Goal: Task Accomplishment & Management: Manage account settings

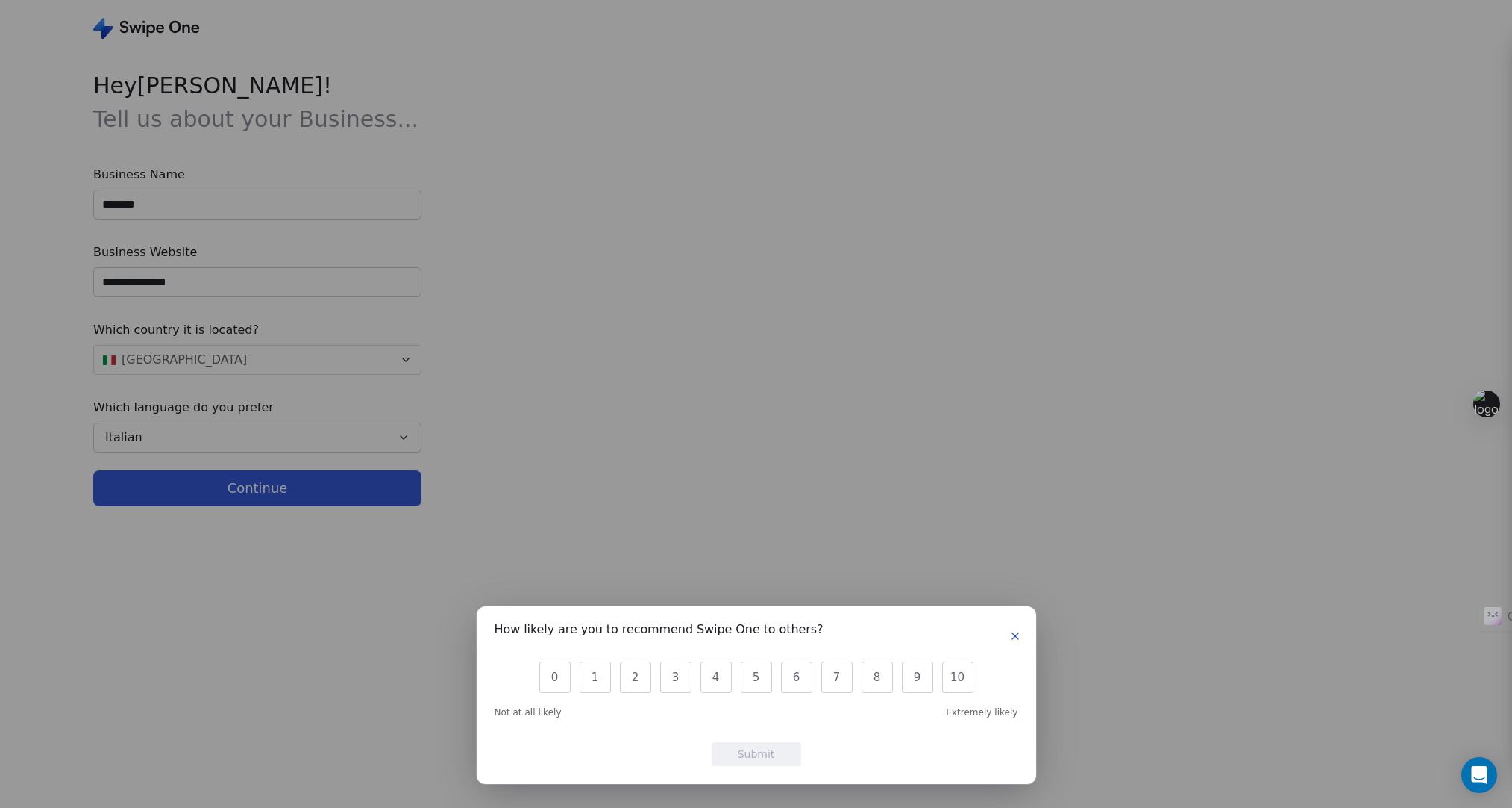
click at [1016, 632] on icon "button" at bounding box center [1015, 635] width 12 height 12
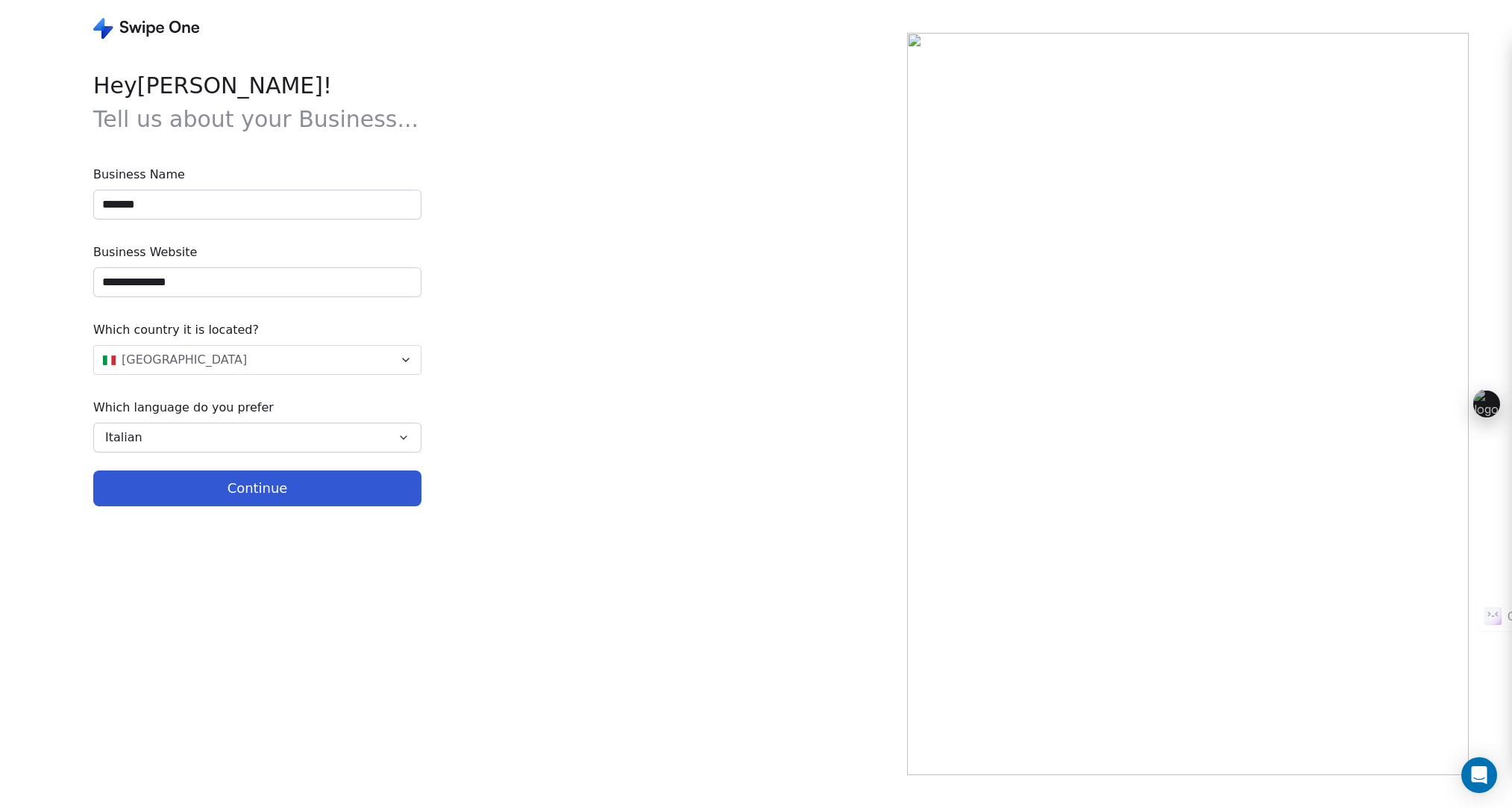
click at [266, 485] on button "Continue" at bounding box center [257, 488] width 328 height 36
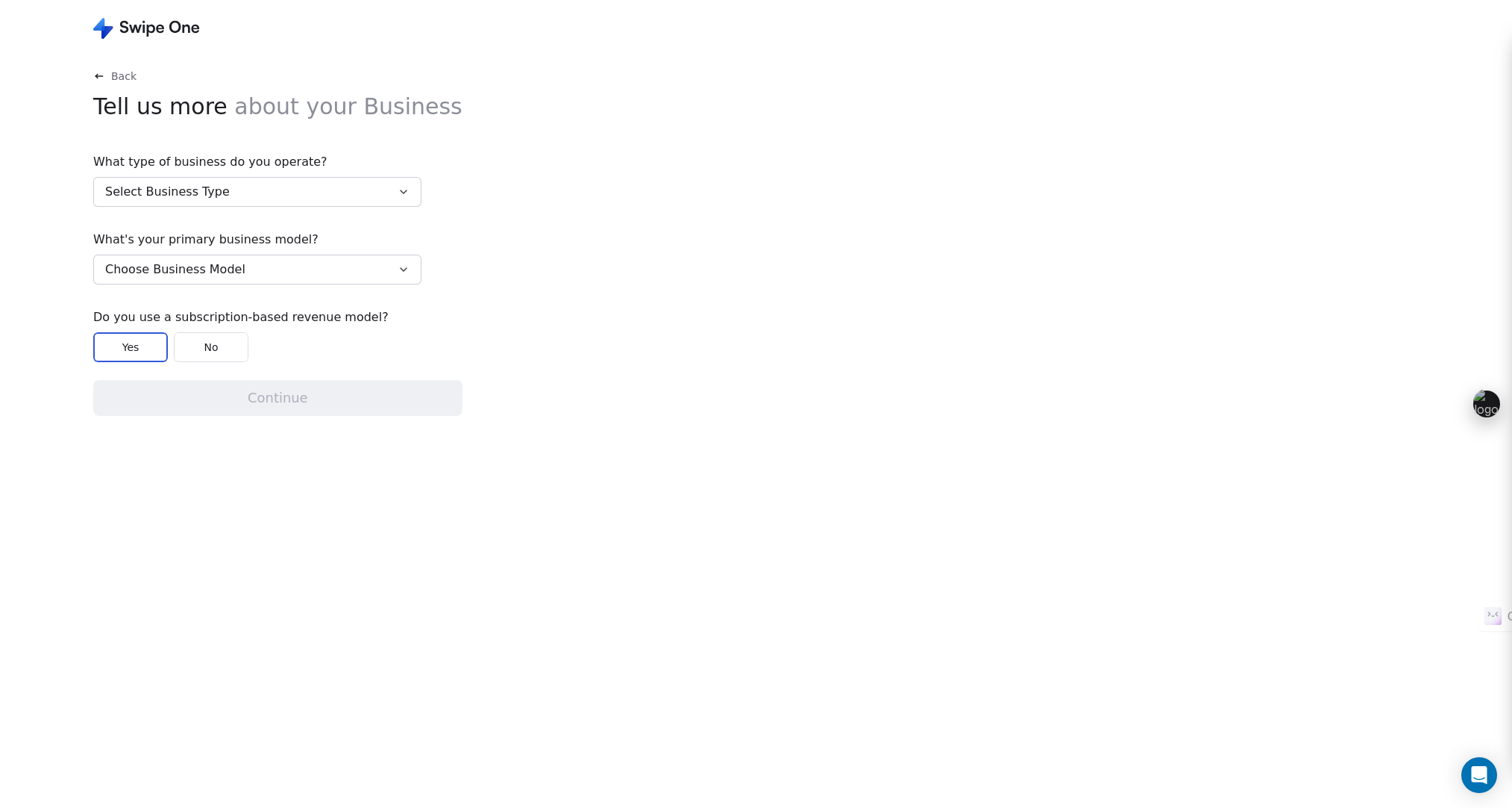
click at [231, 199] on button "Select Business Type" at bounding box center [257, 192] width 328 height 30
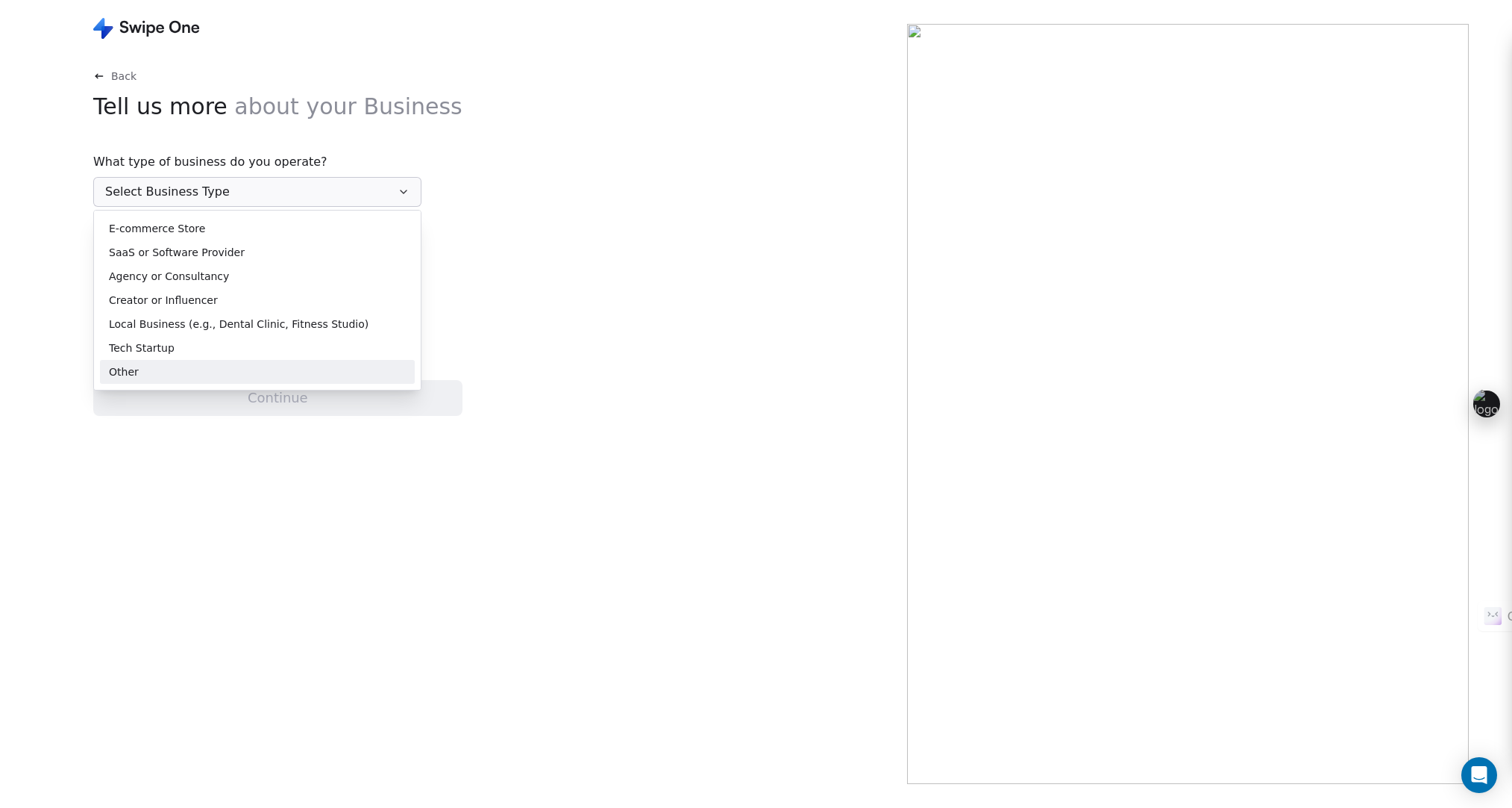
click at [216, 364] on div "Other" at bounding box center [256, 372] width 297 height 16
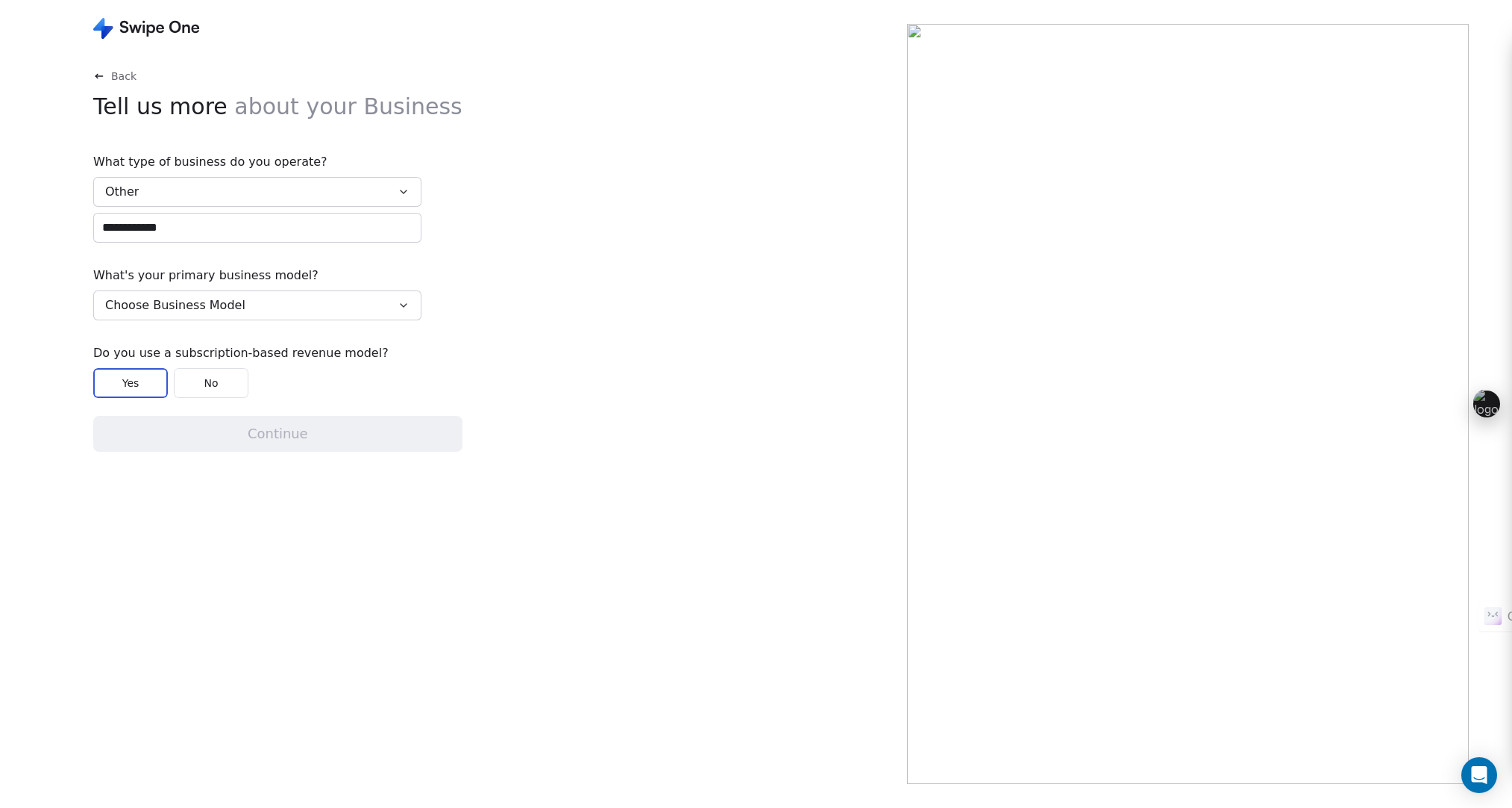
click at [206, 304] on span "Choose Business Model" at bounding box center [175, 306] width 141 height 18
click at [210, 349] on span "Business to Business (B2B)" at bounding box center [179, 341] width 141 height 16
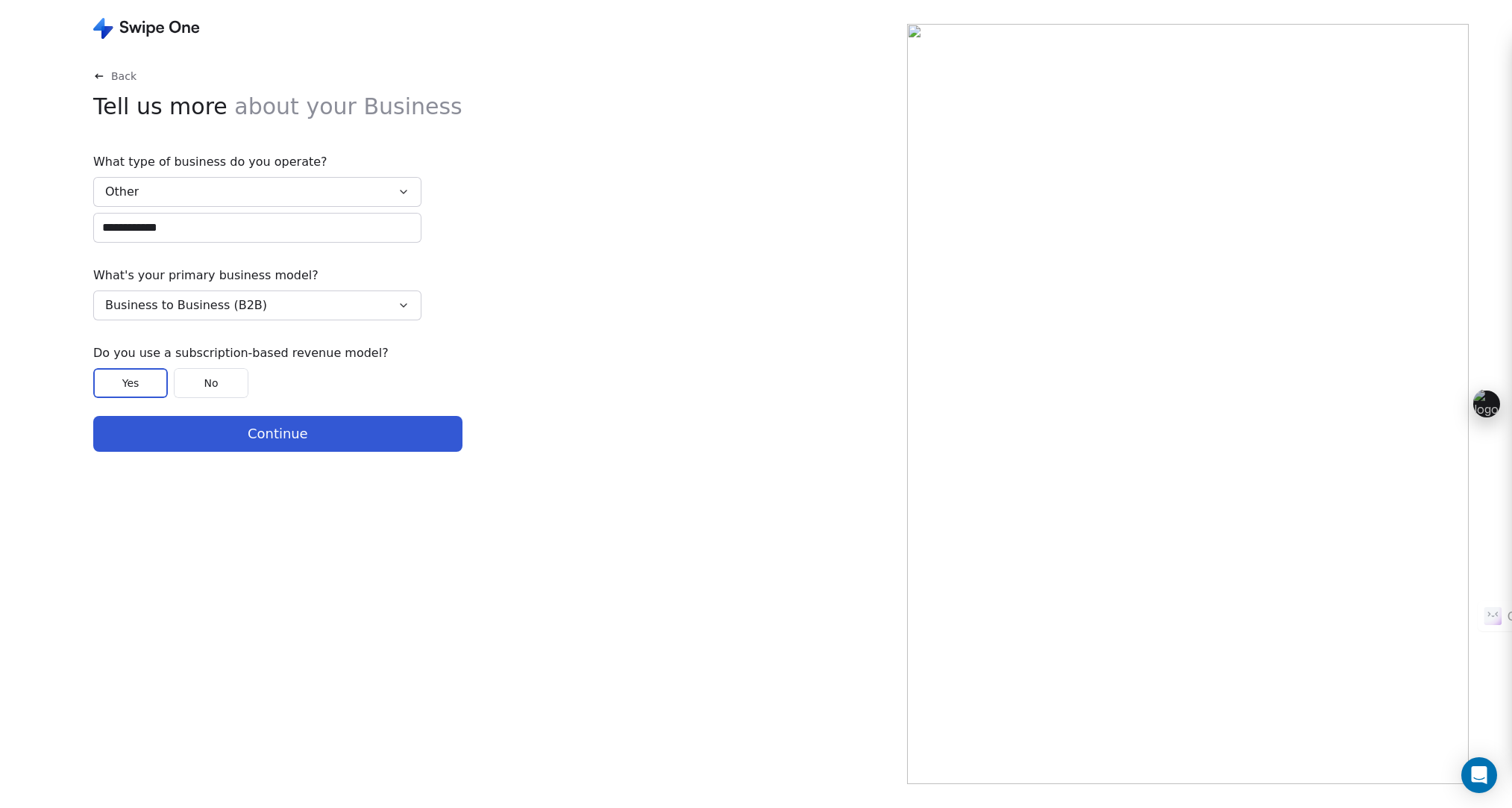
click at [214, 387] on button "No" at bounding box center [211, 383] width 75 height 30
click at [299, 437] on button "Continue" at bounding box center [277, 433] width 370 height 36
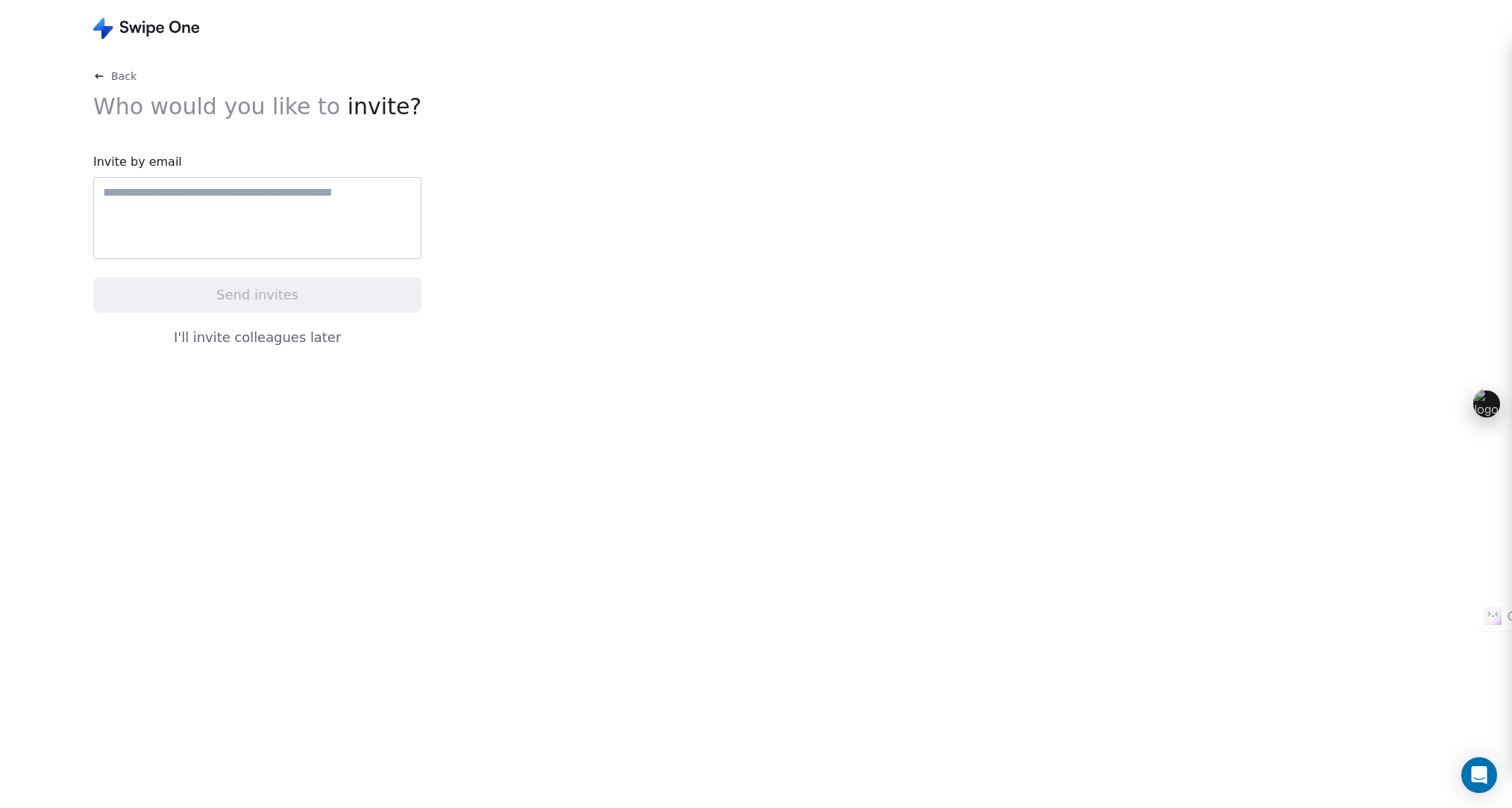
click at [326, 346] on button "I'll invite colleagues later" at bounding box center [257, 337] width 328 height 31
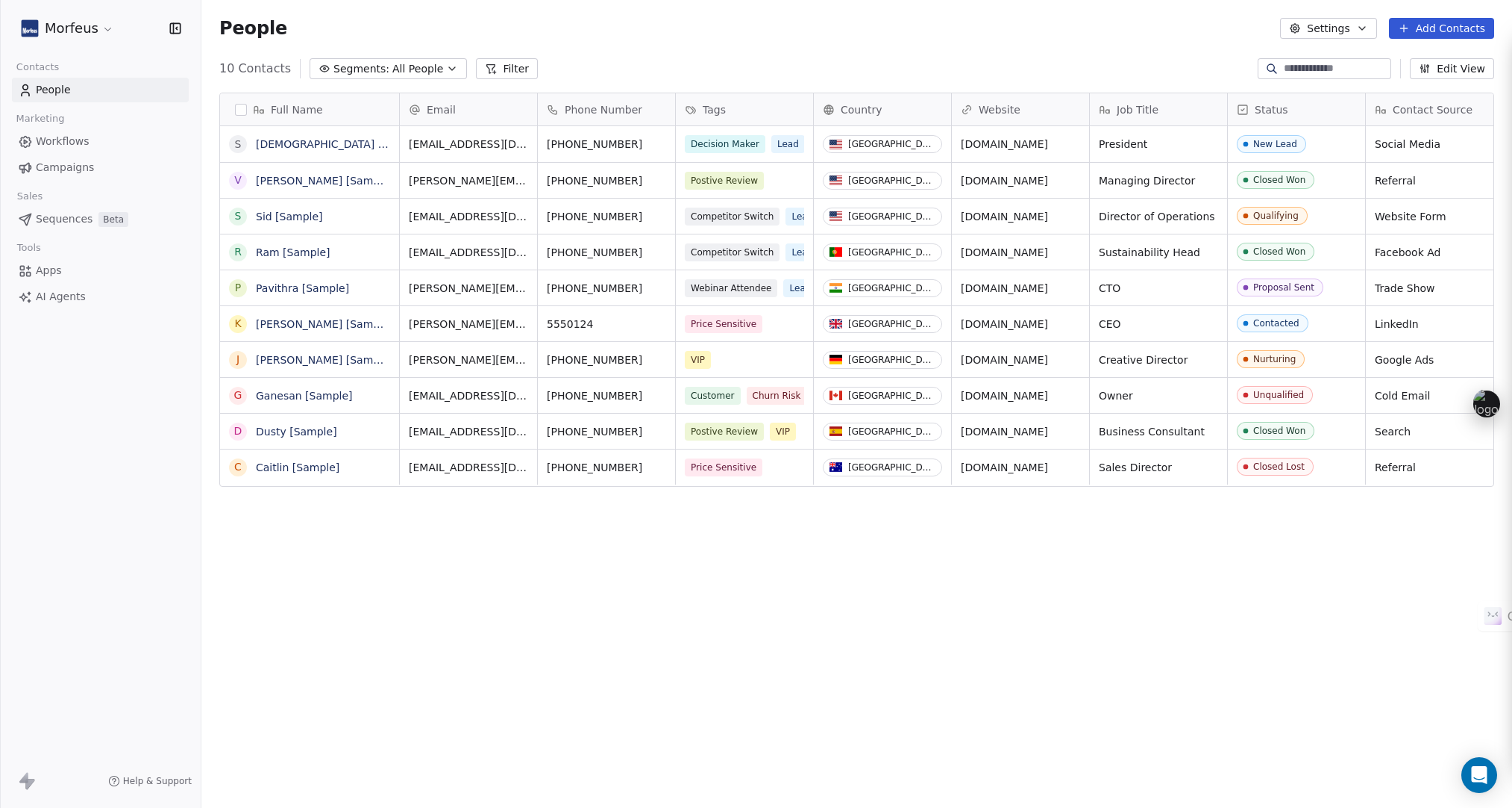
scroll to position [699, 1299]
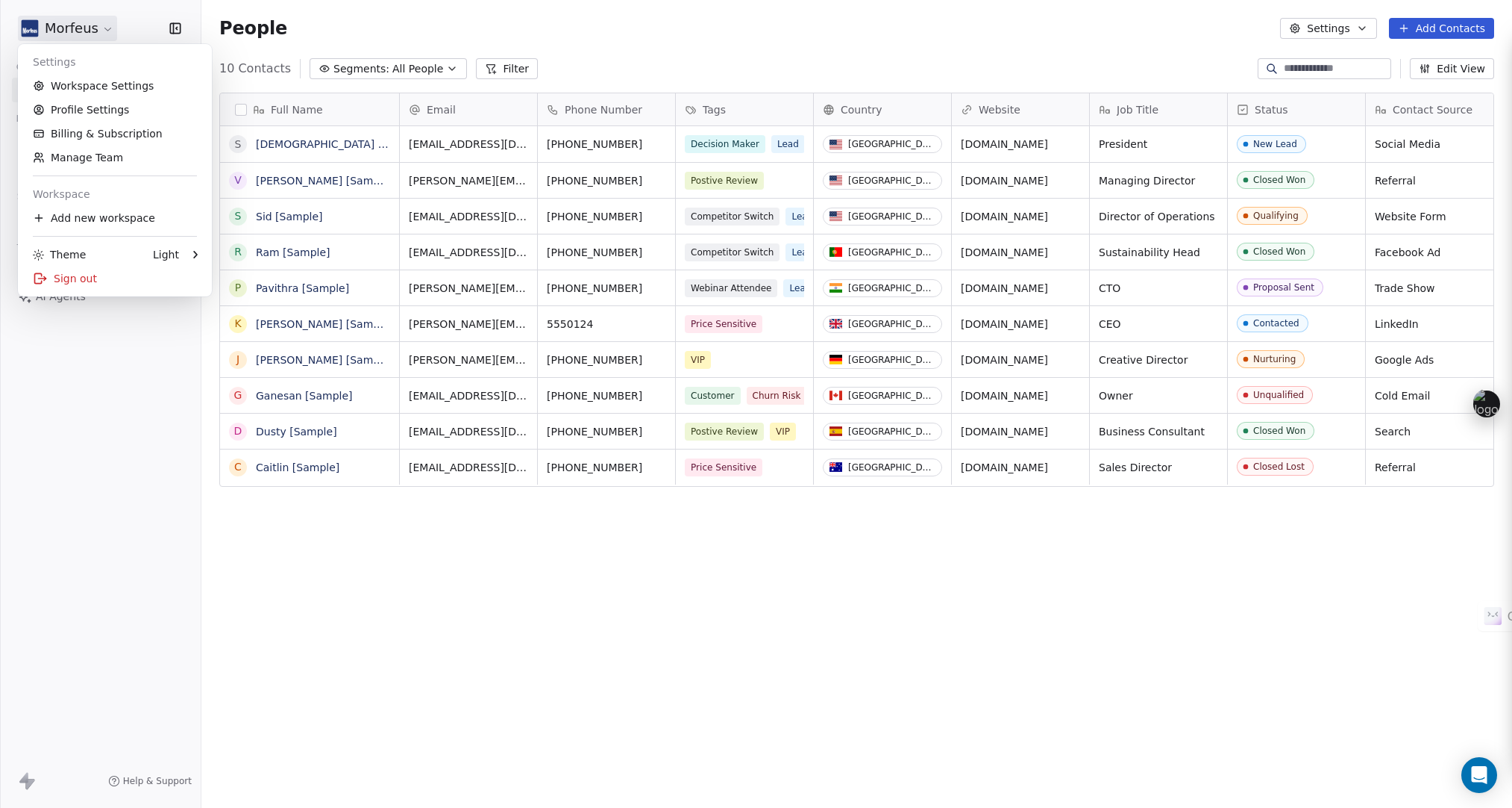
click at [87, 27] on html "Morfeus Contacts People Marketing Workflows Campaigns Sales Sequences Beta Tool…" at bounding box center [756, 404] width 1512 height 808
click at [100, 28] on html "Morfeus Contacts People Marketing Workflows Campaigns Sales Sequences Beta Tool…" at bounding box center [756, 404] width 1512 height 808
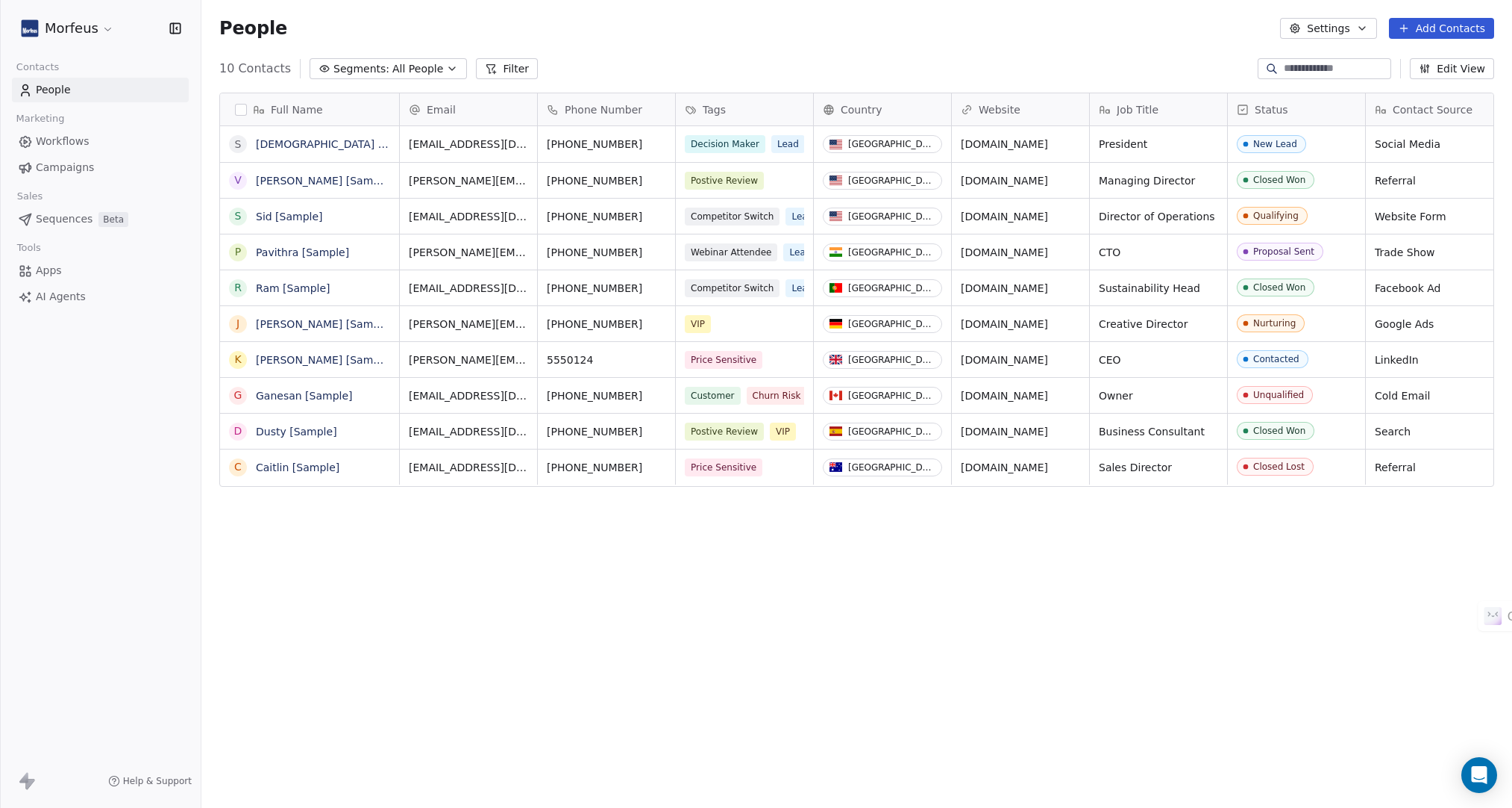
scroll to position [699, 1299]
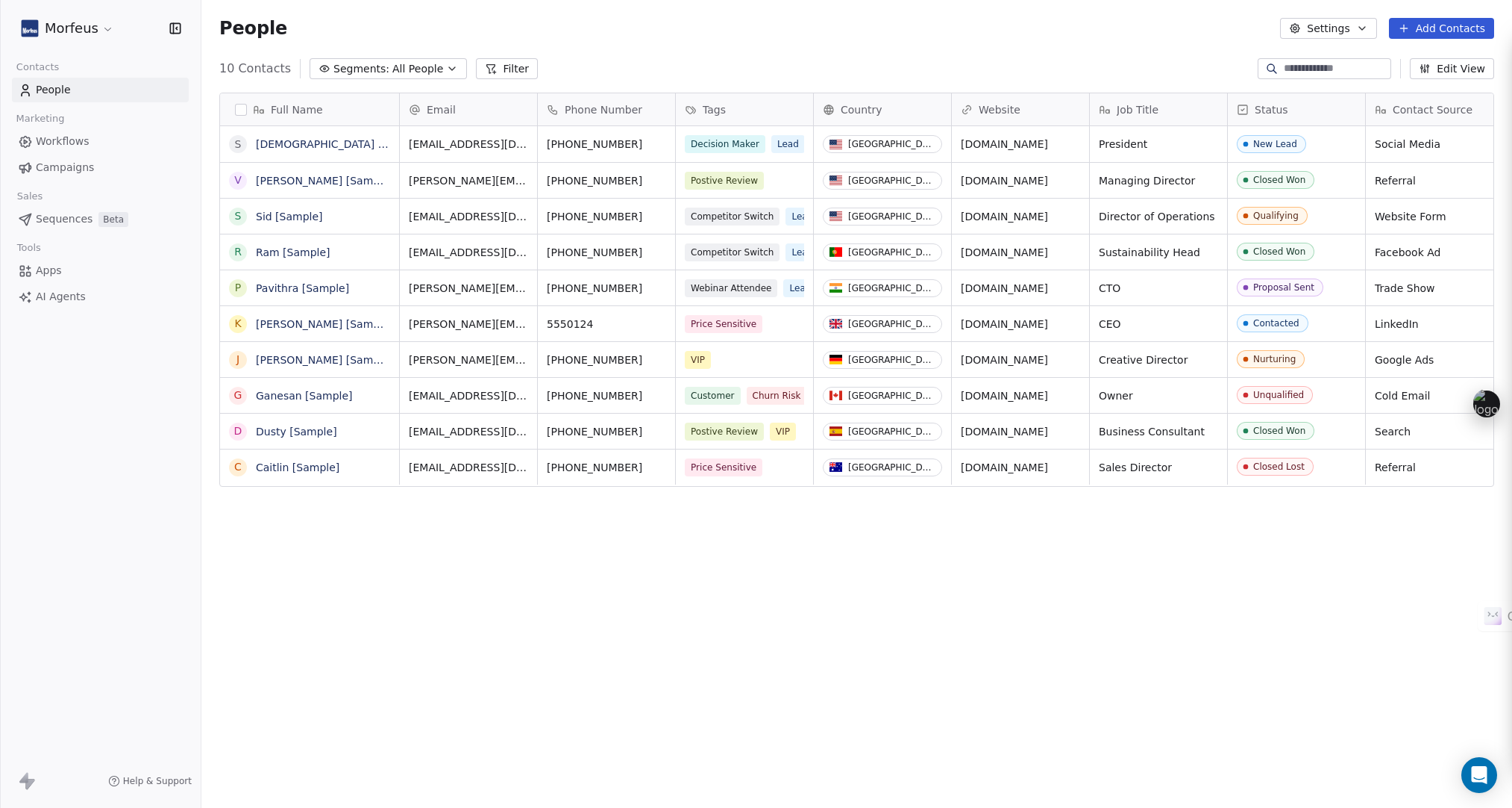
scroll to position [699, 1299]
click at [50, 138] on span "Workflows" at bounding box center [62, 141] width 54 height 16
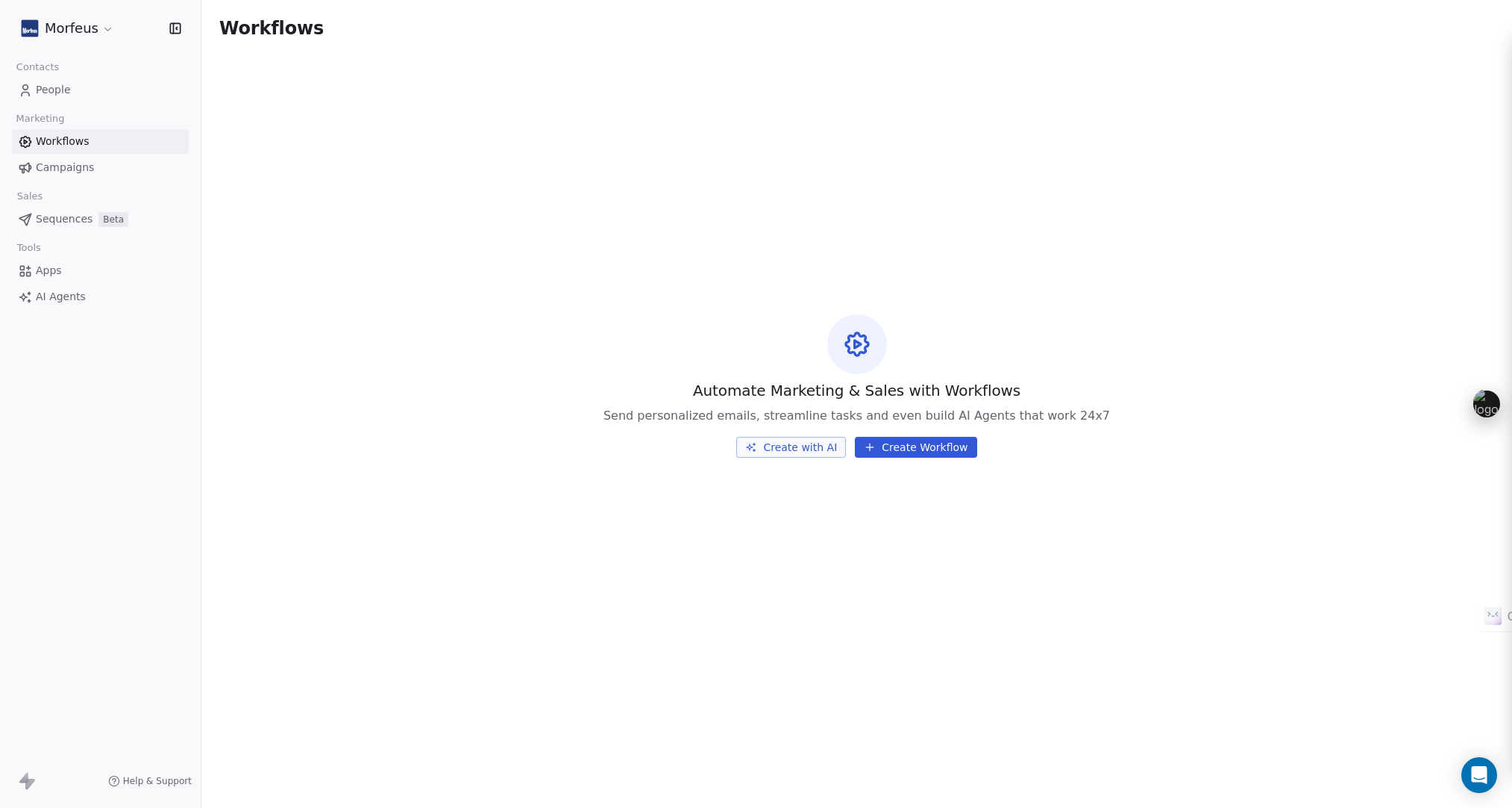
click at [84, 173] on span "Campaigns" at bounding box center [65, 167] width 58 height 16
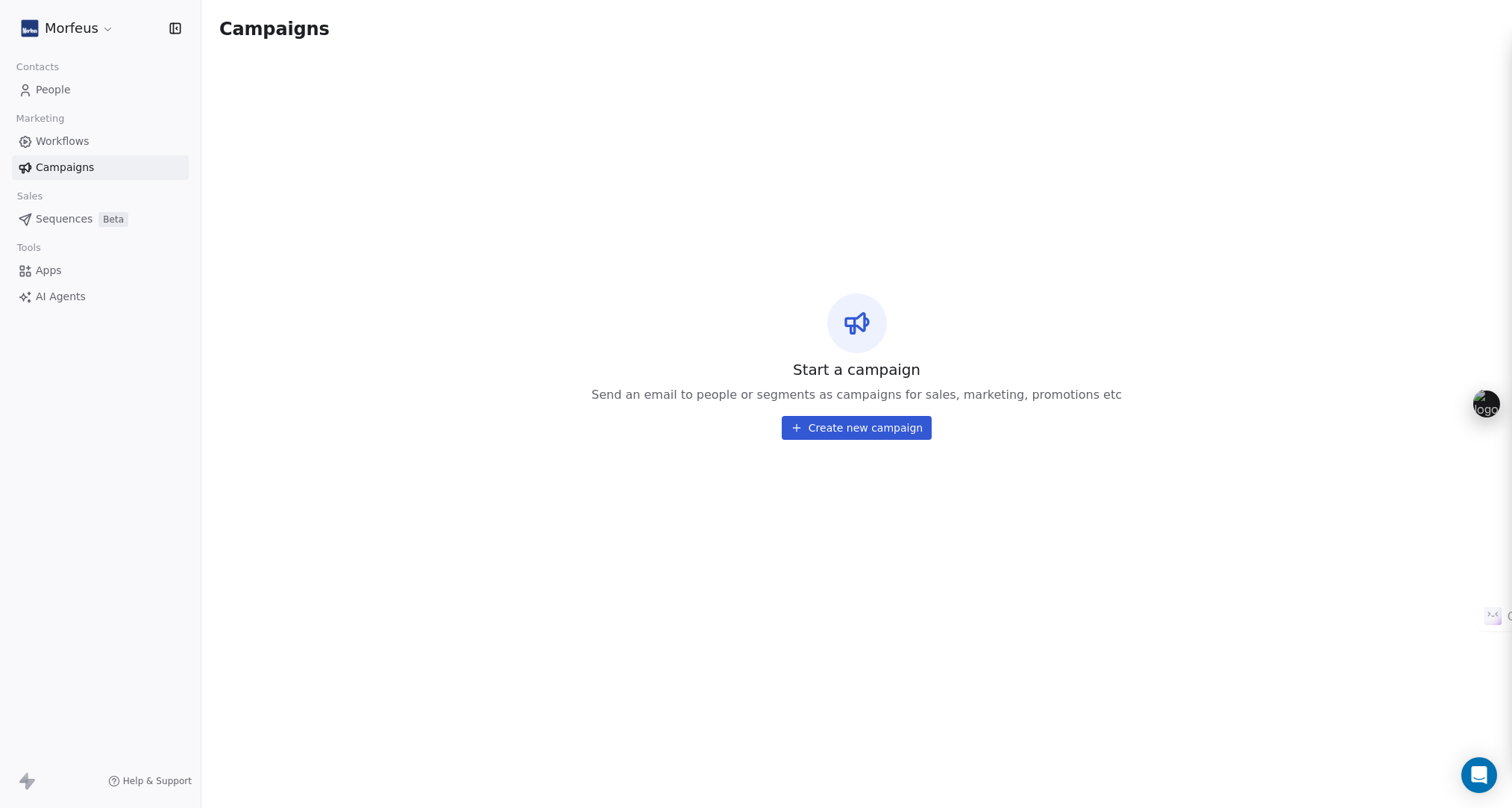
click at [83, 145] on span "Workflows" at bounding box center [62, 141] width 54 height 16
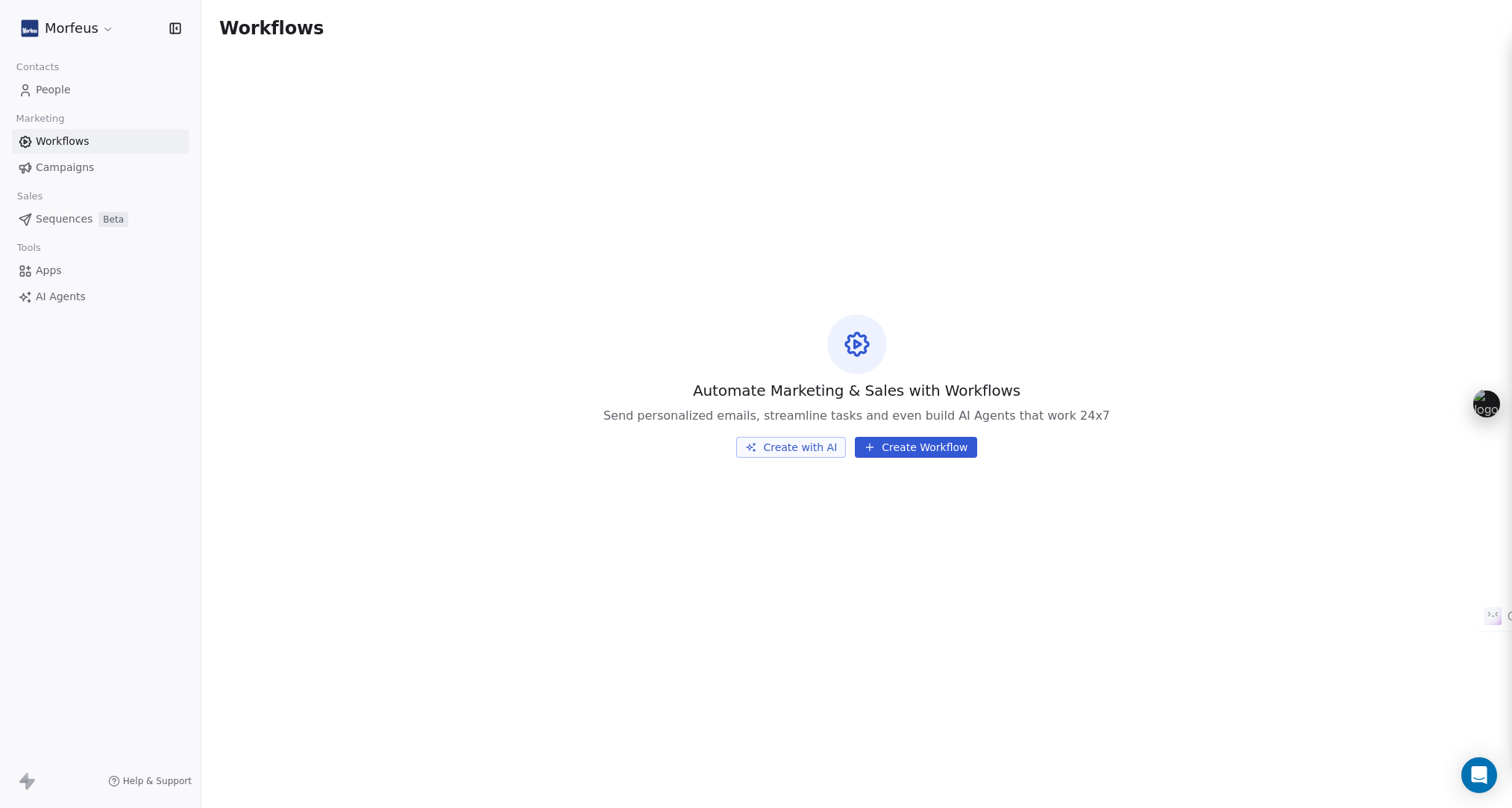
click at [71, 217] on span "Sequences" at bounding box center [64, 218] width 57 height 16
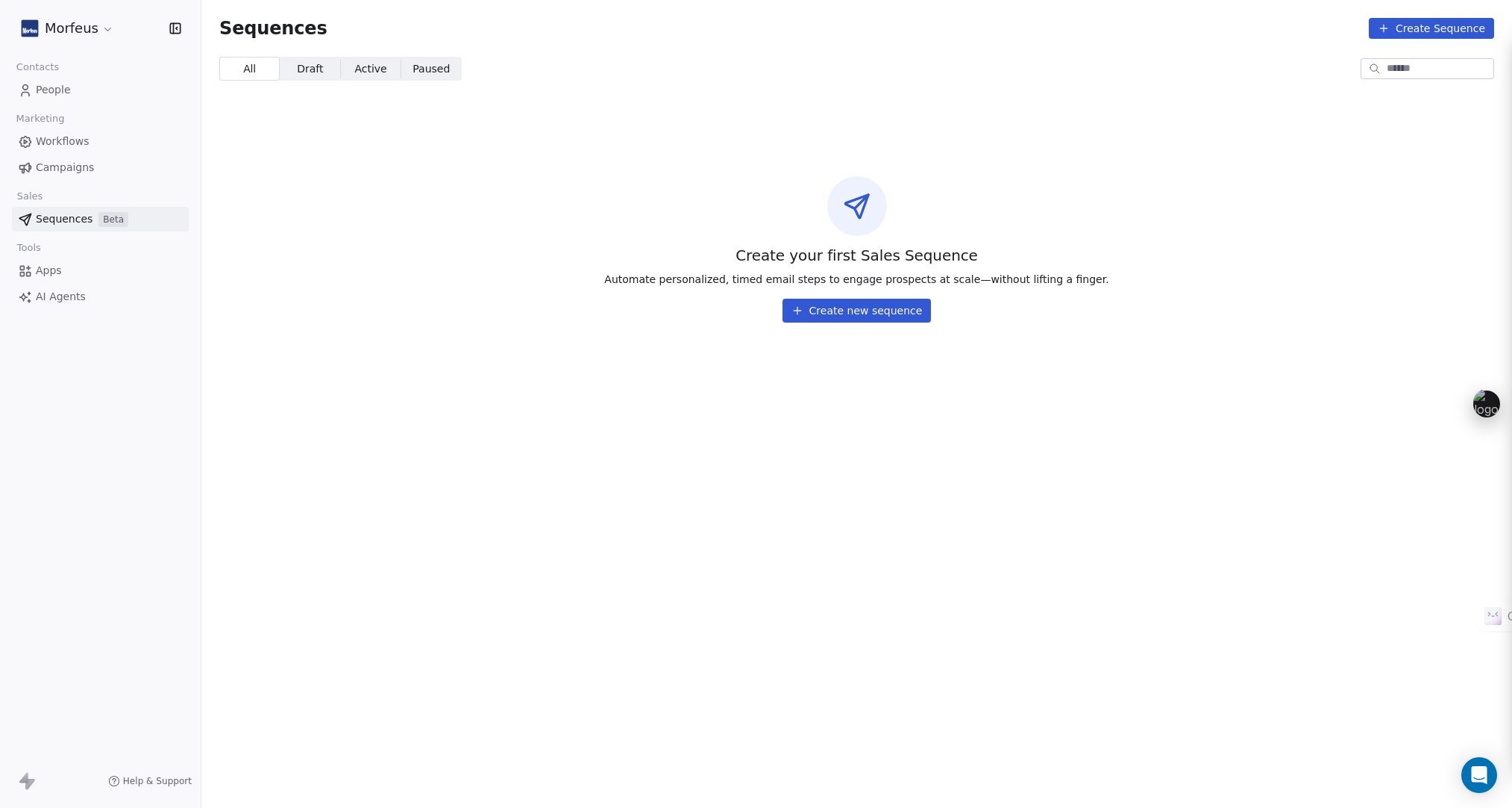
click at [60, 143] on span "Workflows" at bounding box center [62, 141] width 54 height 16
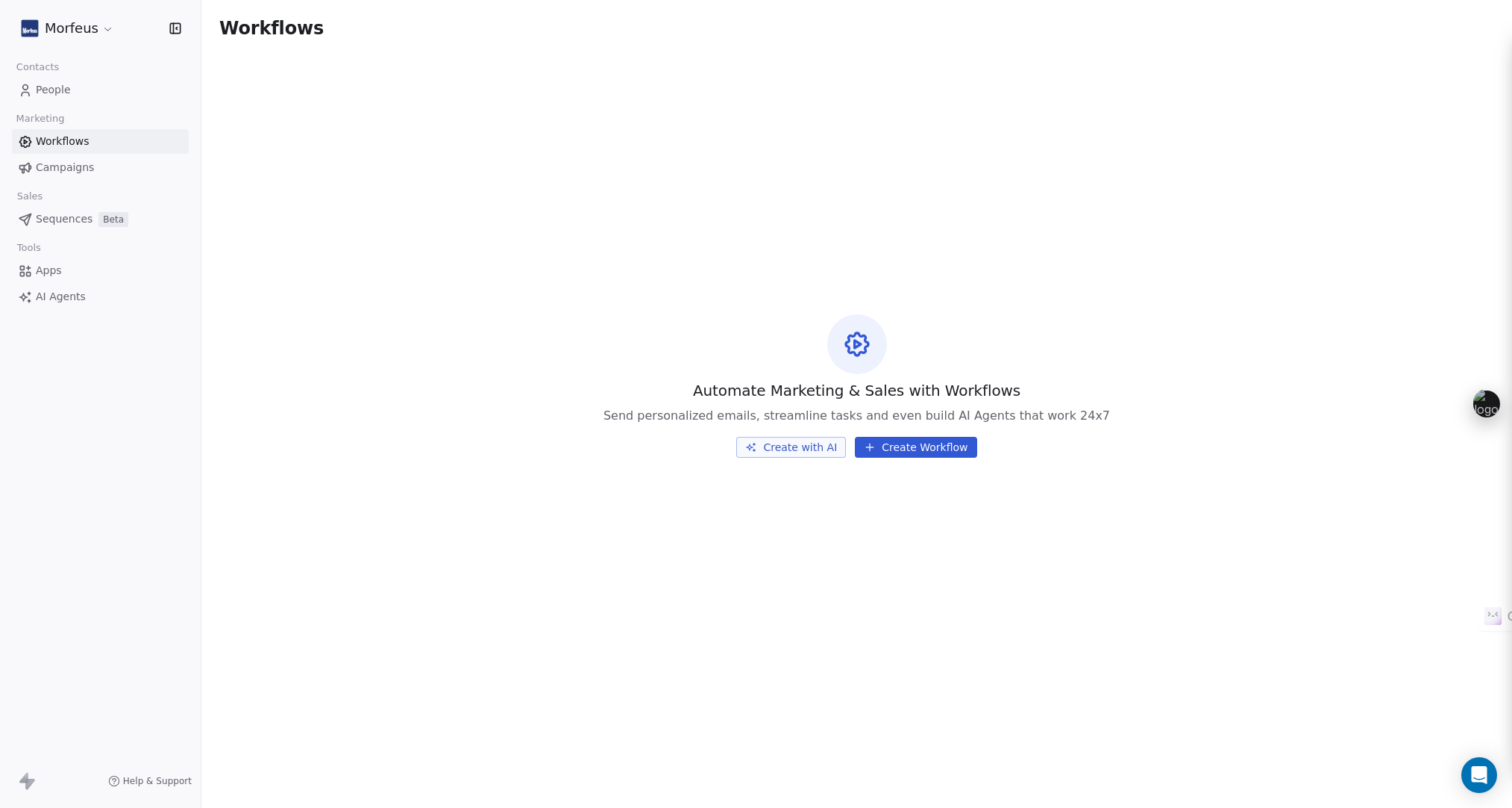
click at [52, 102] on div "Contacts People Marketing Workflows Campaigns Sales Sequences Beta Tools Apps A…" at bounding box center [100, 183] width 201 height 252
click at [66, 31] on html "Morfeus Contacts People Marketing Workflows Campaigns Sales Sequences Beta Tool…" at bounding box center [756, 404] width 1512 height 808
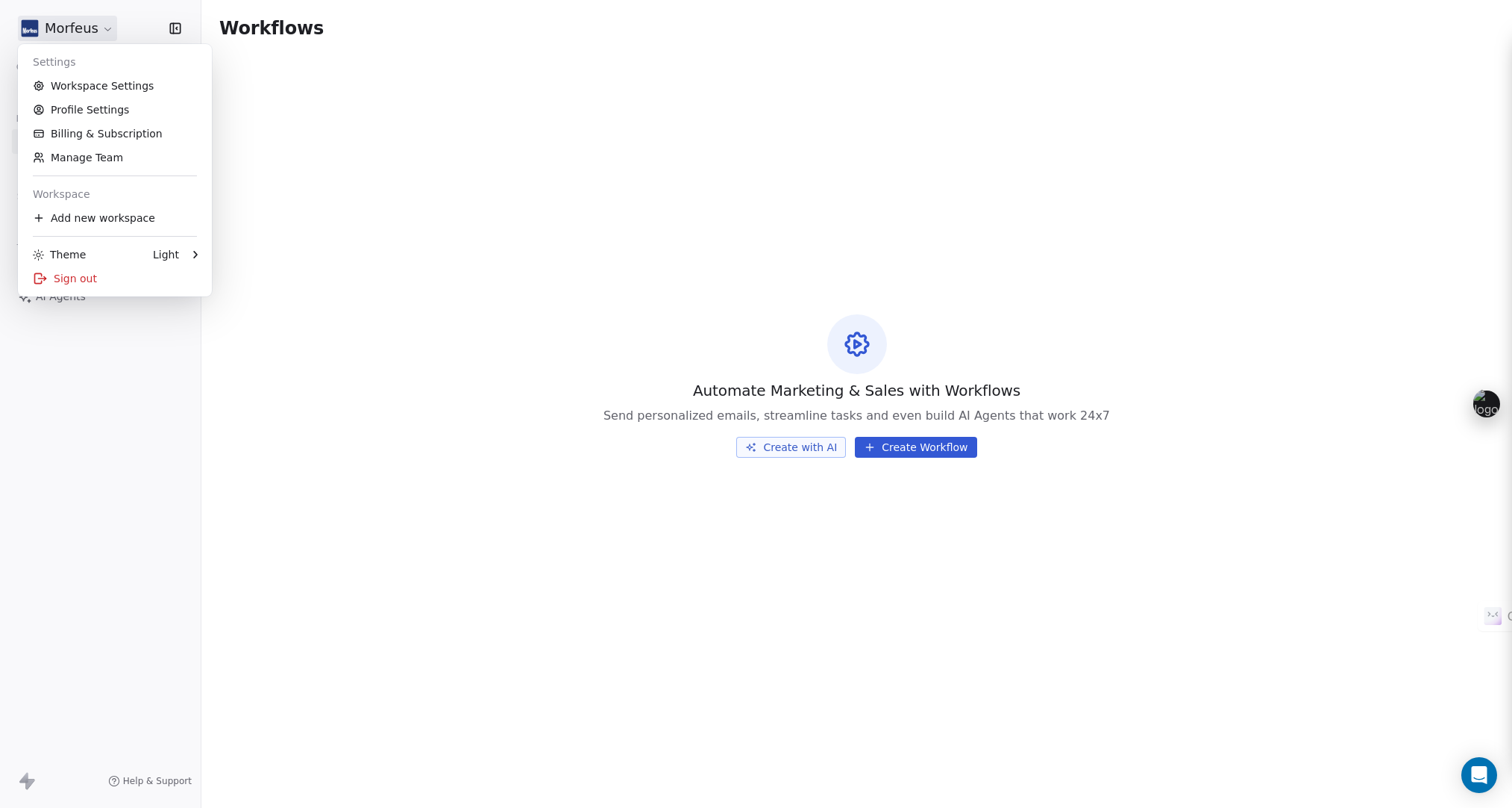
click at [321, 244] on html "Morfeus Contacts People Marketing Workflows Campaigns Sales Sequences Beta Tool…" at bounding box center [756, 404] width 1512 height 808
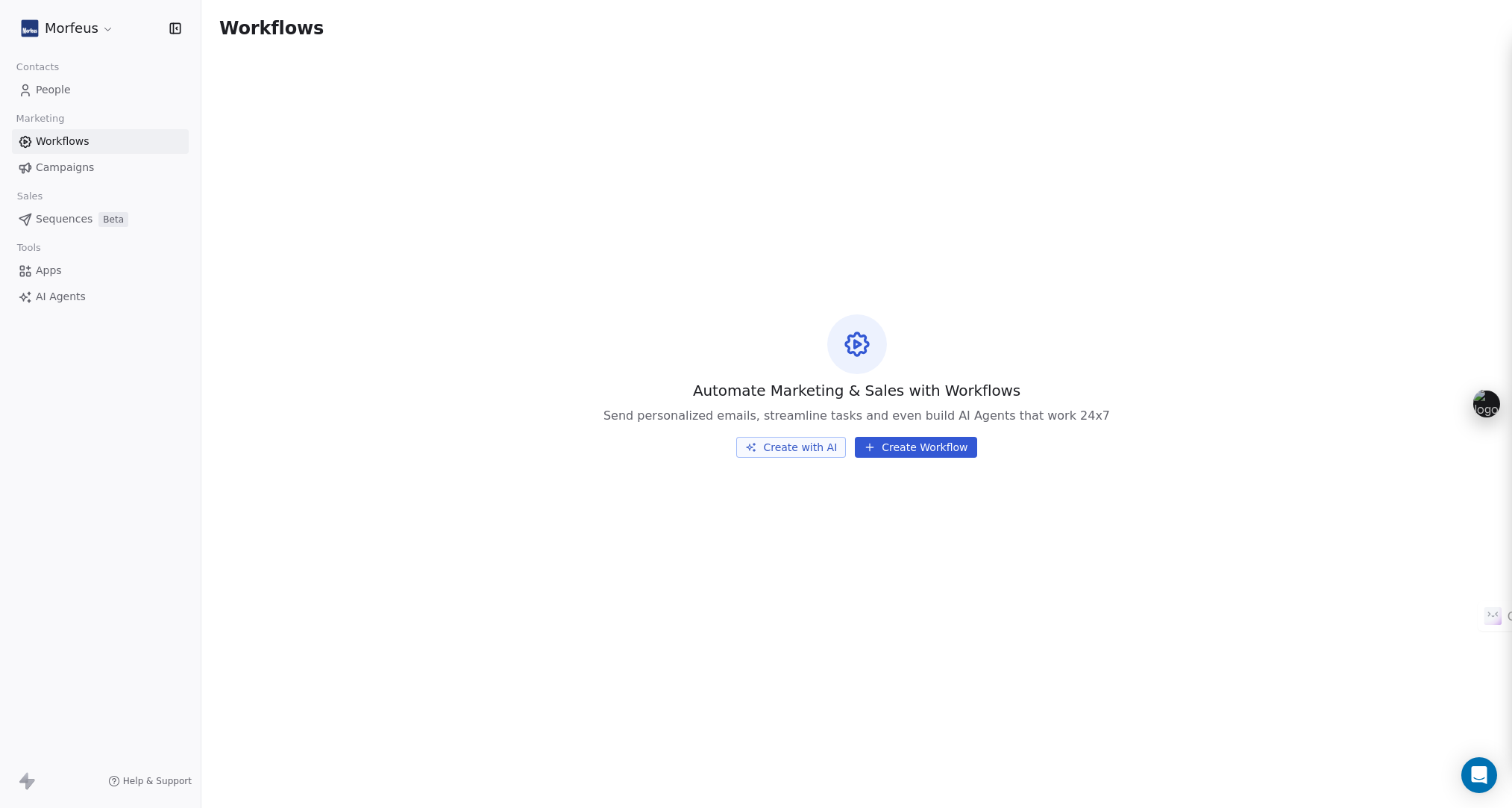
click at [58, 273] on span "Apps" at bounding box center [48, 270] width 26 height 16
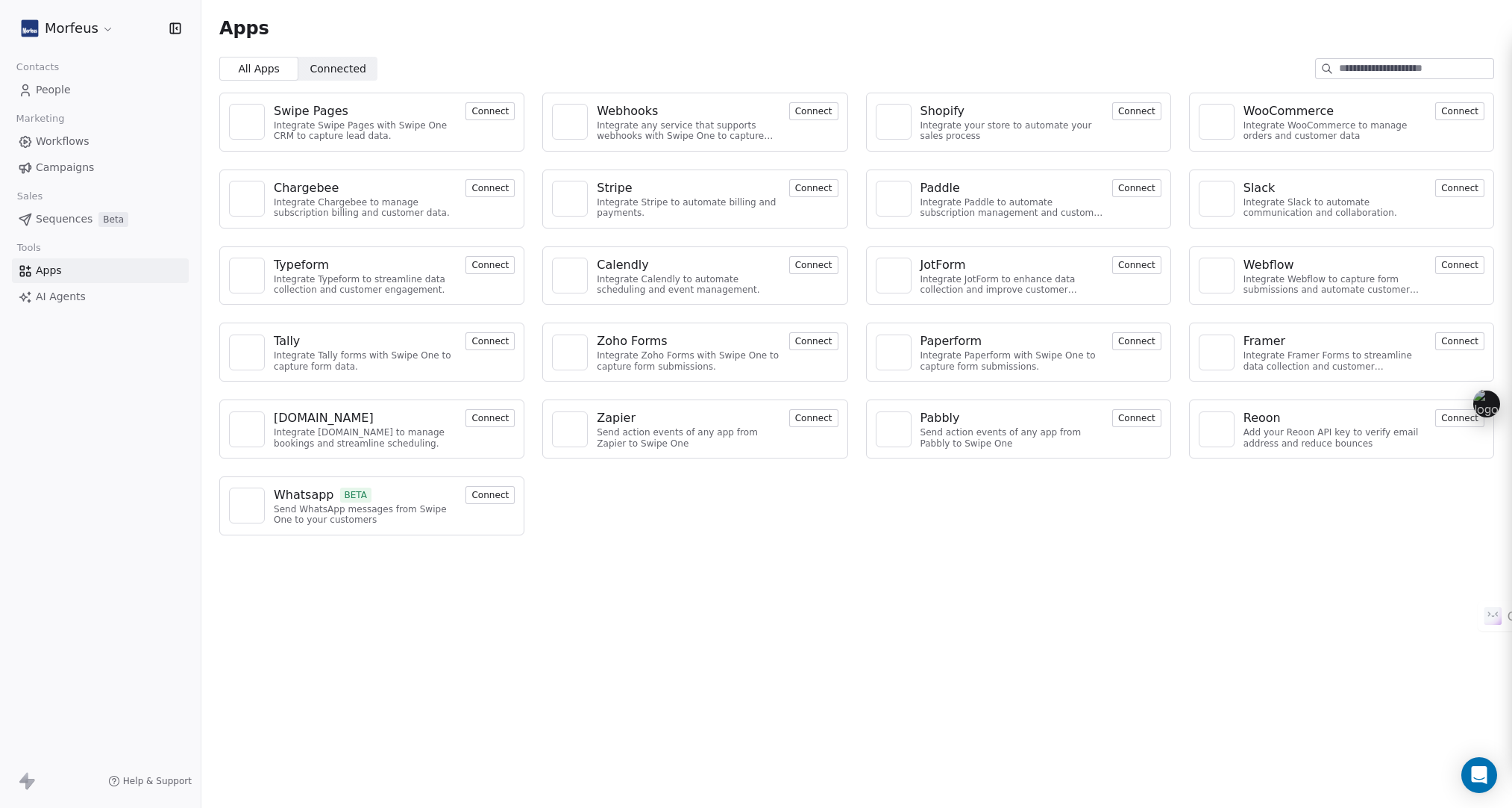
click at [357, 71] on span "Connected" at bounding box center [338, 68] width 56 height 16
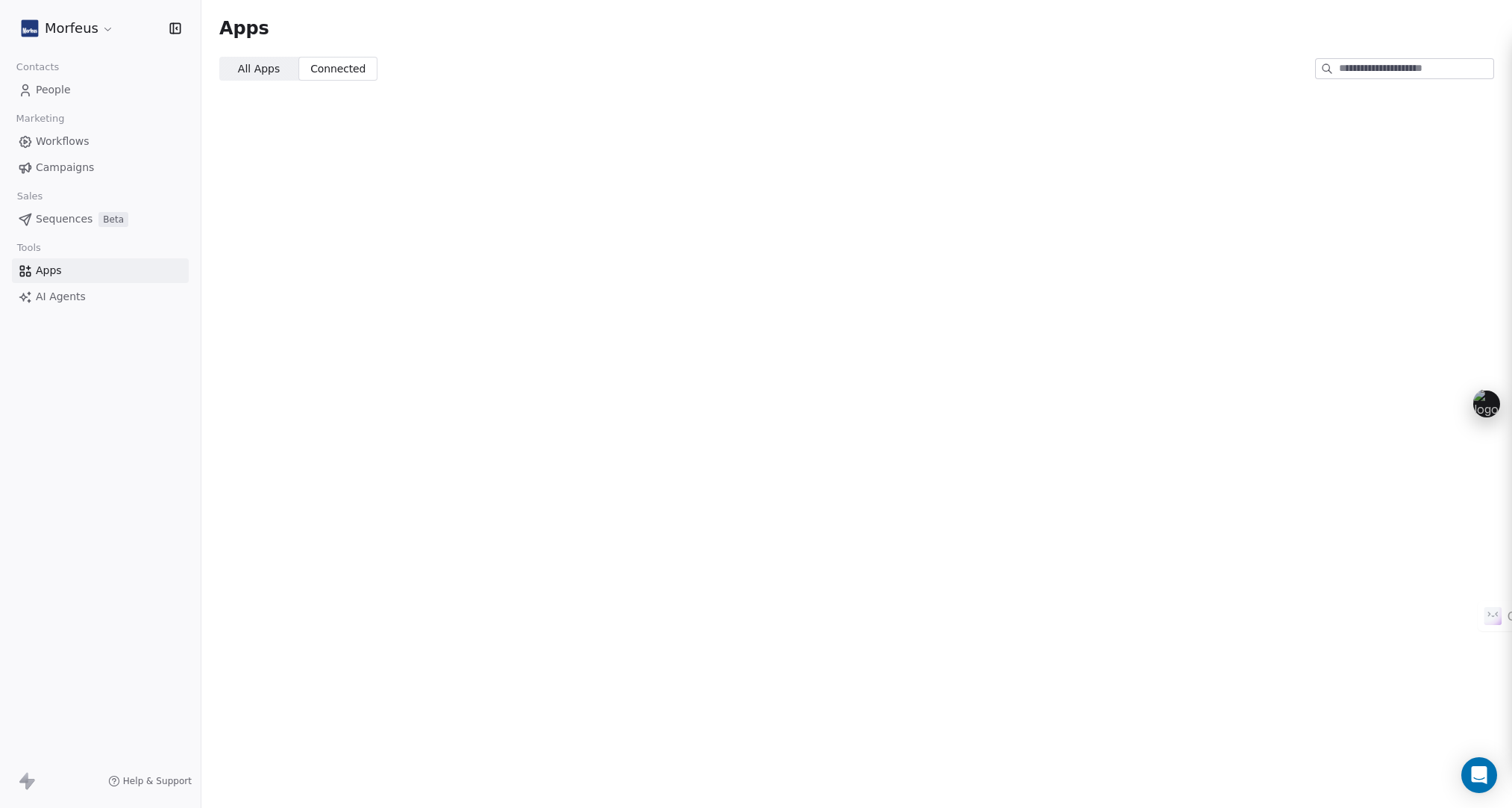
click at [266, 69] on span "All Apps" at bounding box center [259, 68] width 42 height 16
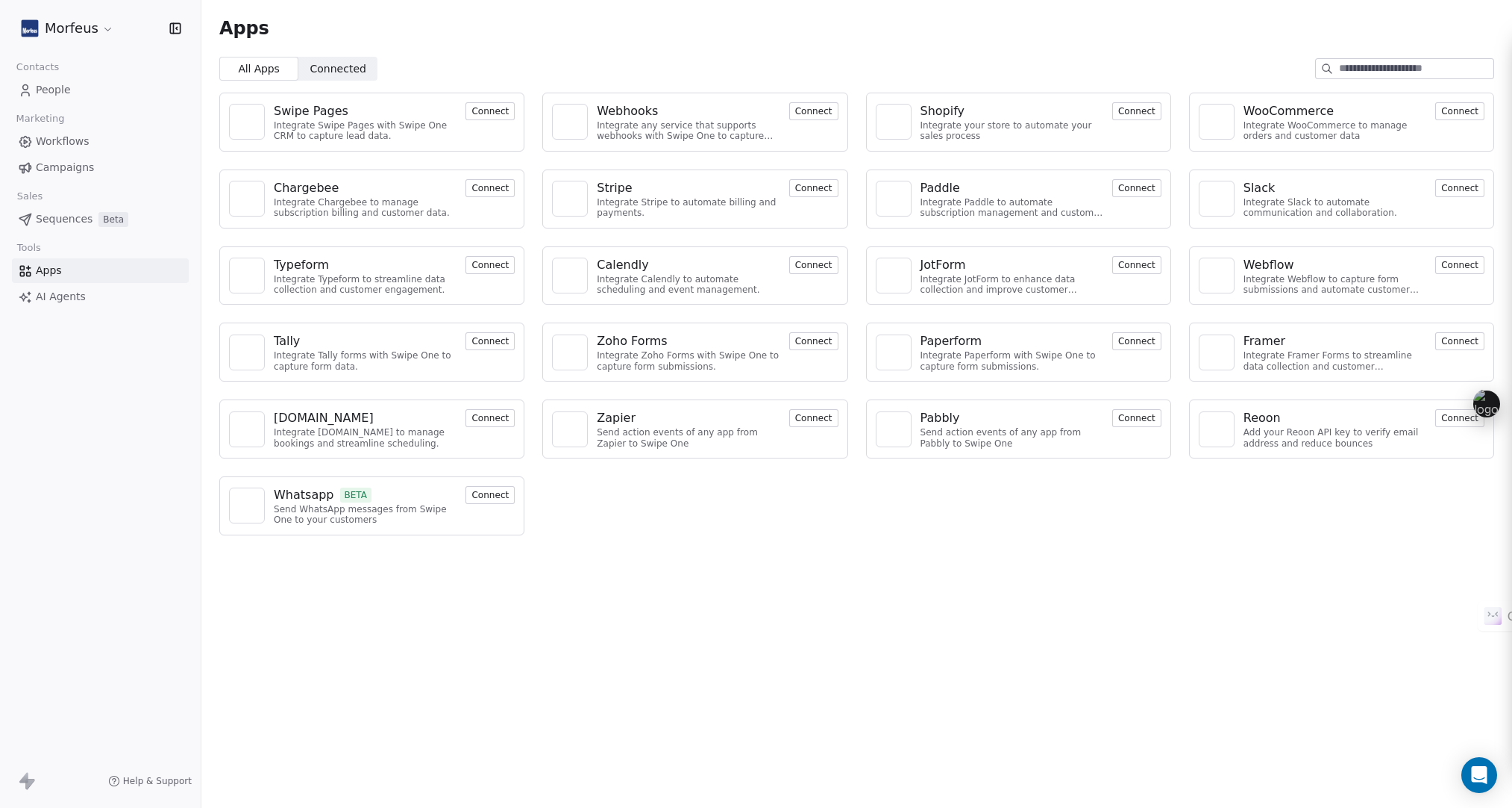
click at [60, 226] on span "Sequences" at bounding box center [64, 218] width 57 height 16
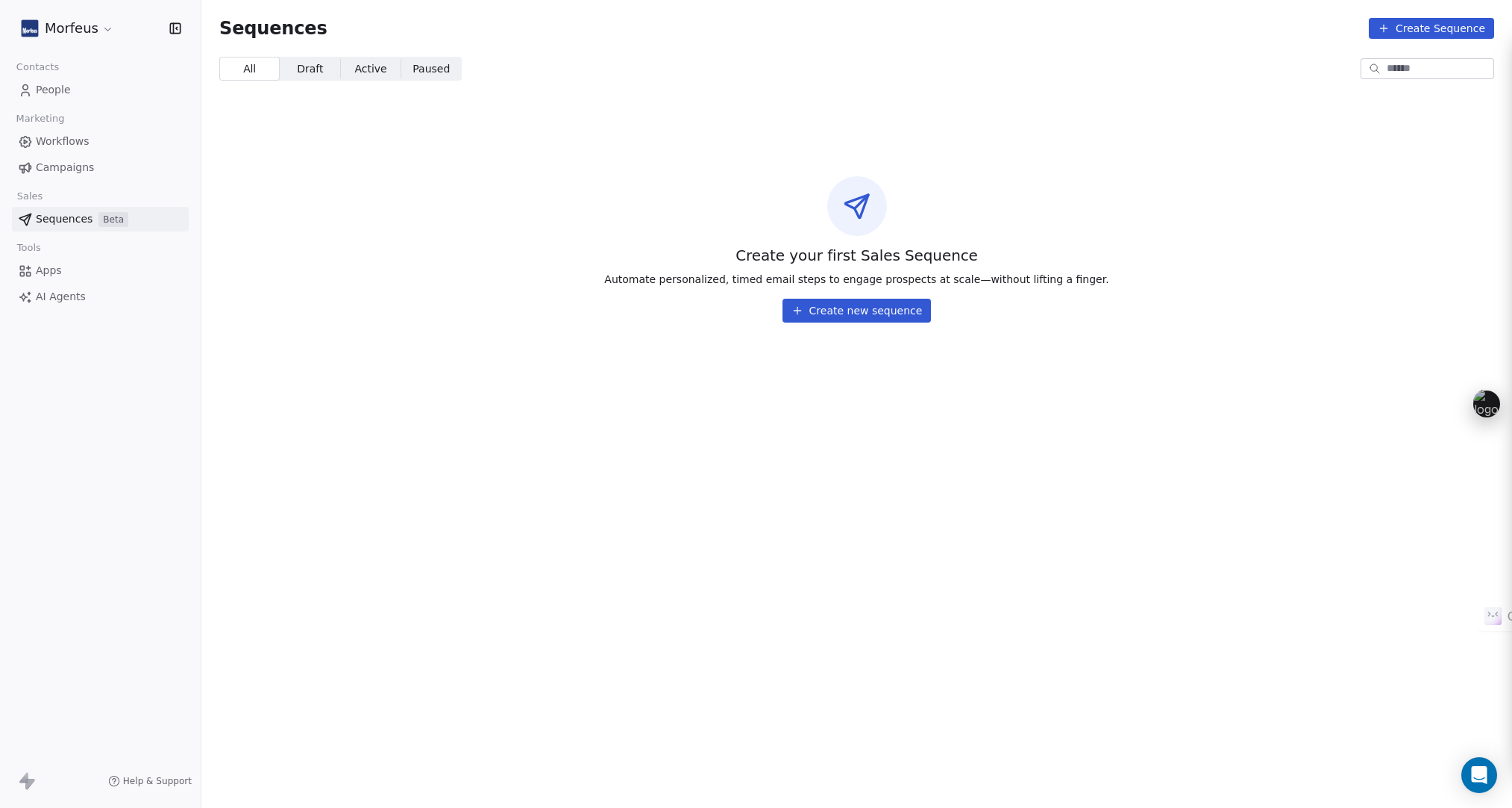
click at [50, 165] on span "Campaigns" at bounding box center [65, 167] width 58 height 16
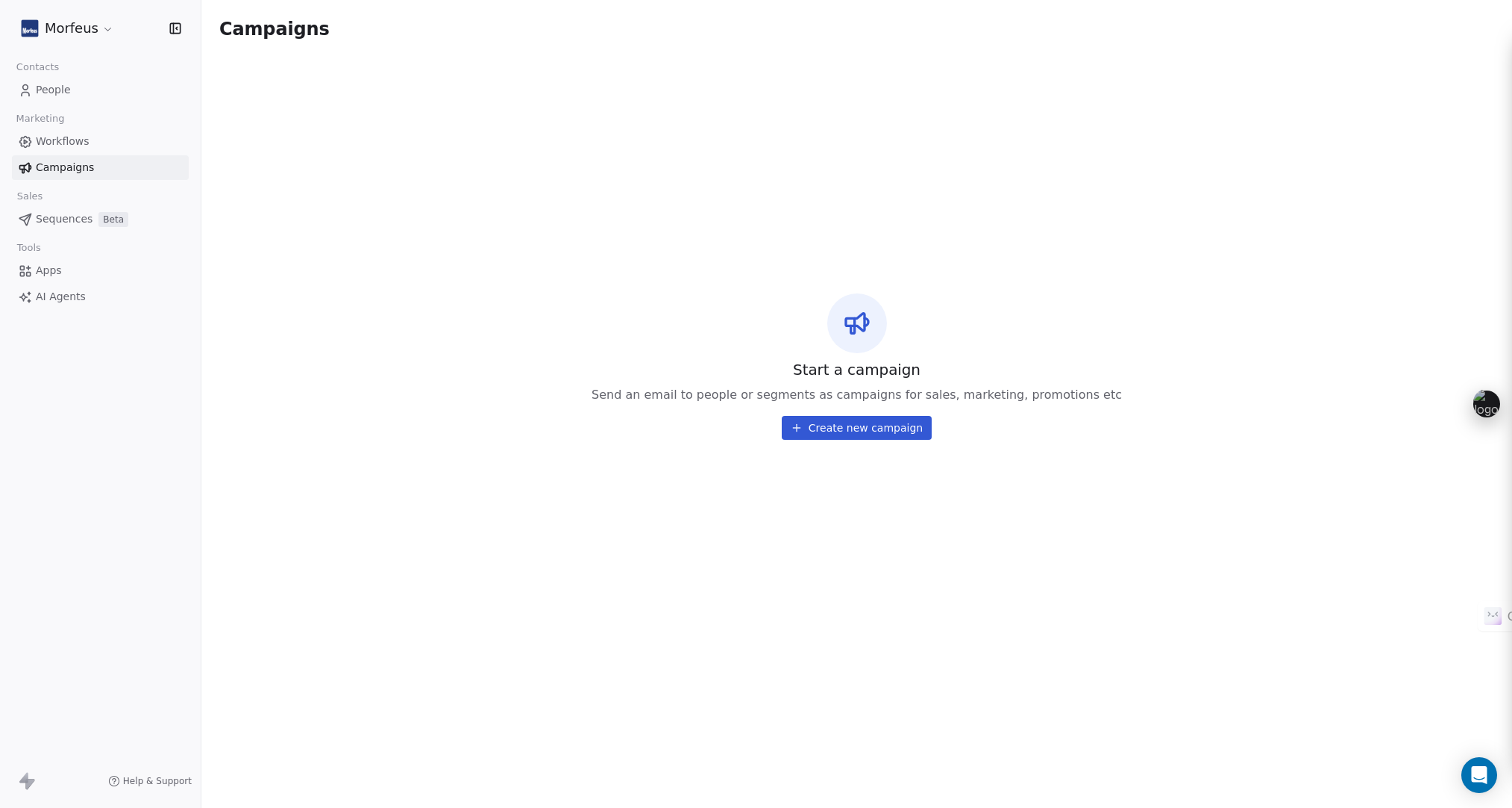
click at [50, 138] on span "Workflows" at bounding box center [62, 141] width 54 height 16
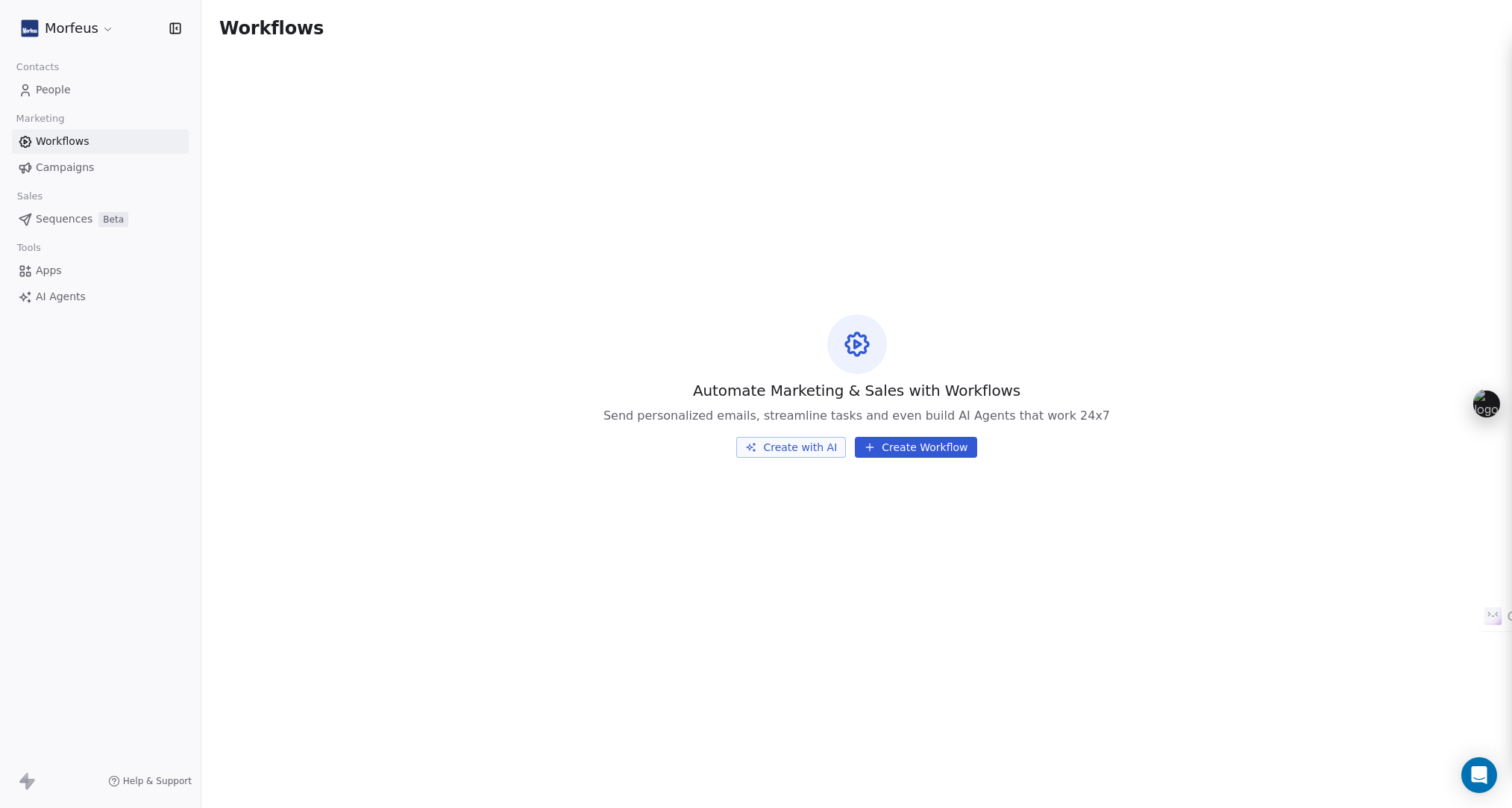
click at [798, 449] on button "Create with AI" at bounding box center [791, 446] width 109 height 21
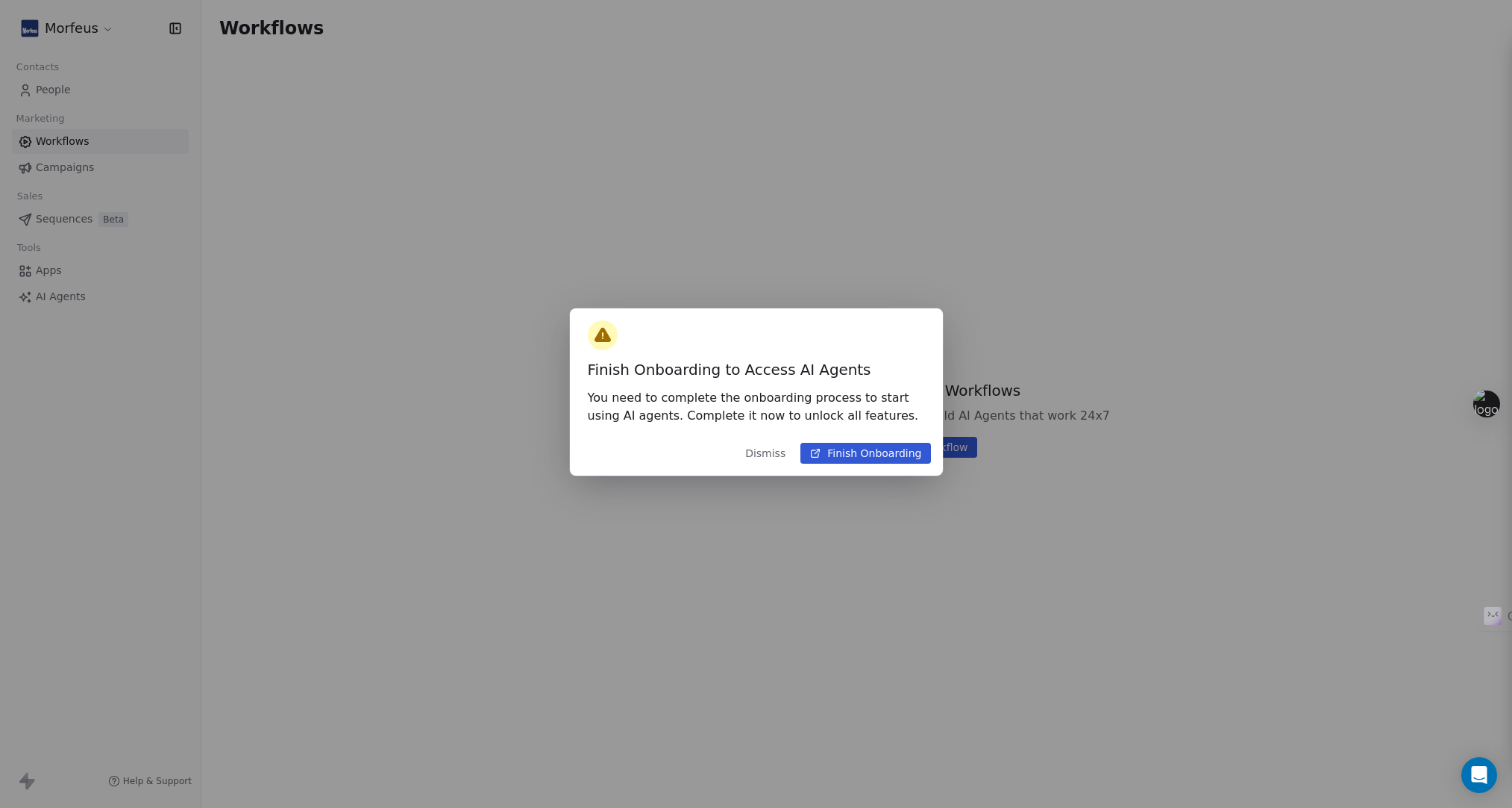
click at [855, 456] on button "Finish Onboarding" at bounding box center [865, 453] width 130 height 21
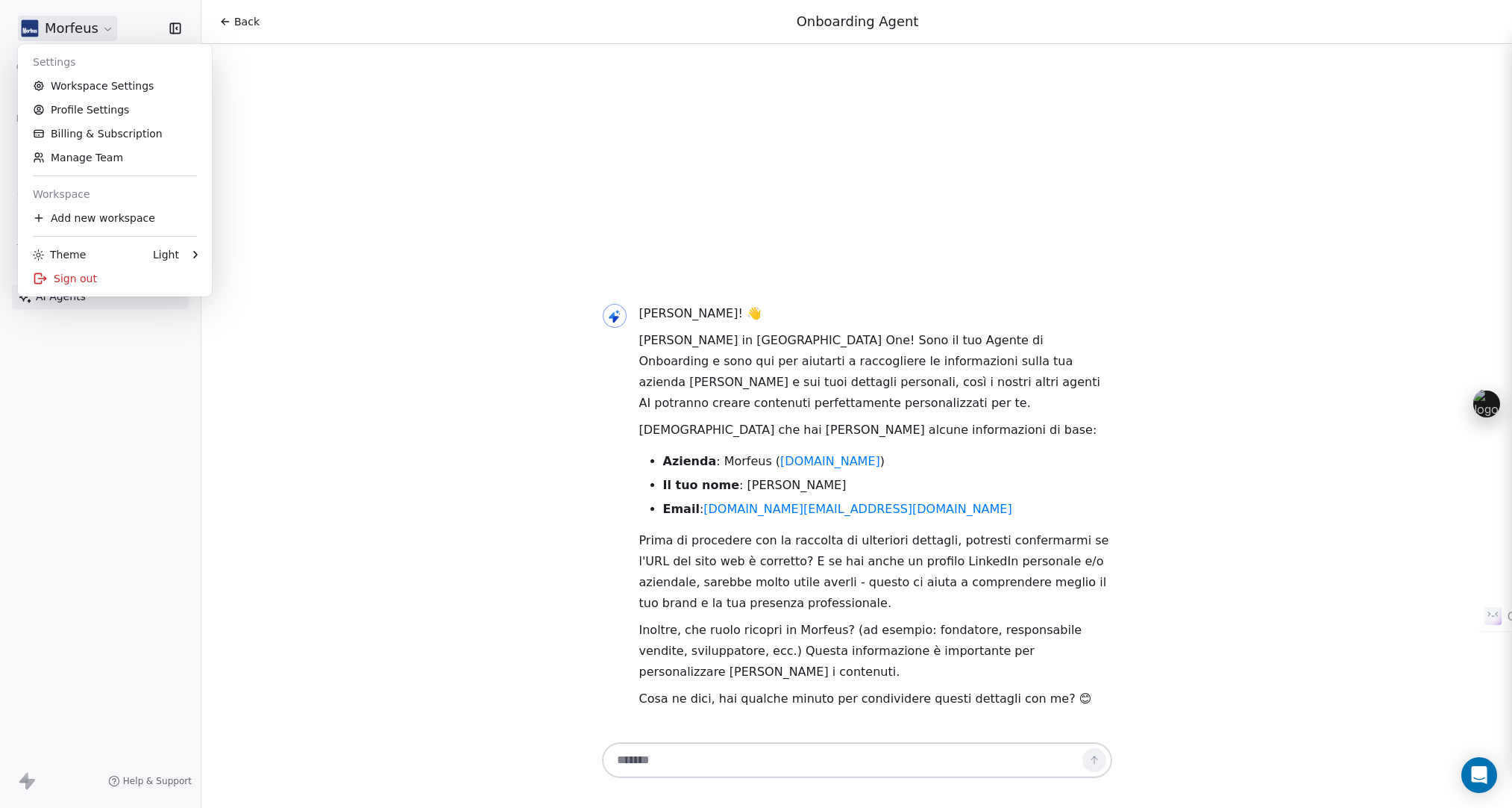
click at [72, 35] on html "Morfeus Contacts People Marketing Workflows Campaigns Sales Sequences Beta Tool…" at bounding box center [756, 404] width 1512 height 808
click at [86, 86] on link "Workspace Settings" at bounding box center [114, 86] width 182 height 24
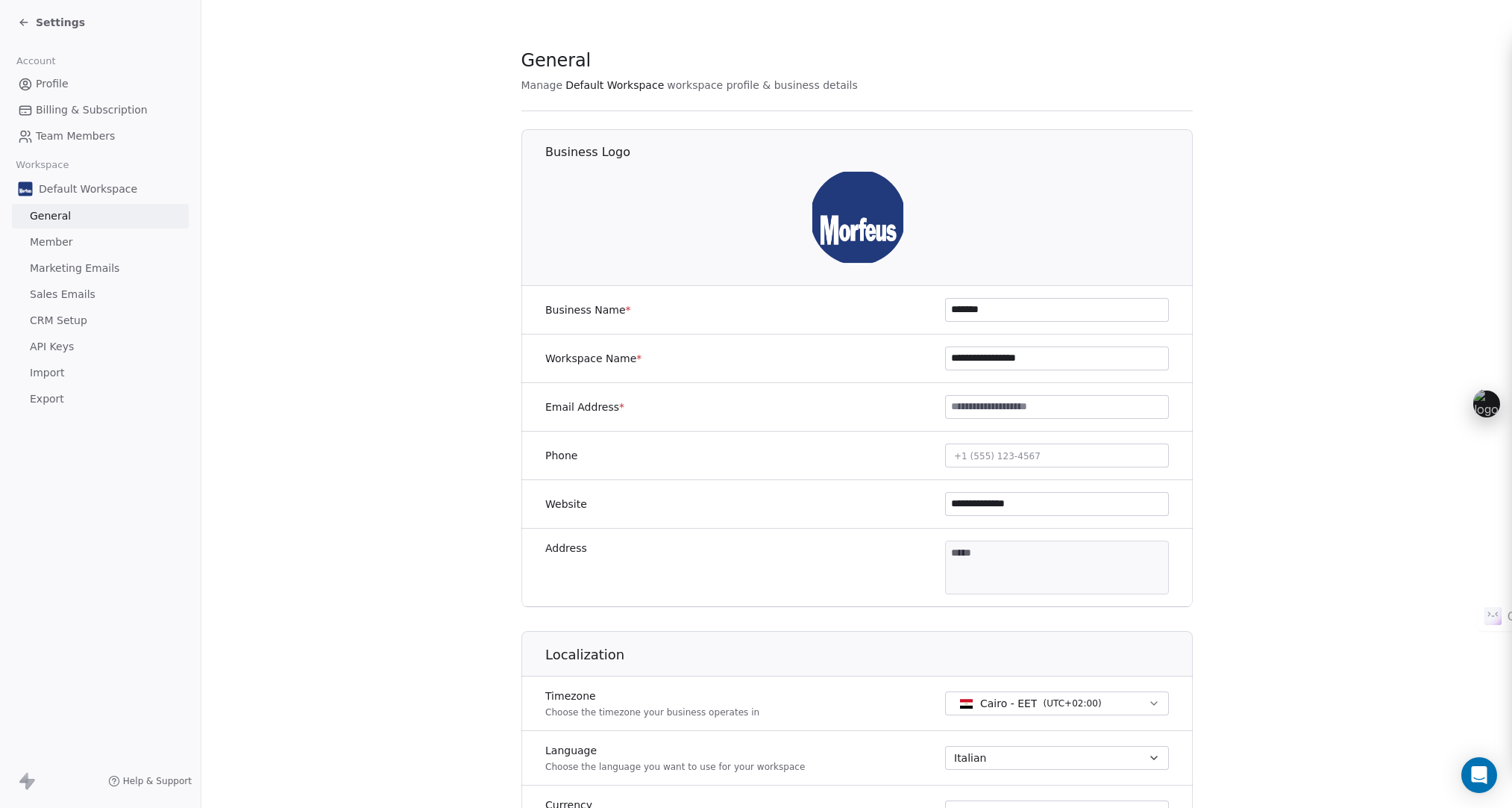
click at [986, 407] on input at bounding box center [1058, 406] width 223 height 23
type input "**********"
click at [975, 446] on button "+1 (555) 123-4567" at bounding box center [1057, 456] width 224 height 24
type input "**********"
click at [1179, 484] on html "**********" at bounding box center [756, 404] width 1512 height 808
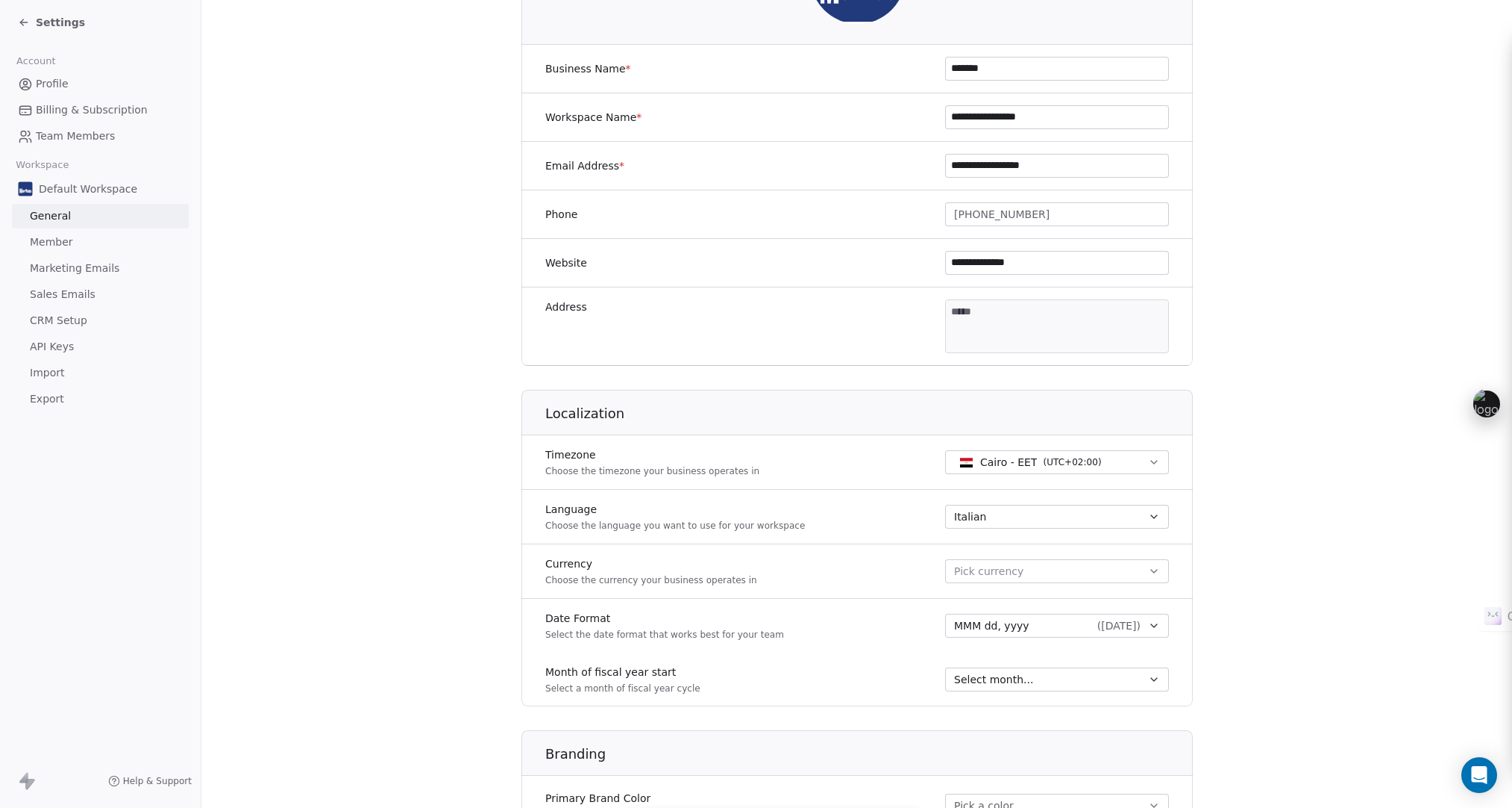
scroll to position [299, 0]
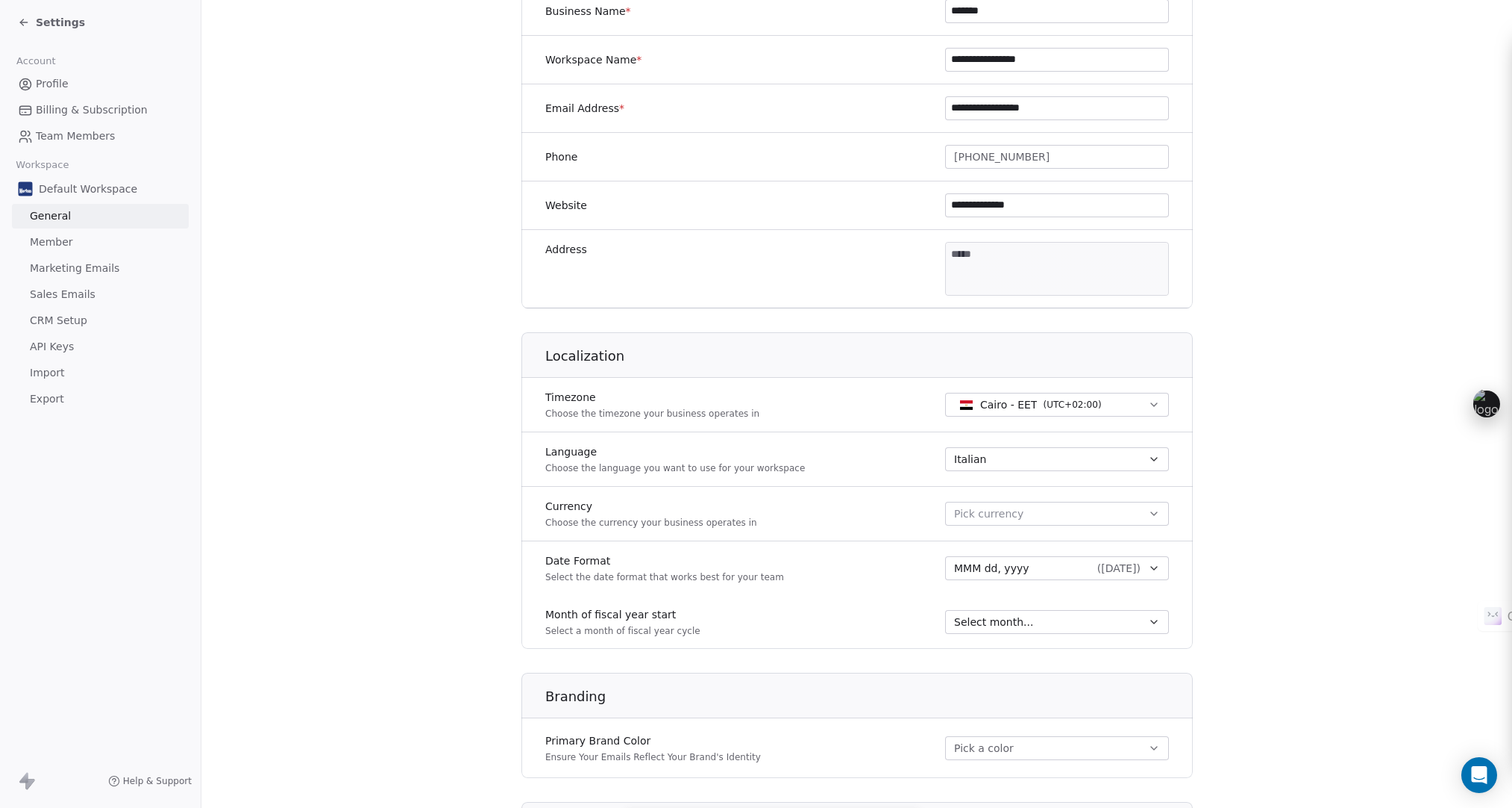
click at [1080, 407] on span "( UTC+02:00 )" at bounding box center [1072, 404] width 58 height 14
type input "***"
click at [1037, 457] on span "Rome - CET" at bounding box center [1011, 465] width 60 height 15
click at [1062, 506] on button "Pick currency" at bounding box center [1057, 513] width 224 height 24
type input "***"
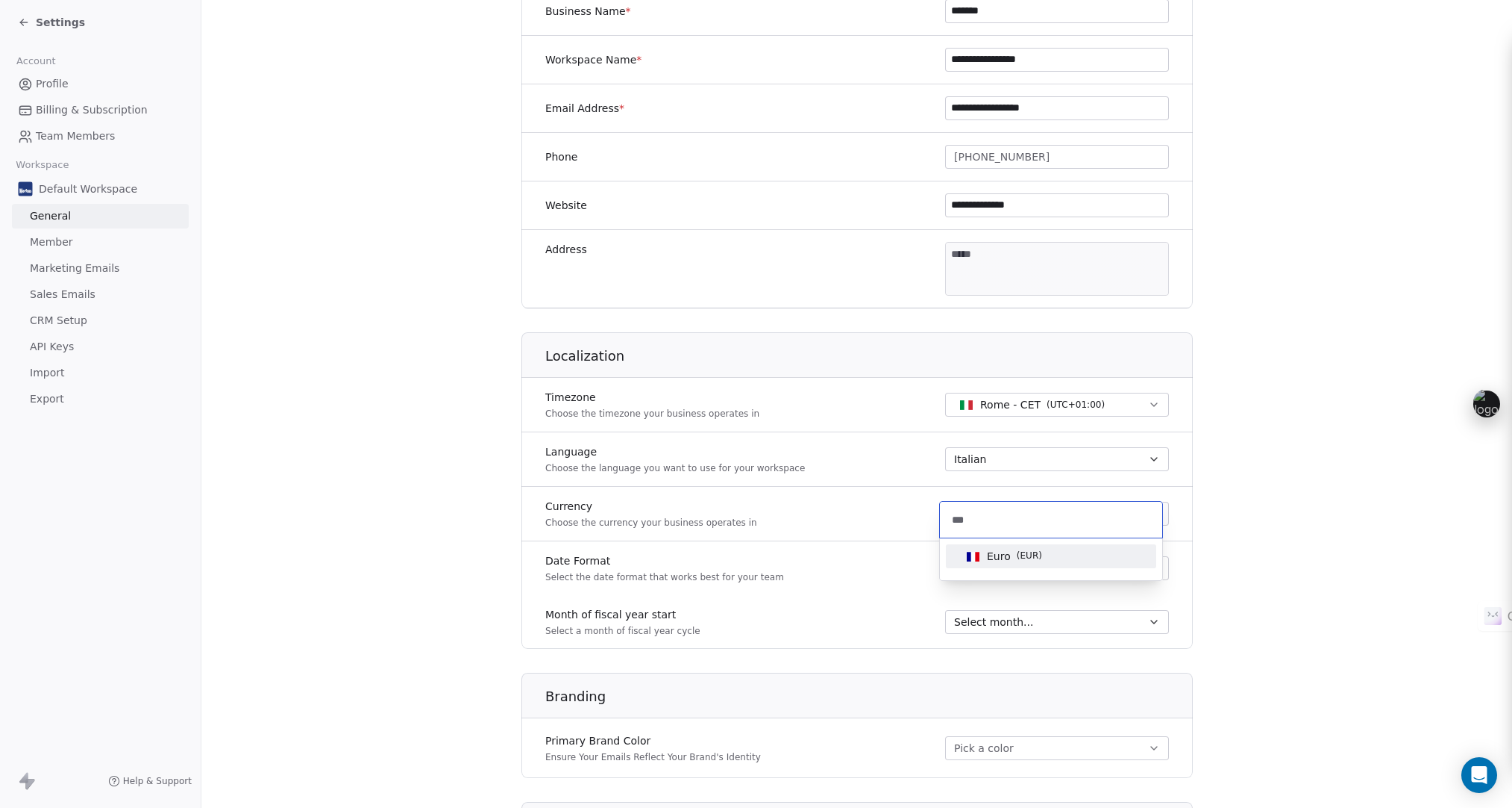
click at [1022, 551] on span "( EUR )" at bounding box center [1029, 556] width 26 height 15
click at [1139, 573] on button "MMM dd, yyyy ( Sep 18, 2025 )" at bounding box center [1057, 568] width 224 height 24
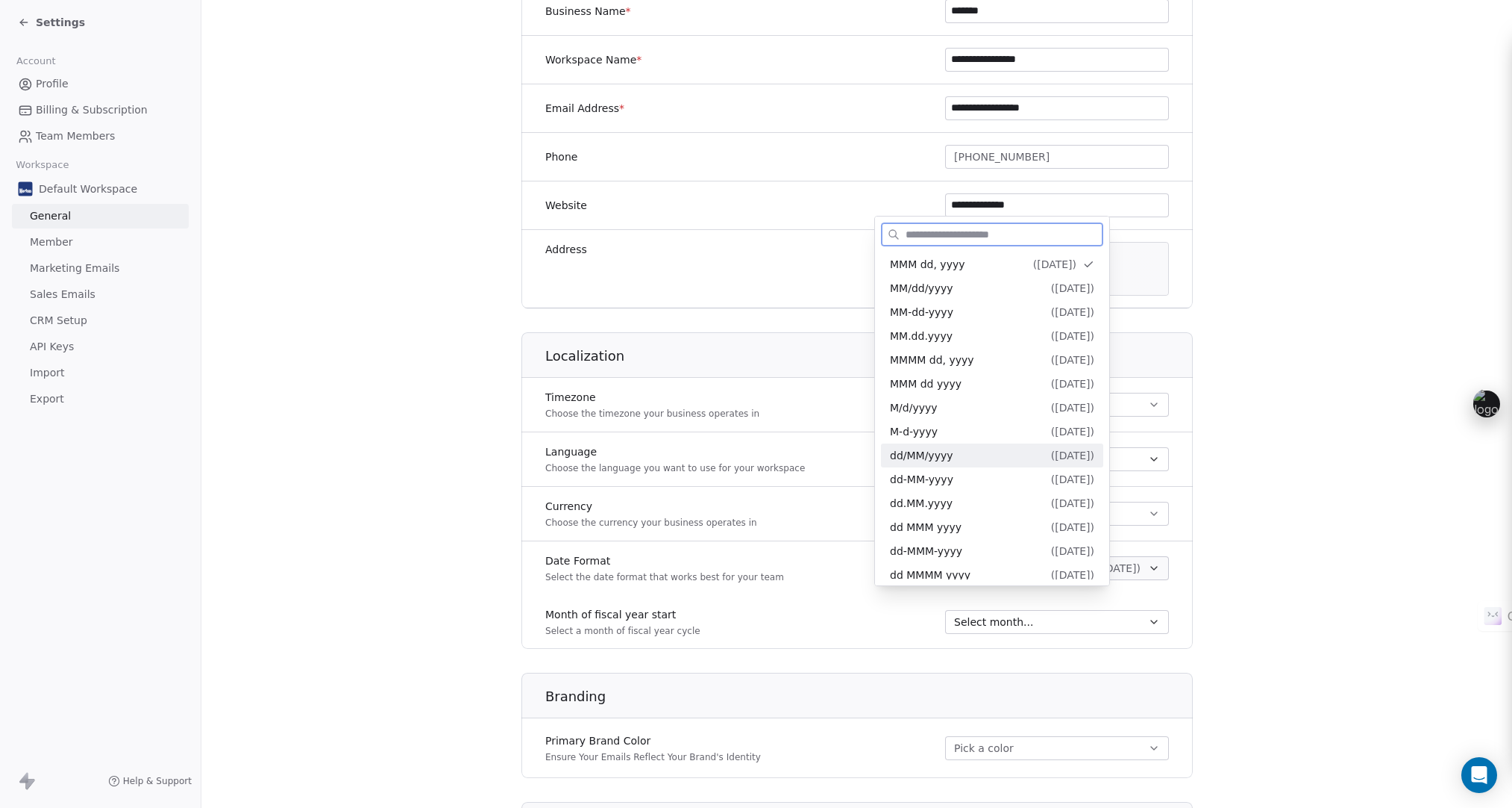
click at [988, 461] on div "dd/MM/yyyy ( 18/09/2025 )" at bounding box center [992, 456] width 204 height 16
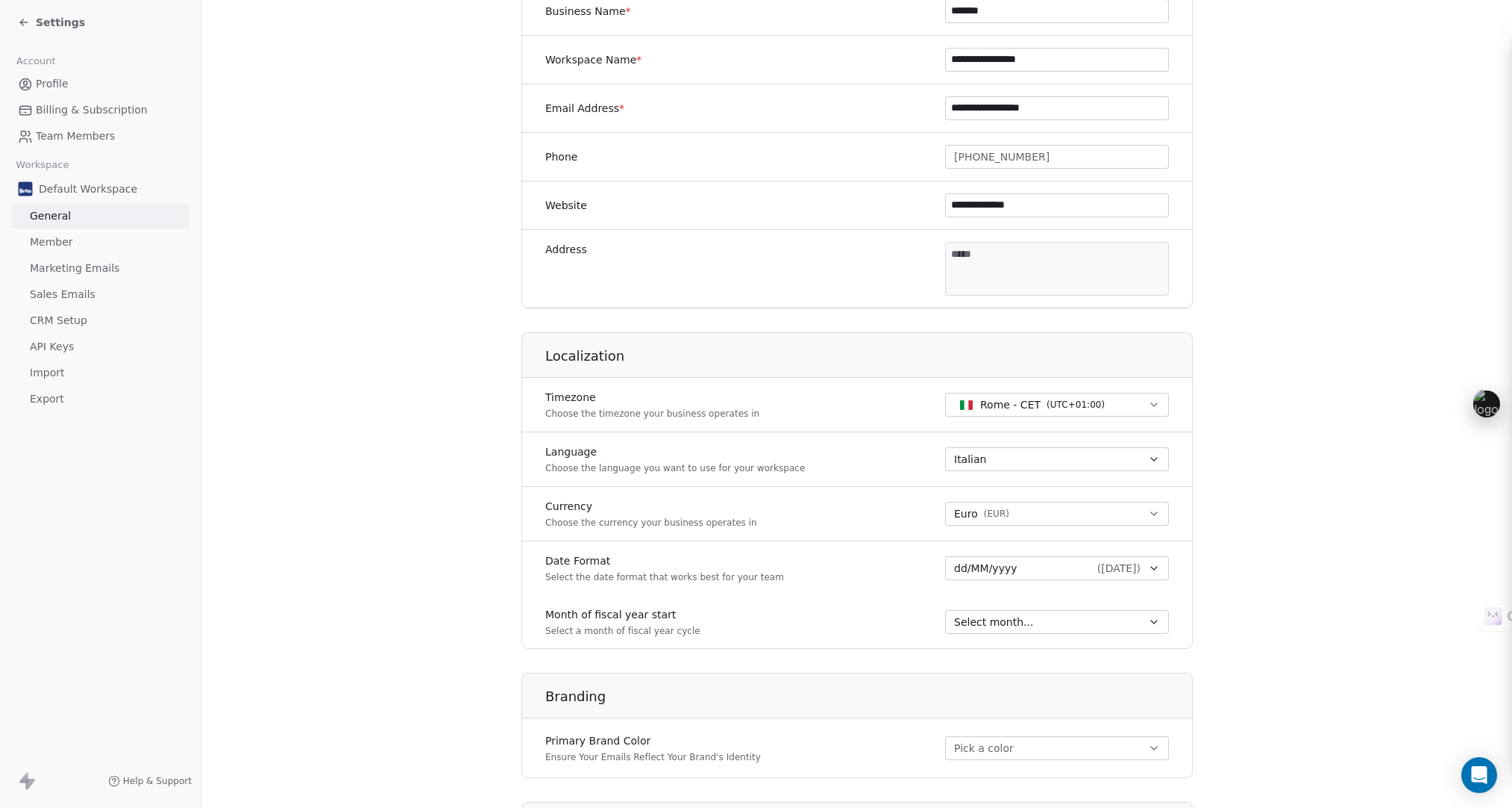
click at [1089, 627] on div "Select month..." at bounding box center [1048, 622] width 188 height 15
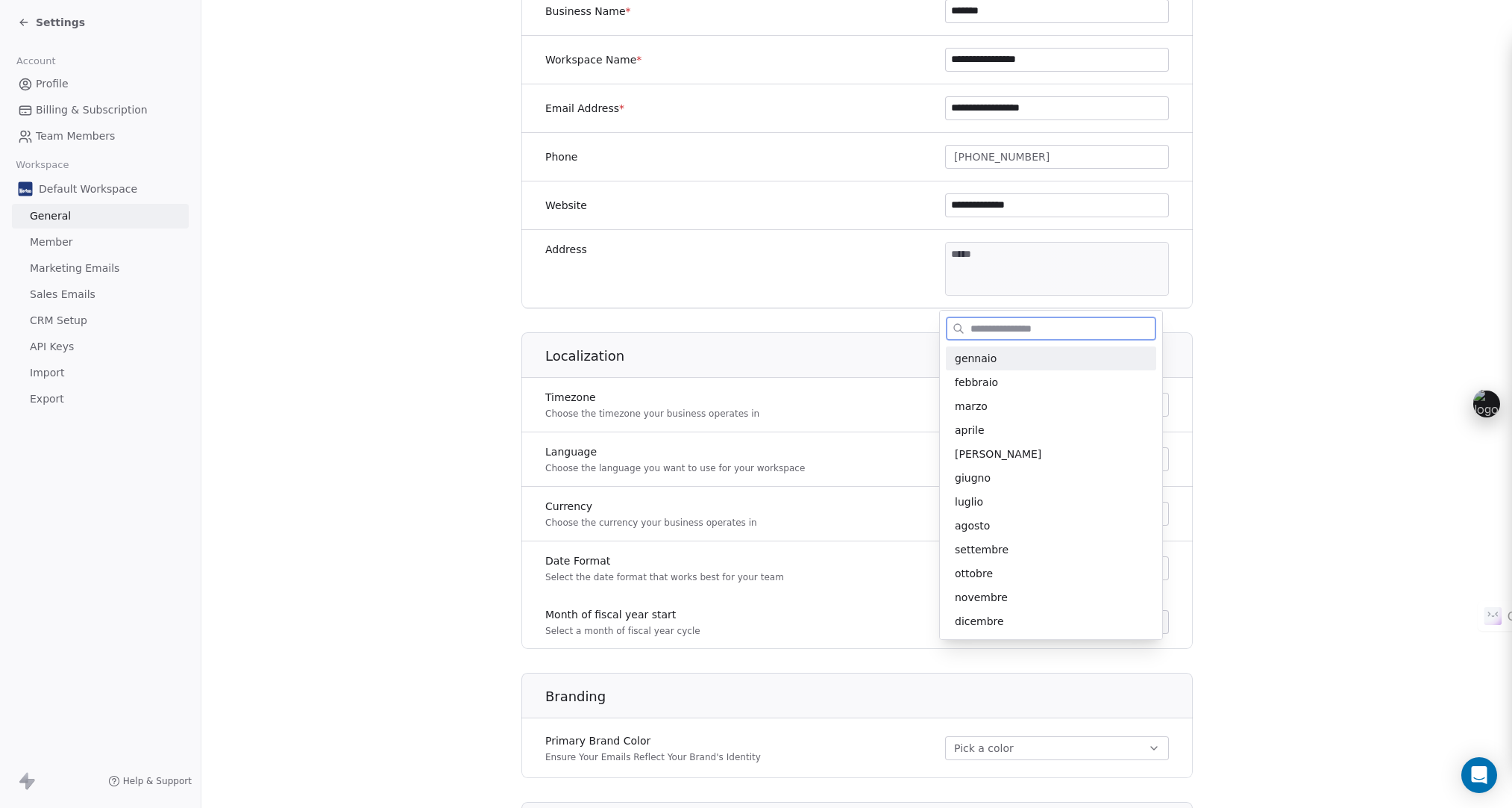
click at [1011, 364] on span "gennaio" at bounding box center [1050, 358] width 193 height 15
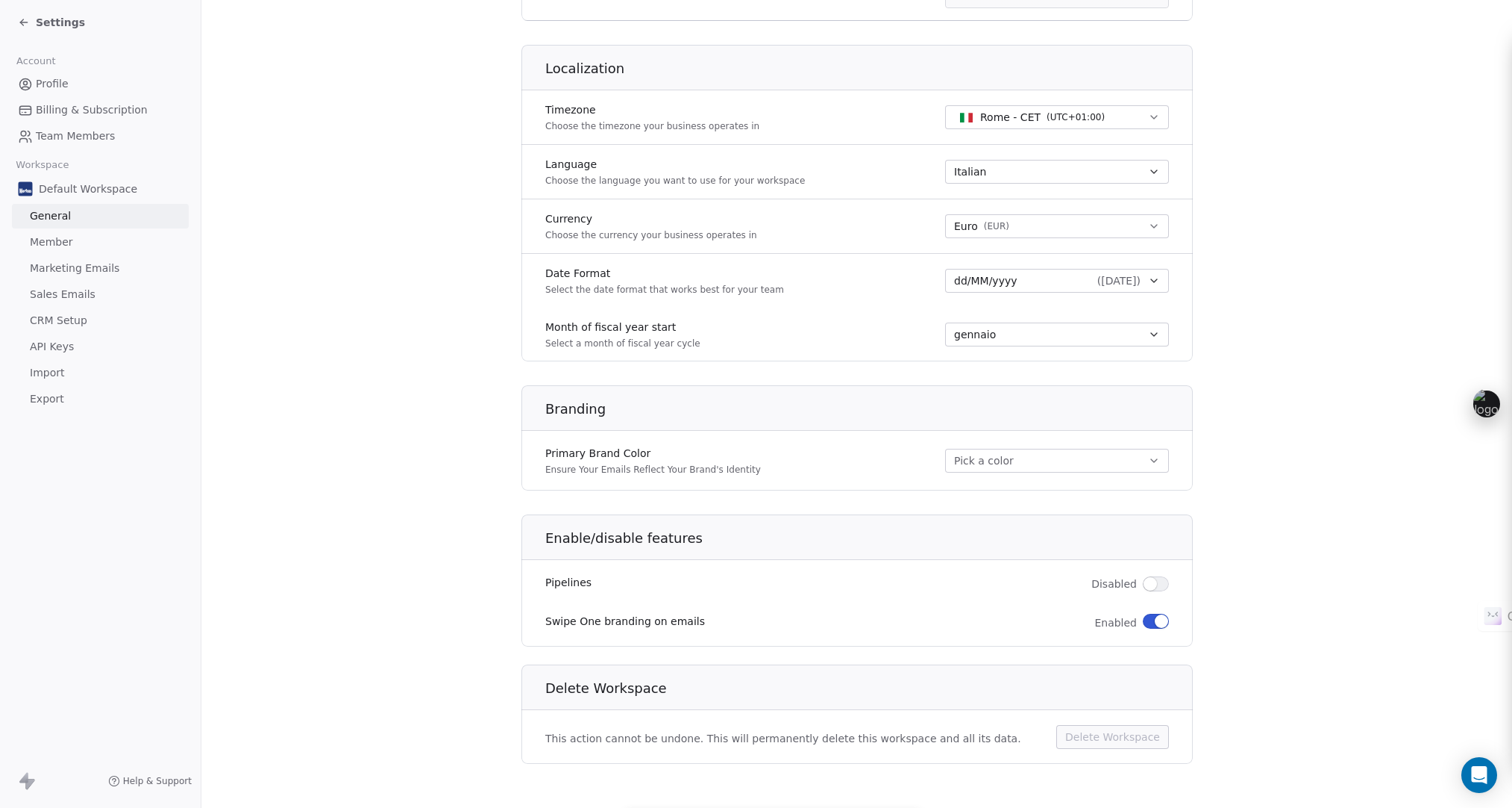
scroll to position [590, 0]
click at [1152, 465] on button "Pick a color" at bounding box center [1057, 456] width 224 height 24
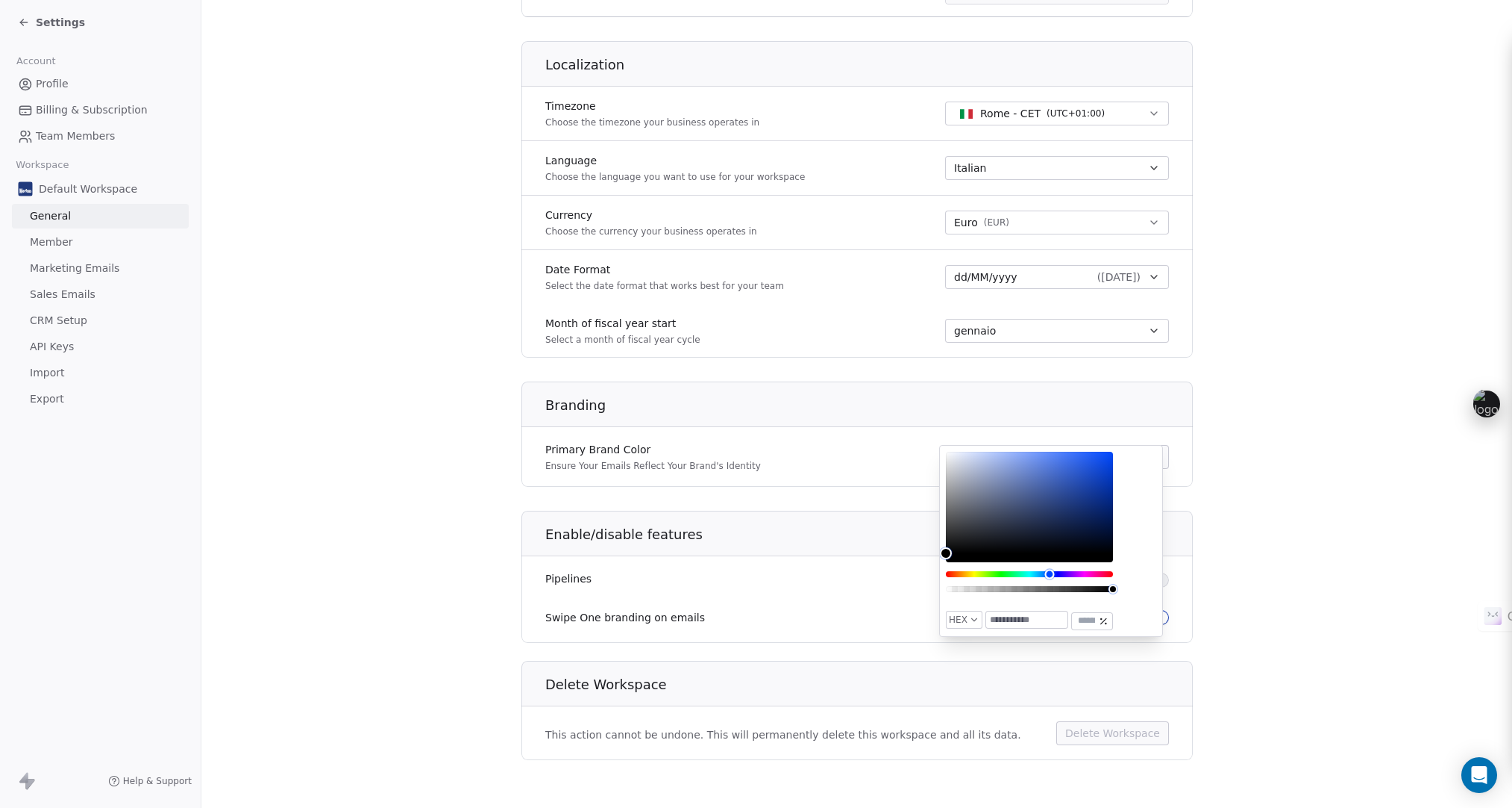
drag, startPoint x: 946, startPoint y: 572, endPoint x: 1049, endPoint y: 574, distance: 103.0
click at [1049, 574] on div "Hue" at bounding box center [1049, 573] width 10 height 10
type input "*******"
drag, startPoint x: 946, startPoint y: 549, endPoint x: 1120, endPoint y: 499, distance: 181.0
click at [1120, 499] on div "HEX ******* ***" at bounding box center [1050, 540] width 224 height 192
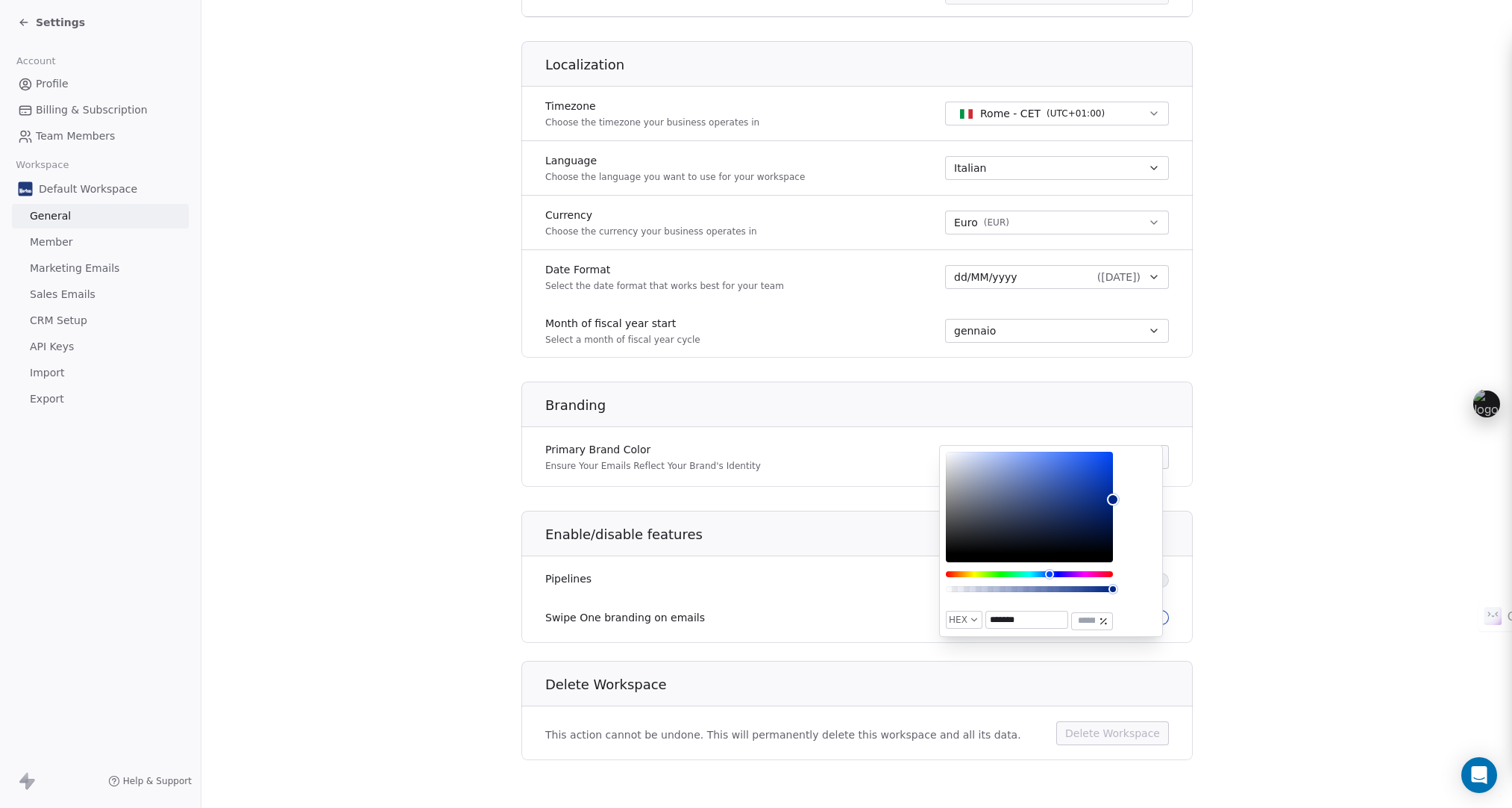
click at [1120, 503] on div "HEX ******* ***" at bounding box center [1050, 540] width 224 height 192
click at [1216, 603] on section "**********" at bounding box center [857, 109] width 1310 height 1397
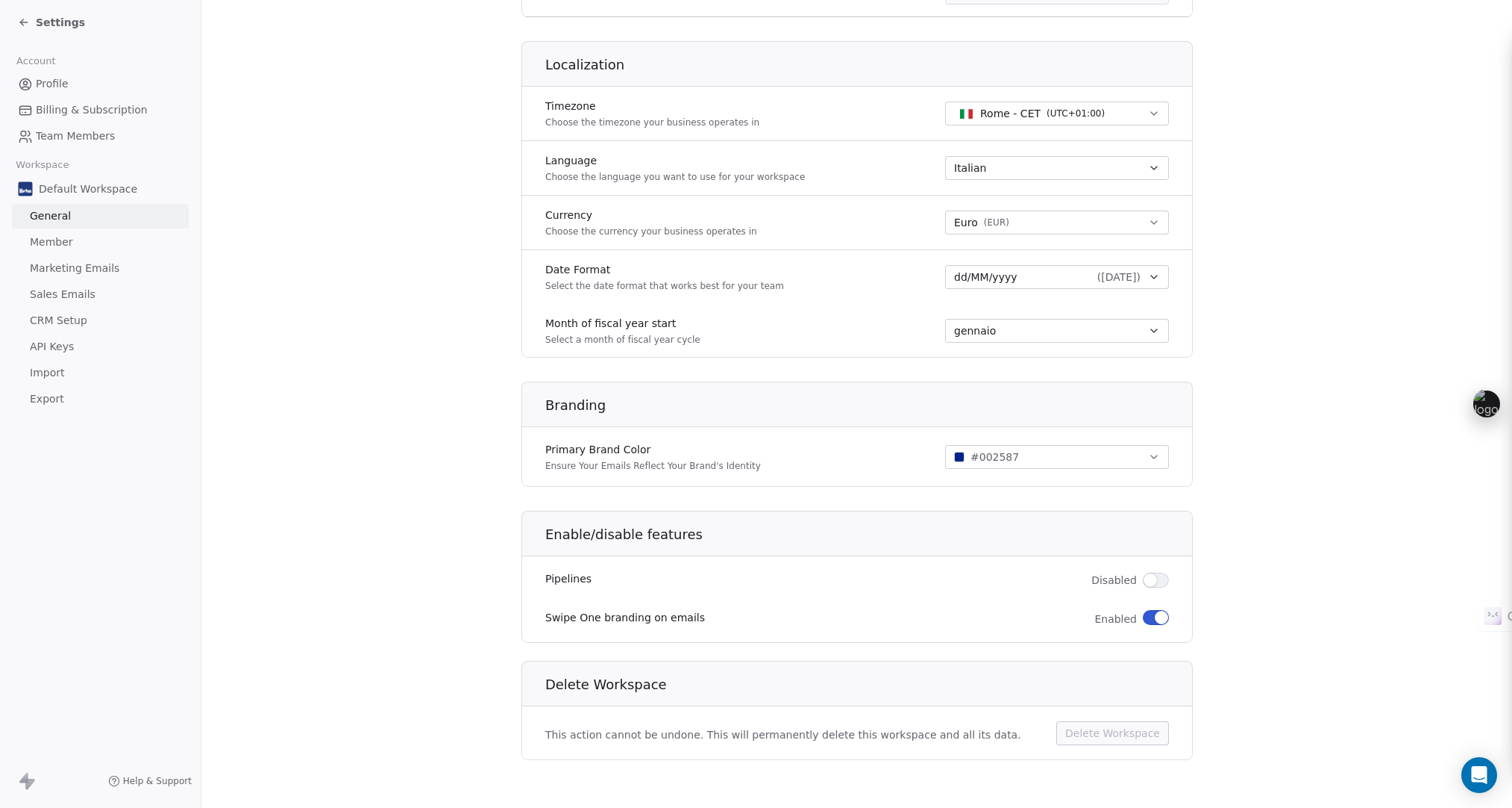
click at [1145, 621] on button "button" at bounding box center [1155, 617] width 26 height 15
click at [1159, 582] on button "button" at bounding box center [1155, 580] width 26 height 15
click at [1154, 582] on span "button" at bounding box center [1161, 580] width 14 height 14
click at [1155, 582] on button "button" at bounding box center [1155, 580] width 26 height 15
click at [1144, 582] on button "button" at bounding box center [1155, 580] width 26 height 15
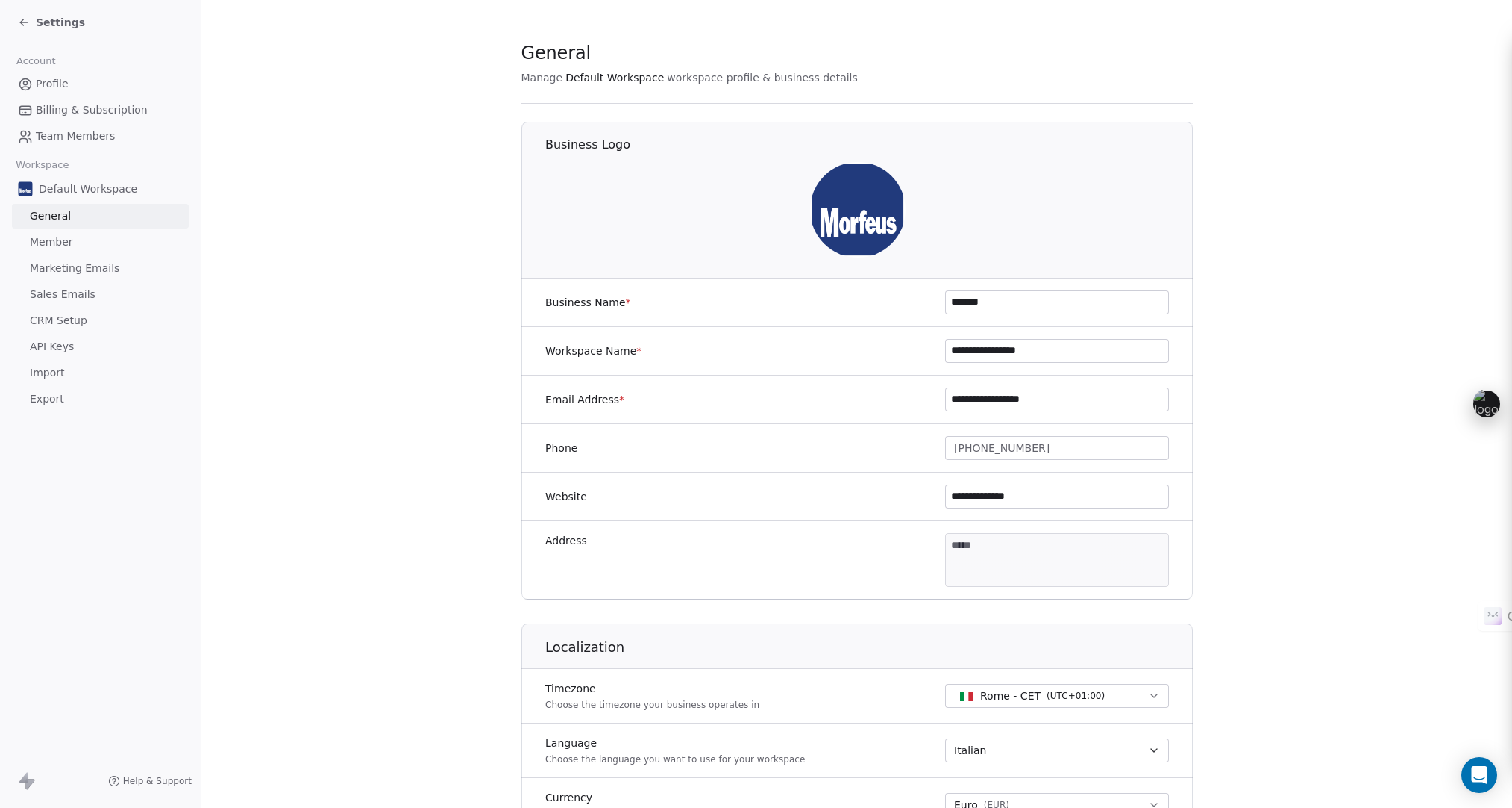
scroll to position [0, 0]
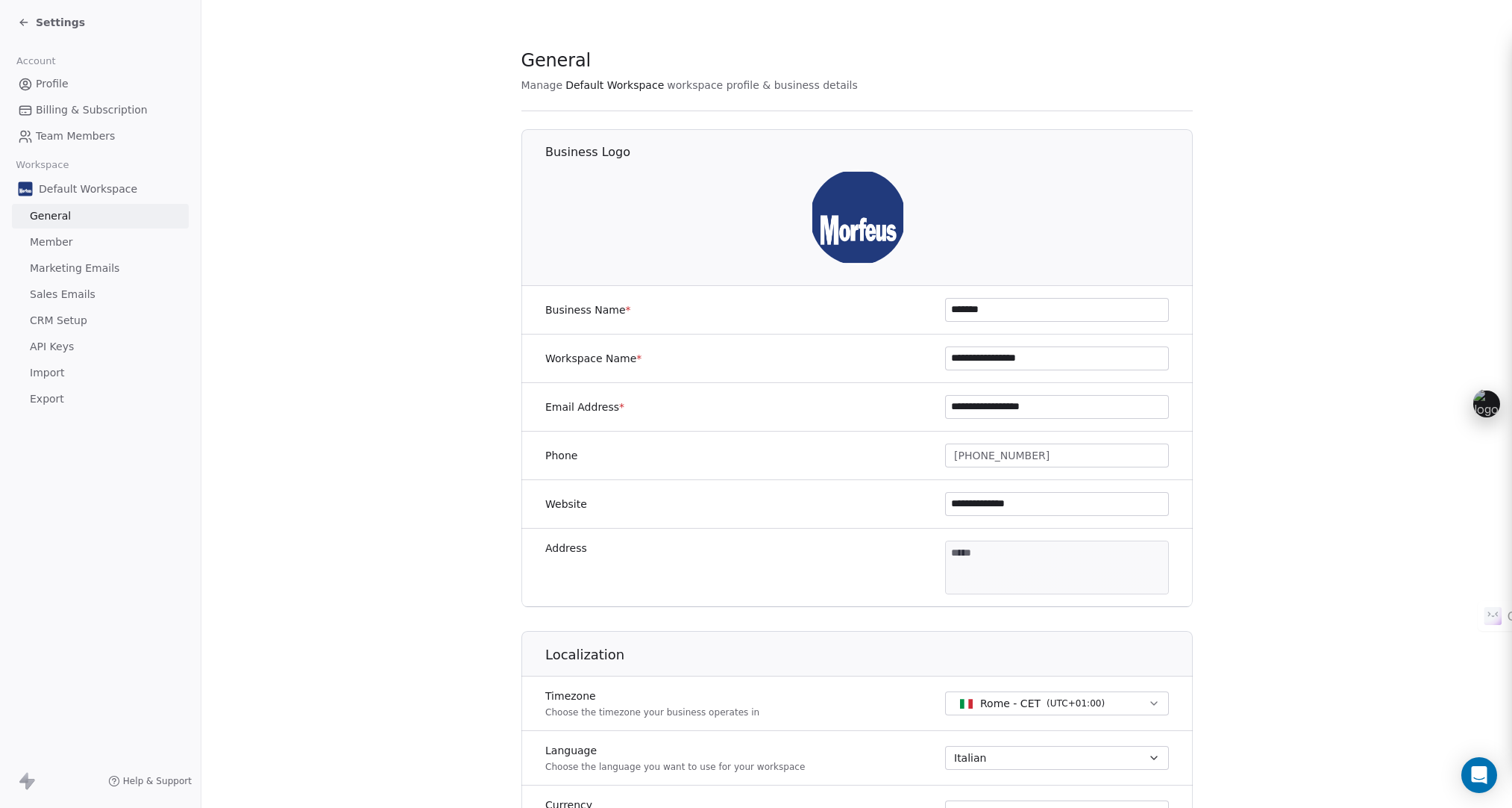
click at [68, 239] on span "Member" at bounding box center [51, 242] width 43 height 16
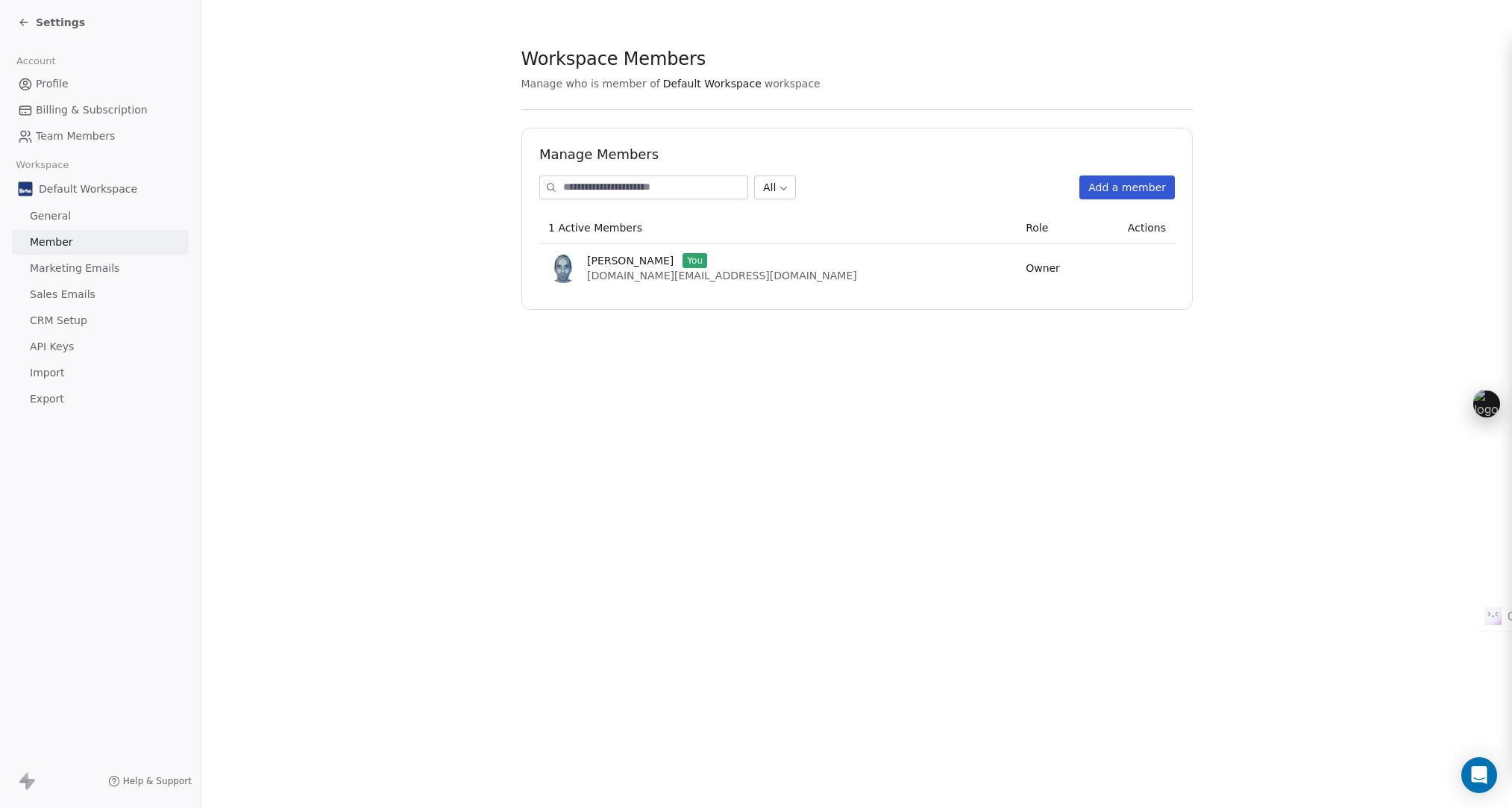
click at [60, 219] on span "General" at bounding box center [50, 215] width 41 height 16
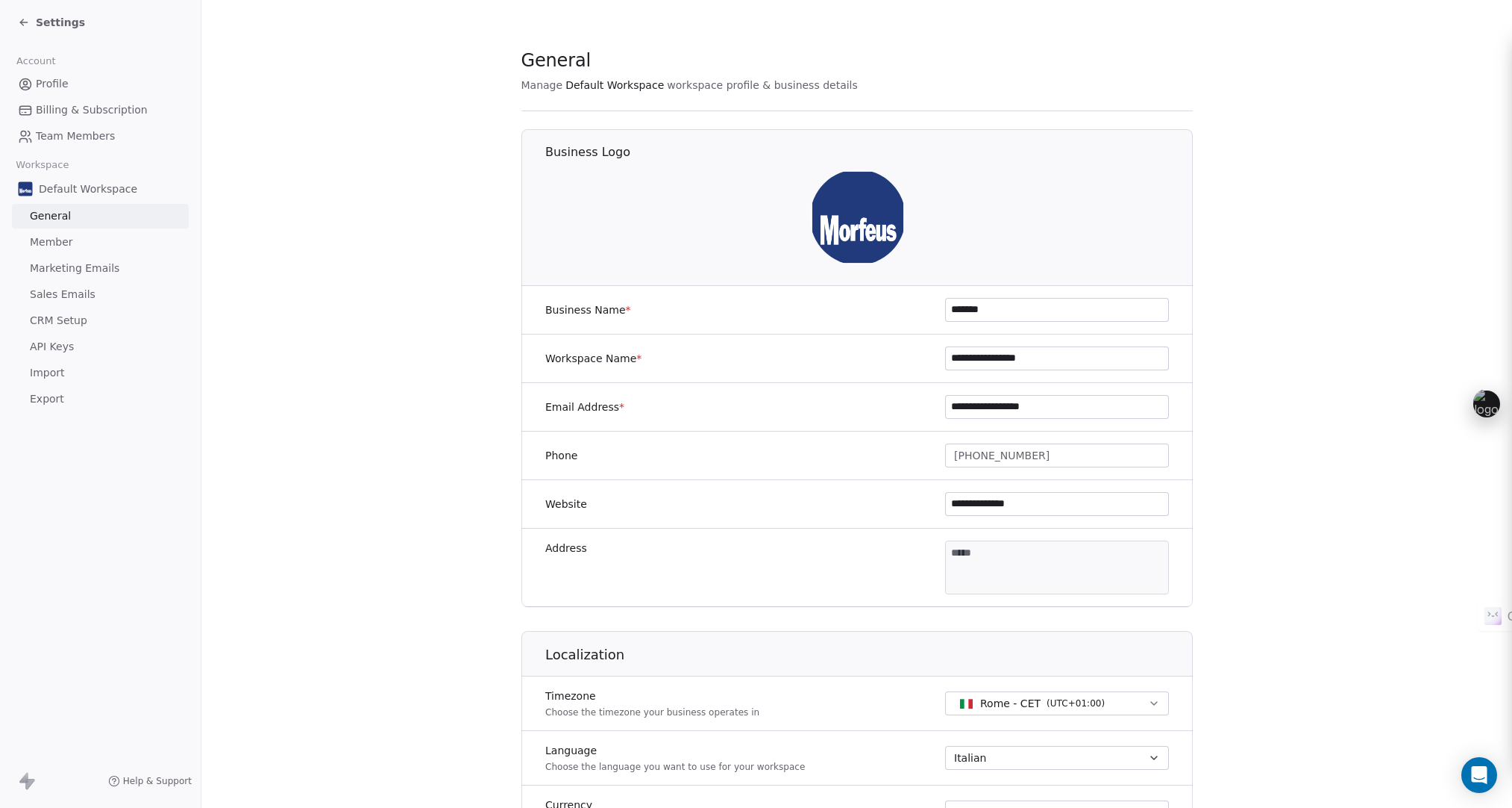
click at [63, 240] on span "Member" at bounding box center [51, 242] width 43 height 16
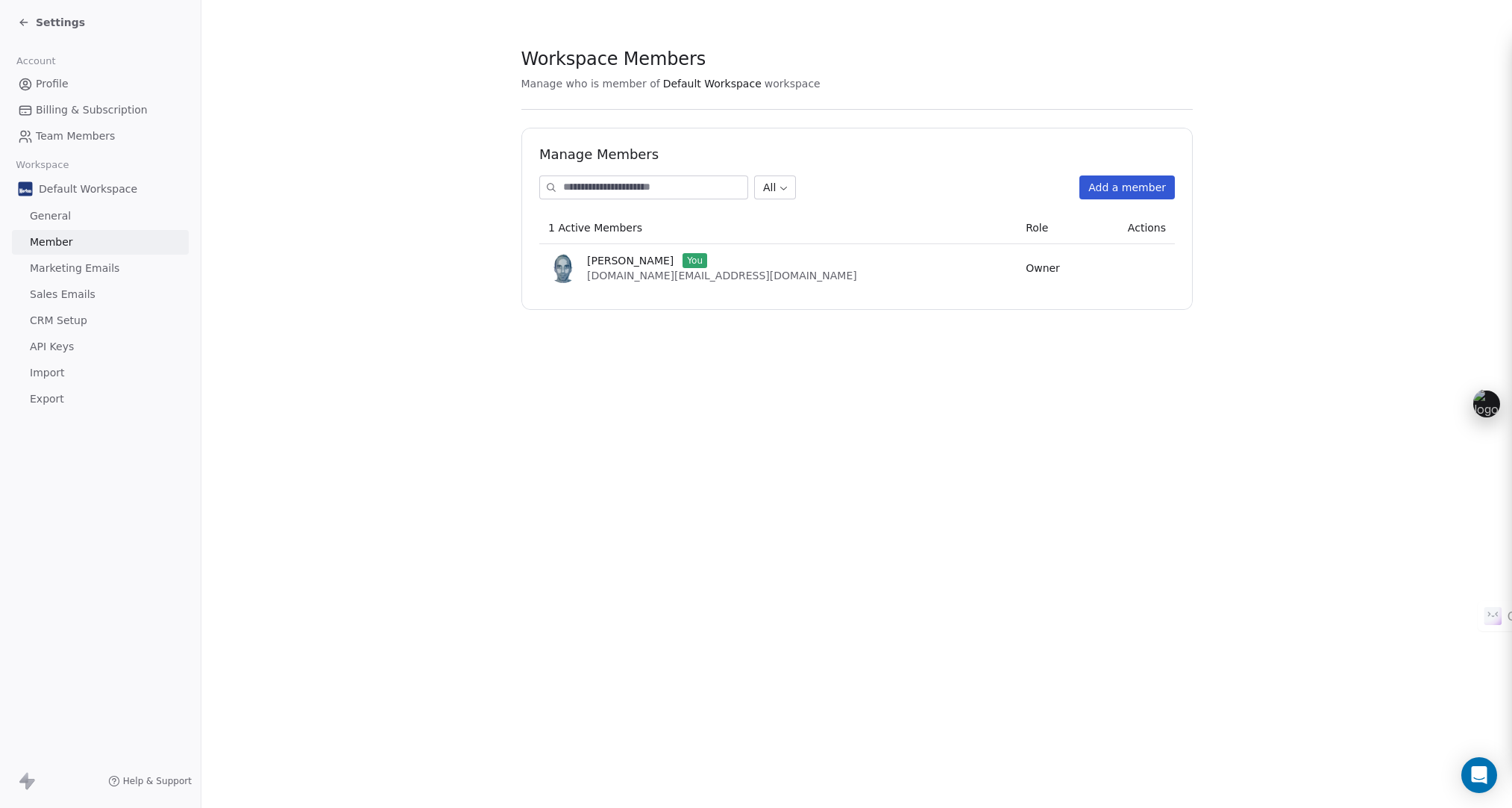
click at [1098, 191] on button "Add a member" at bounding box center [1127, 187] width 96 height 24
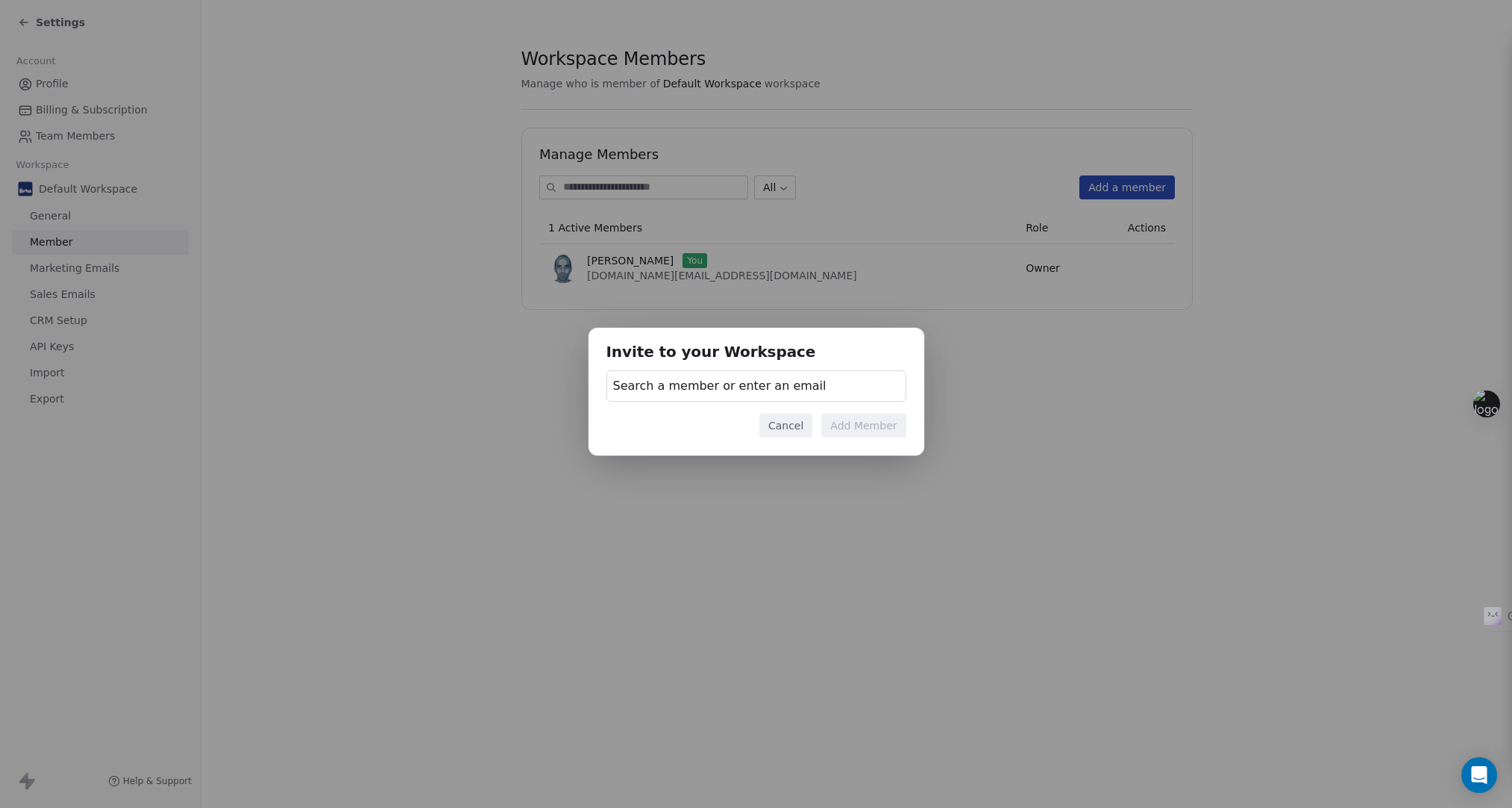
click at [664, 381] on span "Search a member or enter an email" at bounding box center [720, 386] width 214 height 18
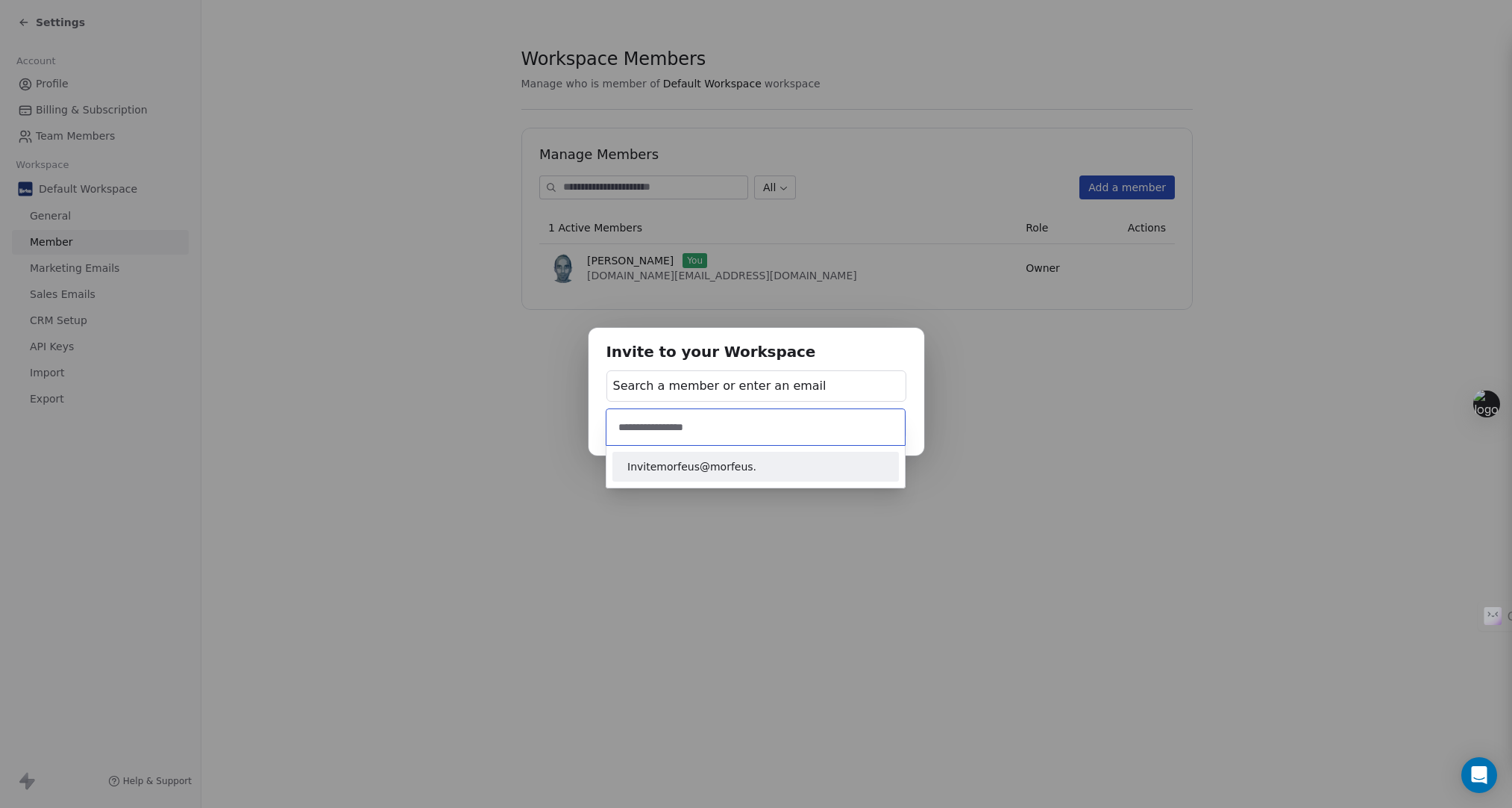
type input "**********"
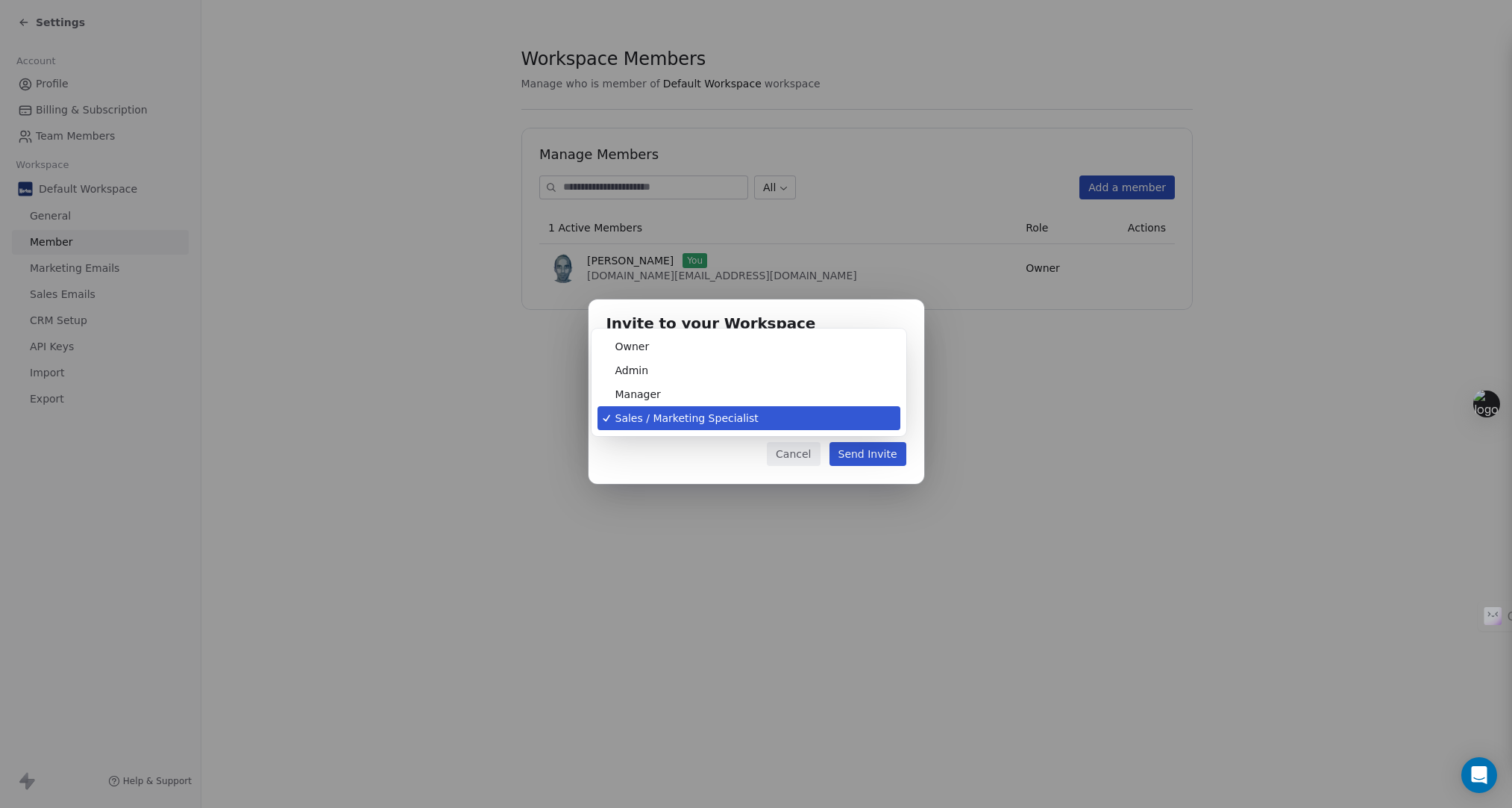
click at [675, 412] on body "Settings Account Profile Billing & Subscription Team Members Workspace Default …" at bounding box center [756, 404] width 1512 height 808
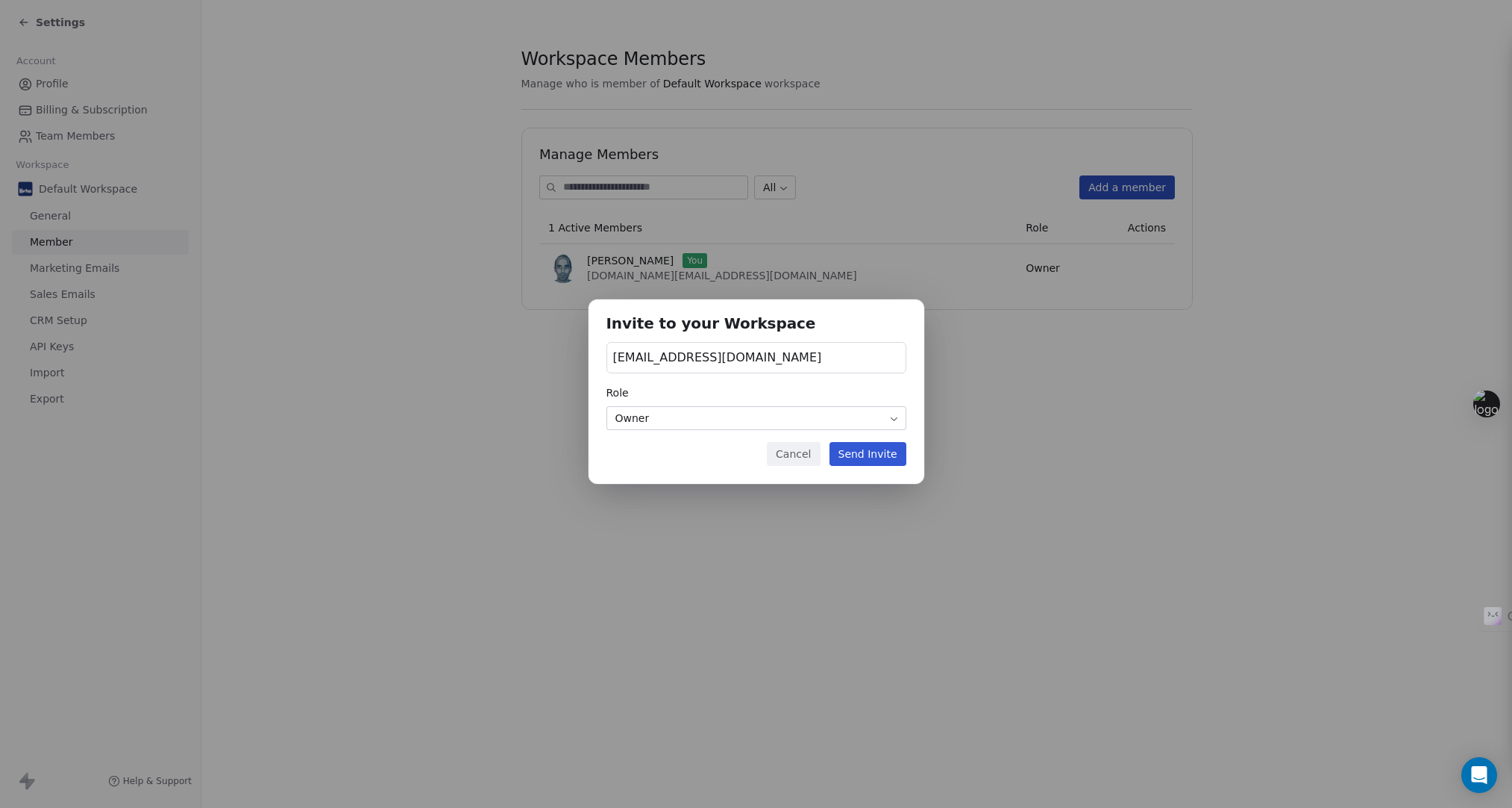
click at [877, 448] on button "Send Invite" at bounding box center [868, 454] width 77 height 24
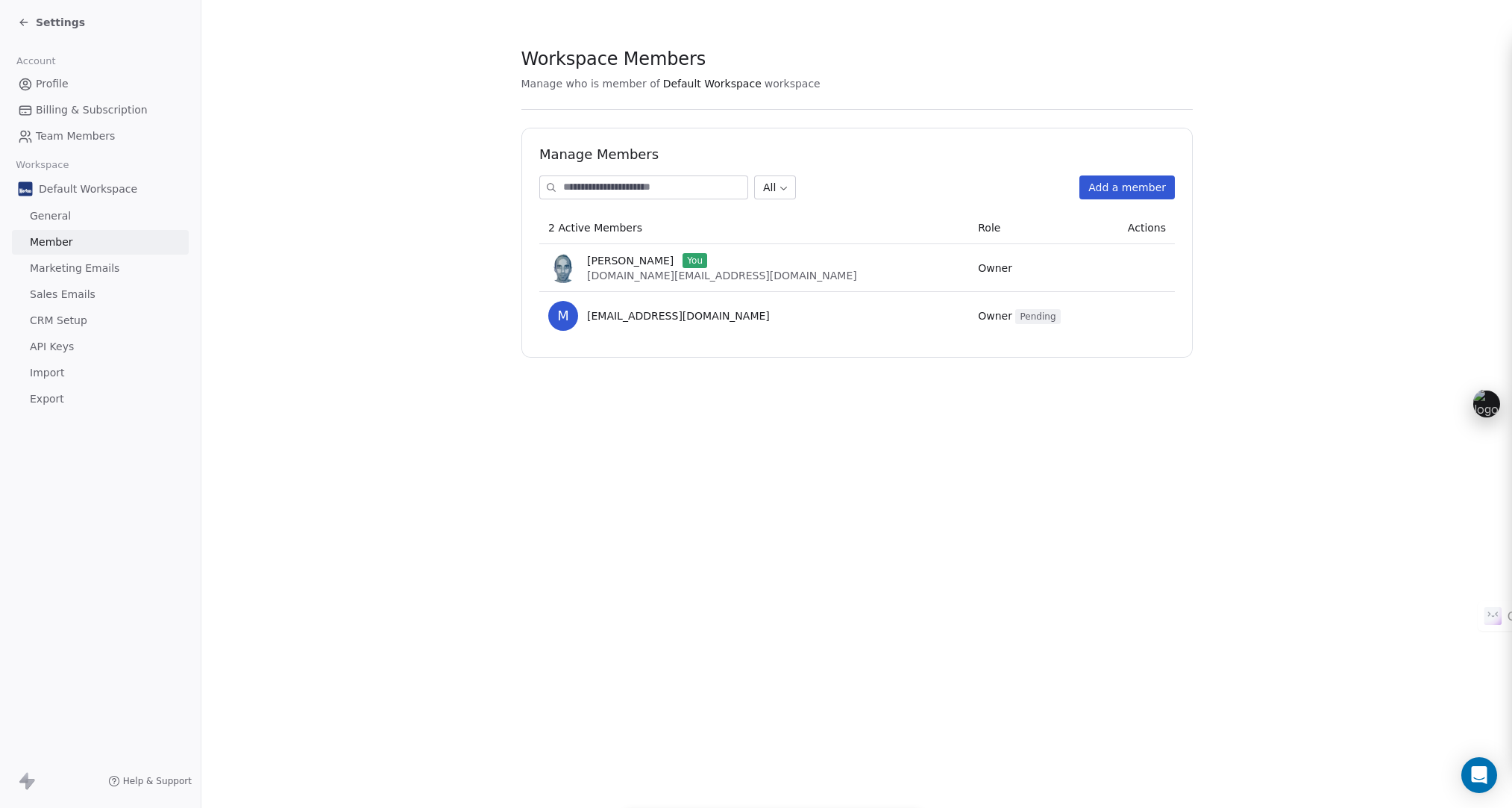
click at [60, 273] on span "Marketing Emails" at bounding box center [75, 268] width 89 height 16
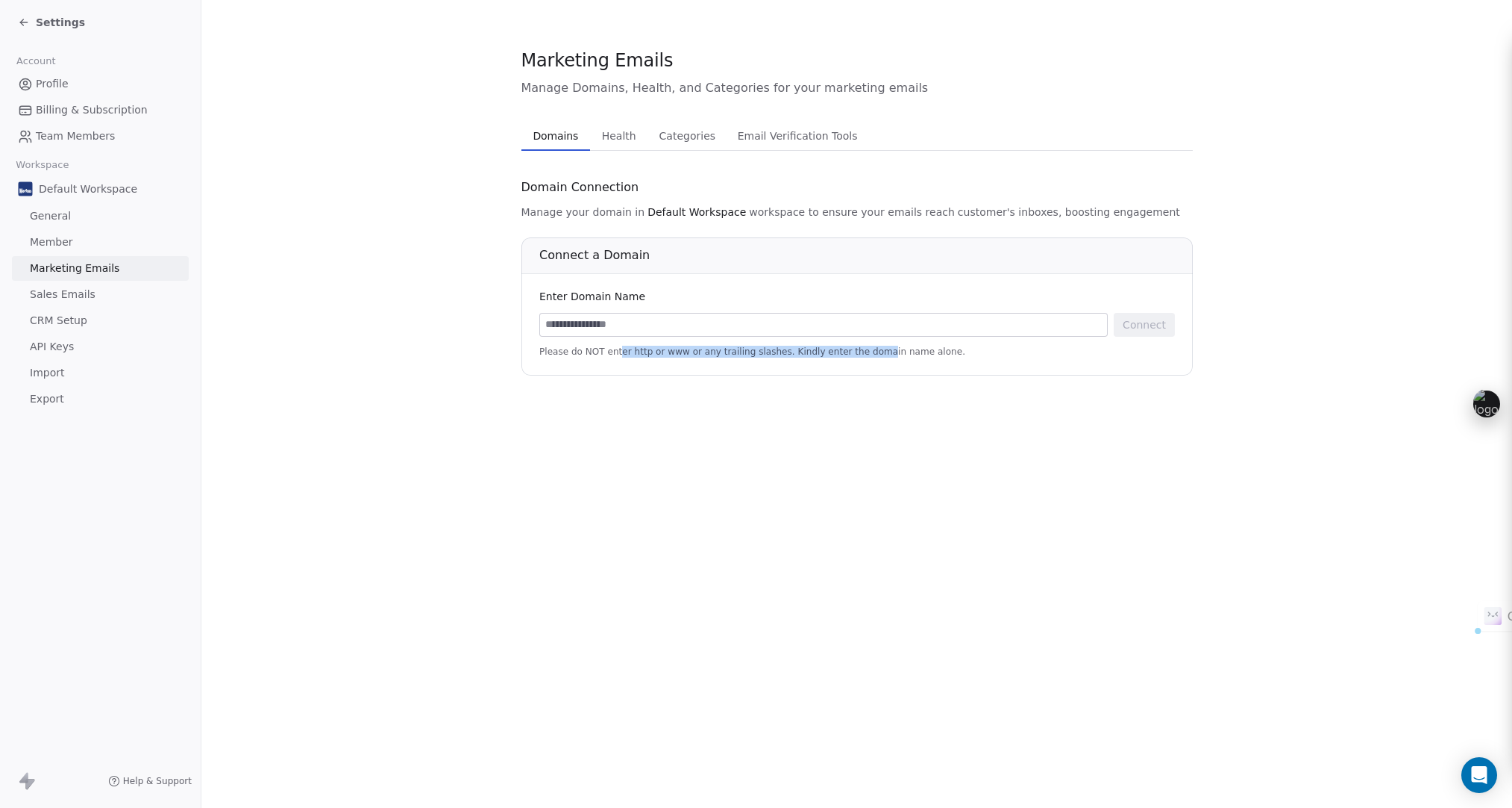
drag, startPoint x: 616, startPoint y: 351, endPoint x: 861, endPoint y: 359, distance: 245.1
click at [861, 359] on div "Connect a Domain Enter Domain Name Connect Please do NOT enter http or www or a…" at bounding box center [857, 306] width 672 height 138
click at [620, 137] on span "Health" at bounding box center [619, 135] width 47 height 21
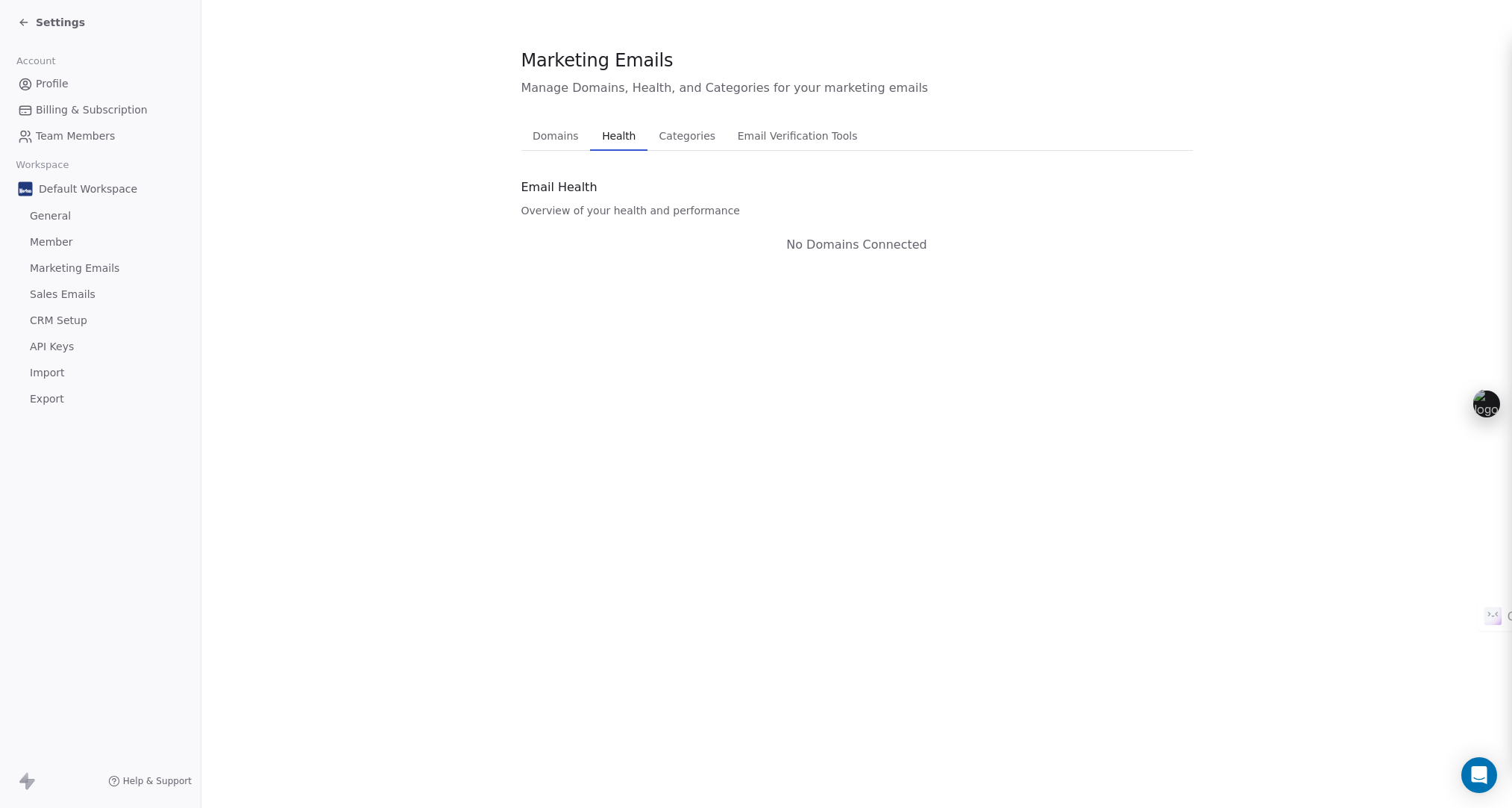
click at [687, 145] on span "Categories" at bounding box center [687, 135] width 68 height 21
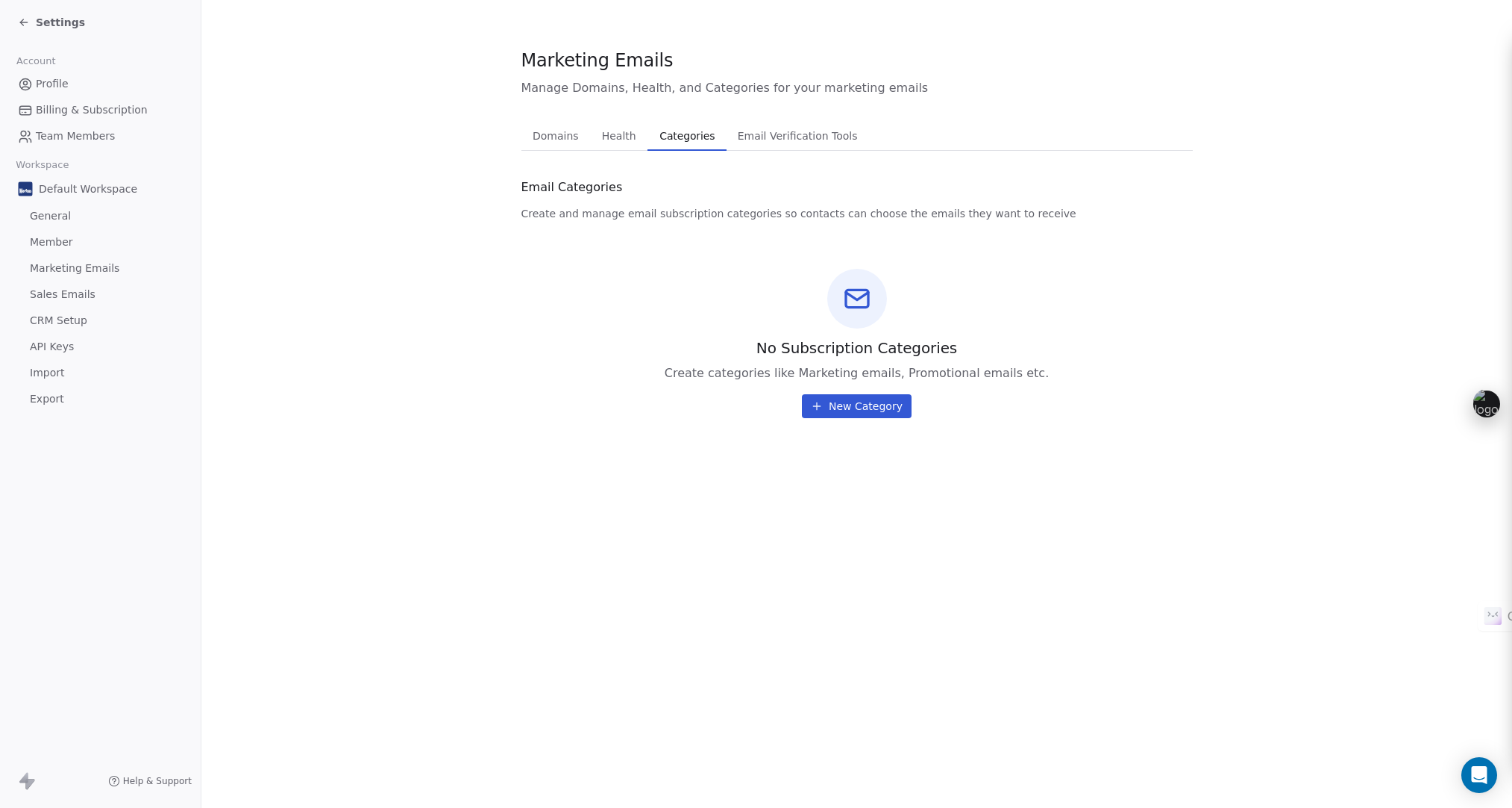
click at [783, 135] on span "Email Verification Tools" at bounding box center [798, 135] width 132 height 21
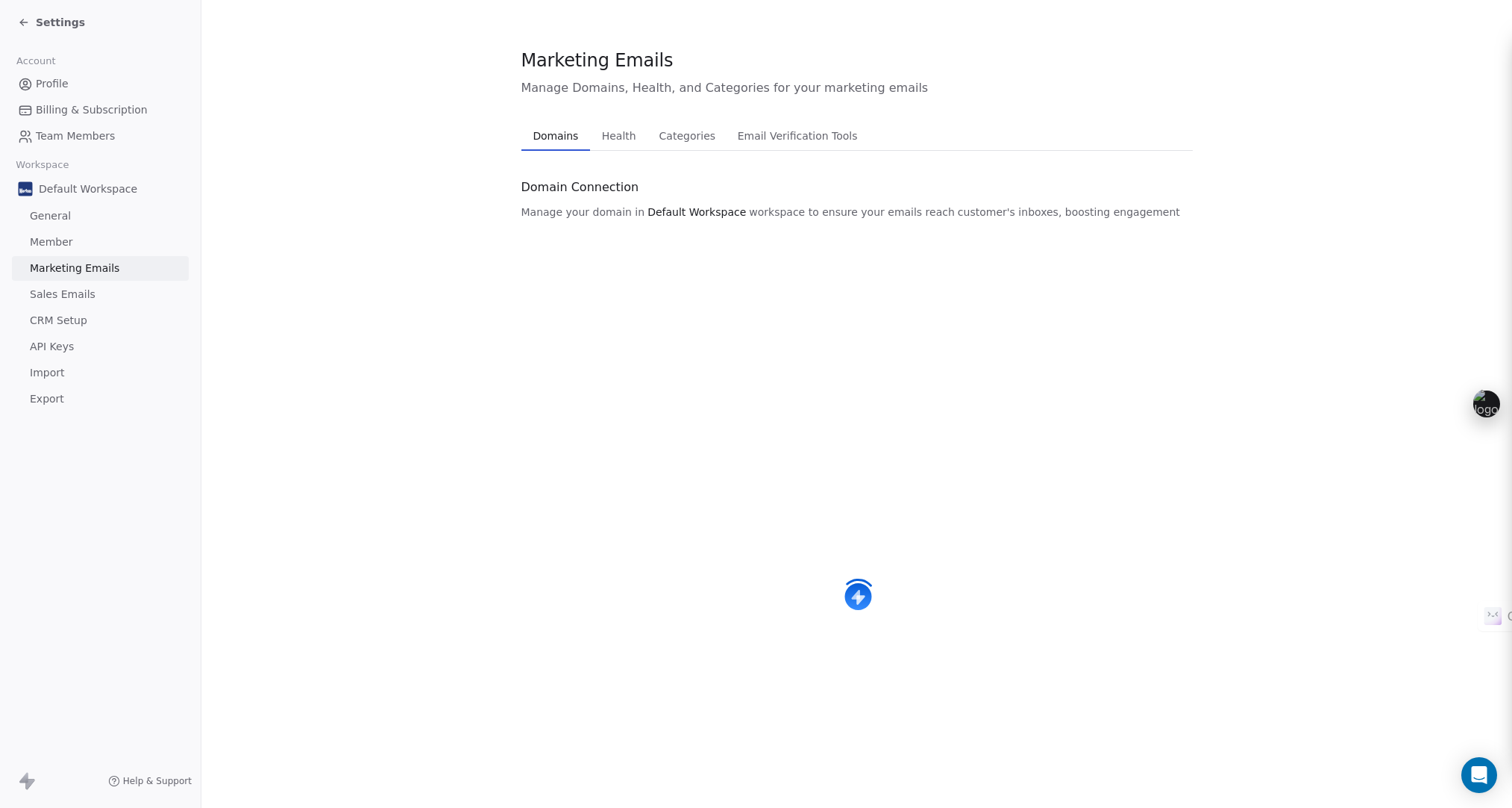
click at [550, 144] on span "Domains" at bounding box center [555, 135] width 57 height 21
click at [49, 288] on span "Sales Emails" at bounding box center [63, 294] width 66 height 16
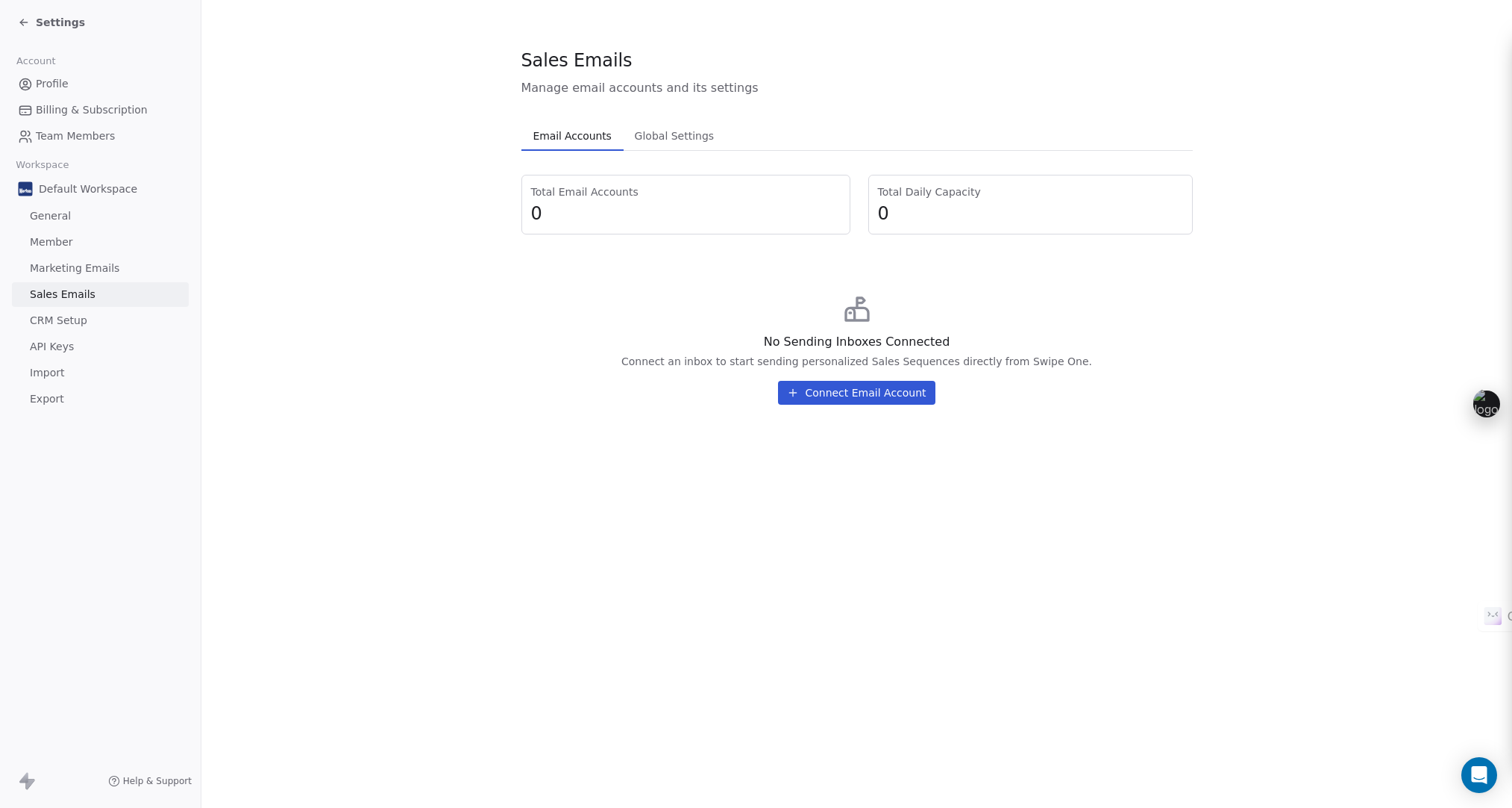
click at [63, 322] on span "CRM Setup" at bounding box center [58, 320] width 57 height 16
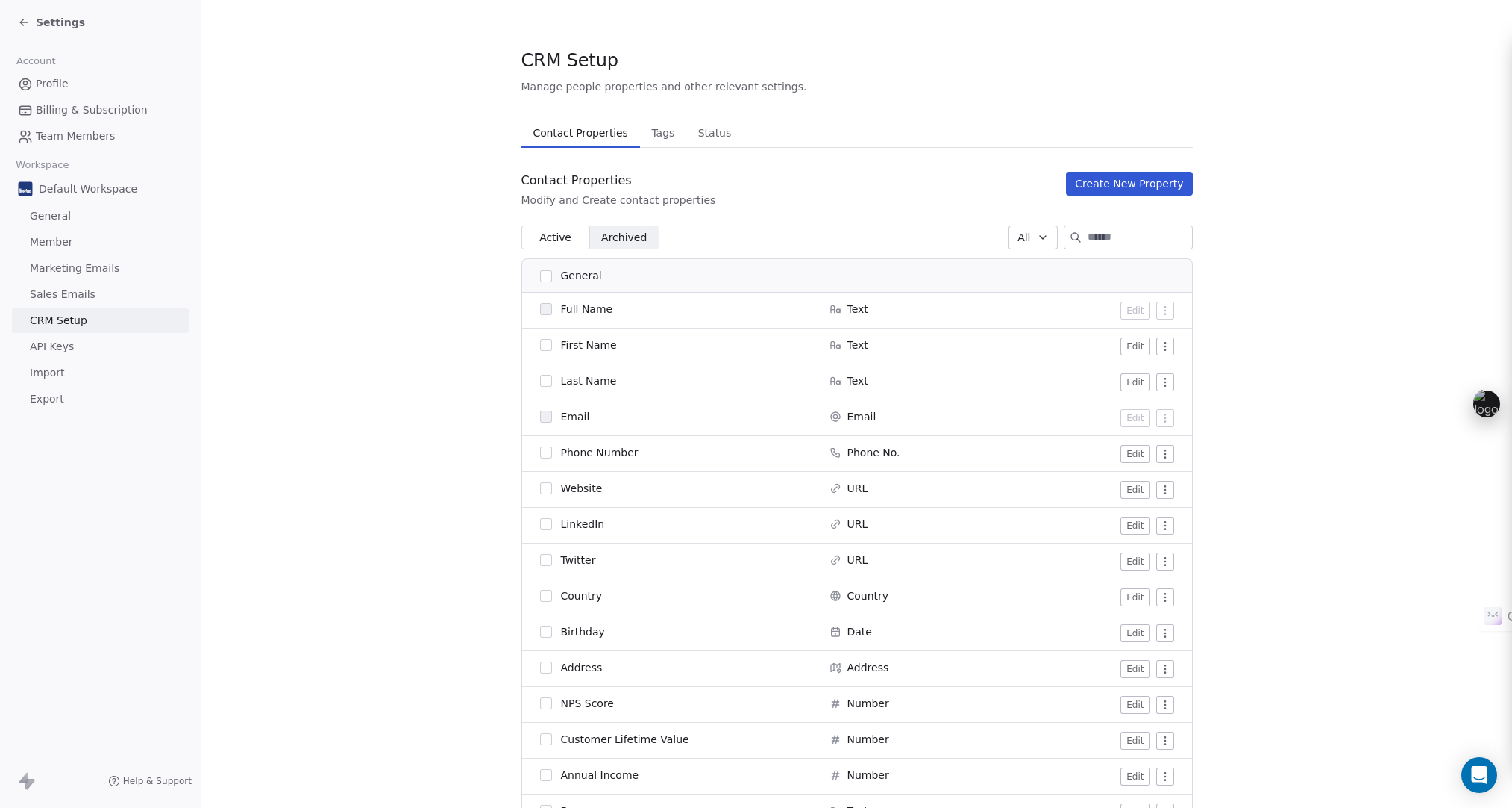
click at [63, 349] on span "API Keys" at bounding box center [52, 346] width 44 height 16
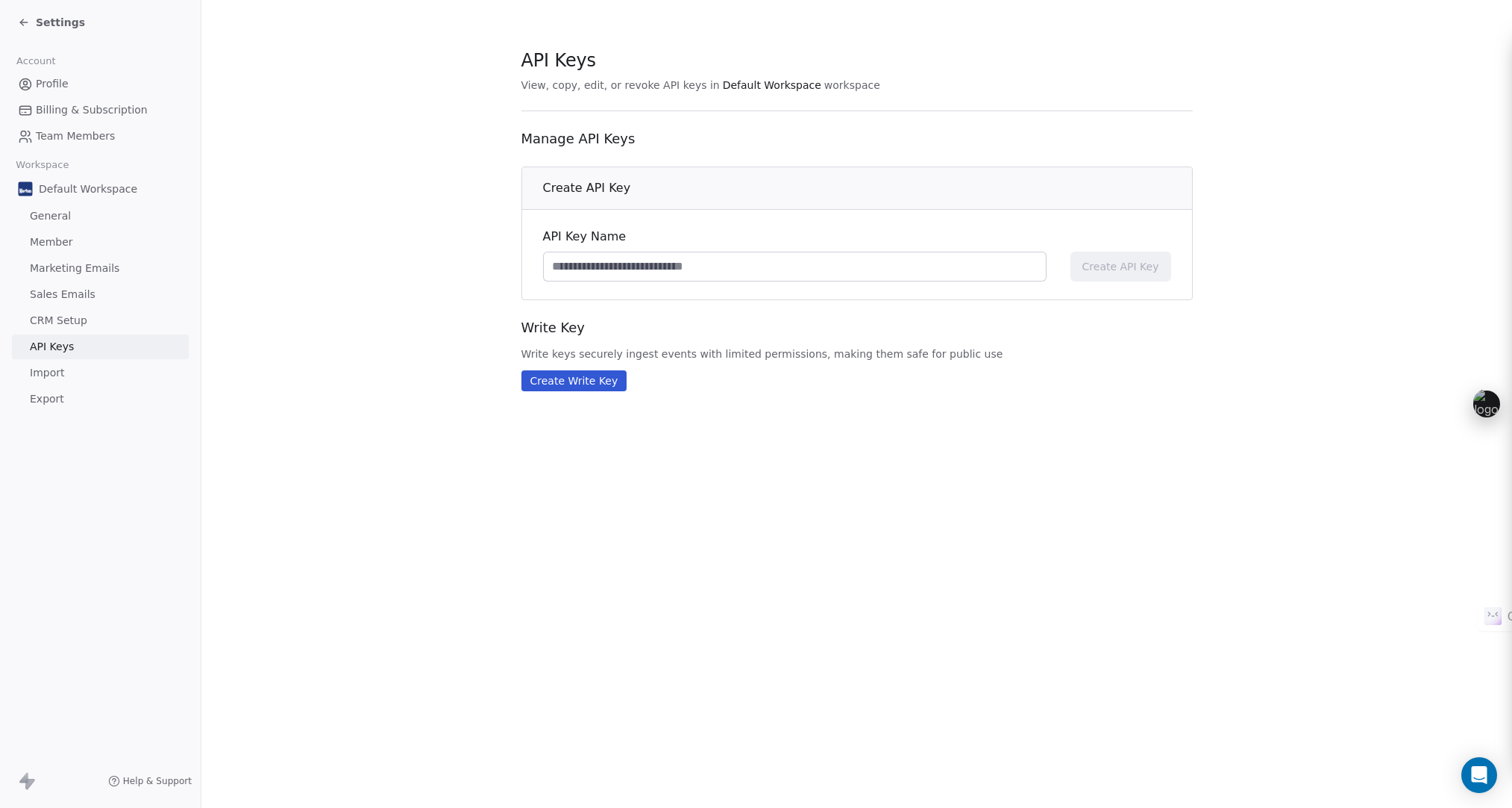
click at [52, 374] on span "Import" at bounding box center [47, 373] width 35 height 16
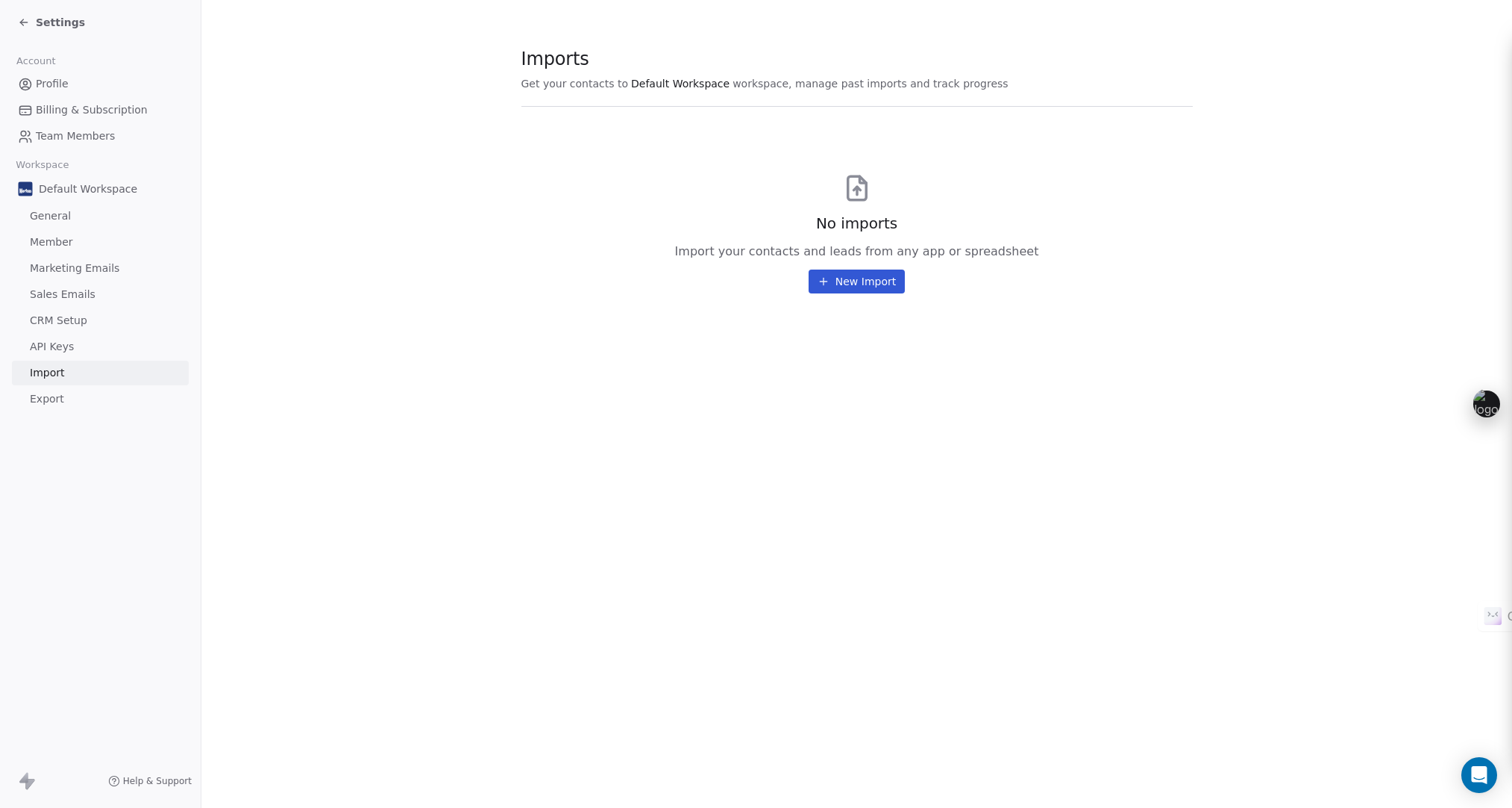
click at [44, 396] on span "Export" at bounding box center [47, 398] width 35 height 16
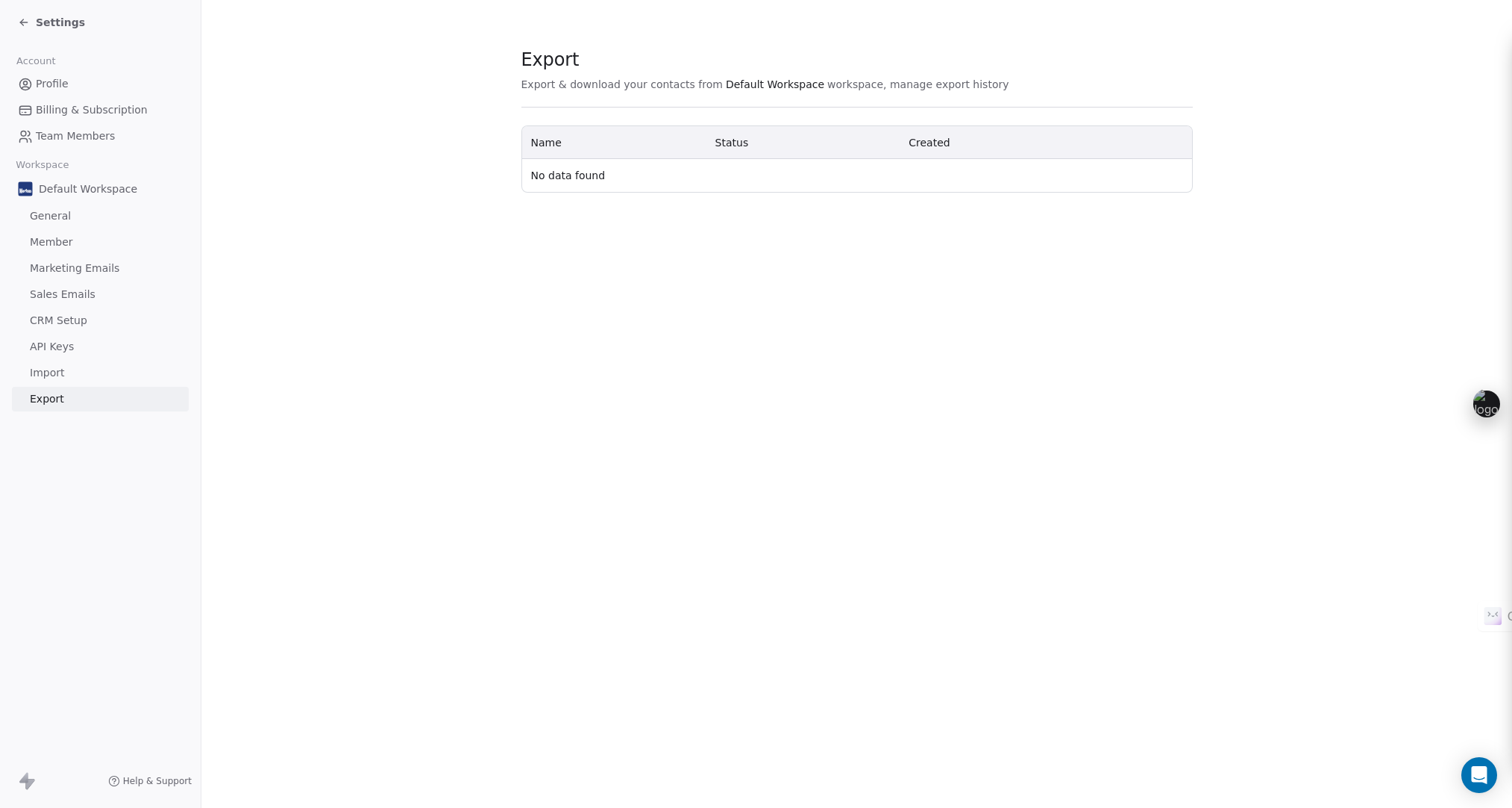
click at [48, 365] on span "Import" at bounding box center [47, 373] width 35 height 16
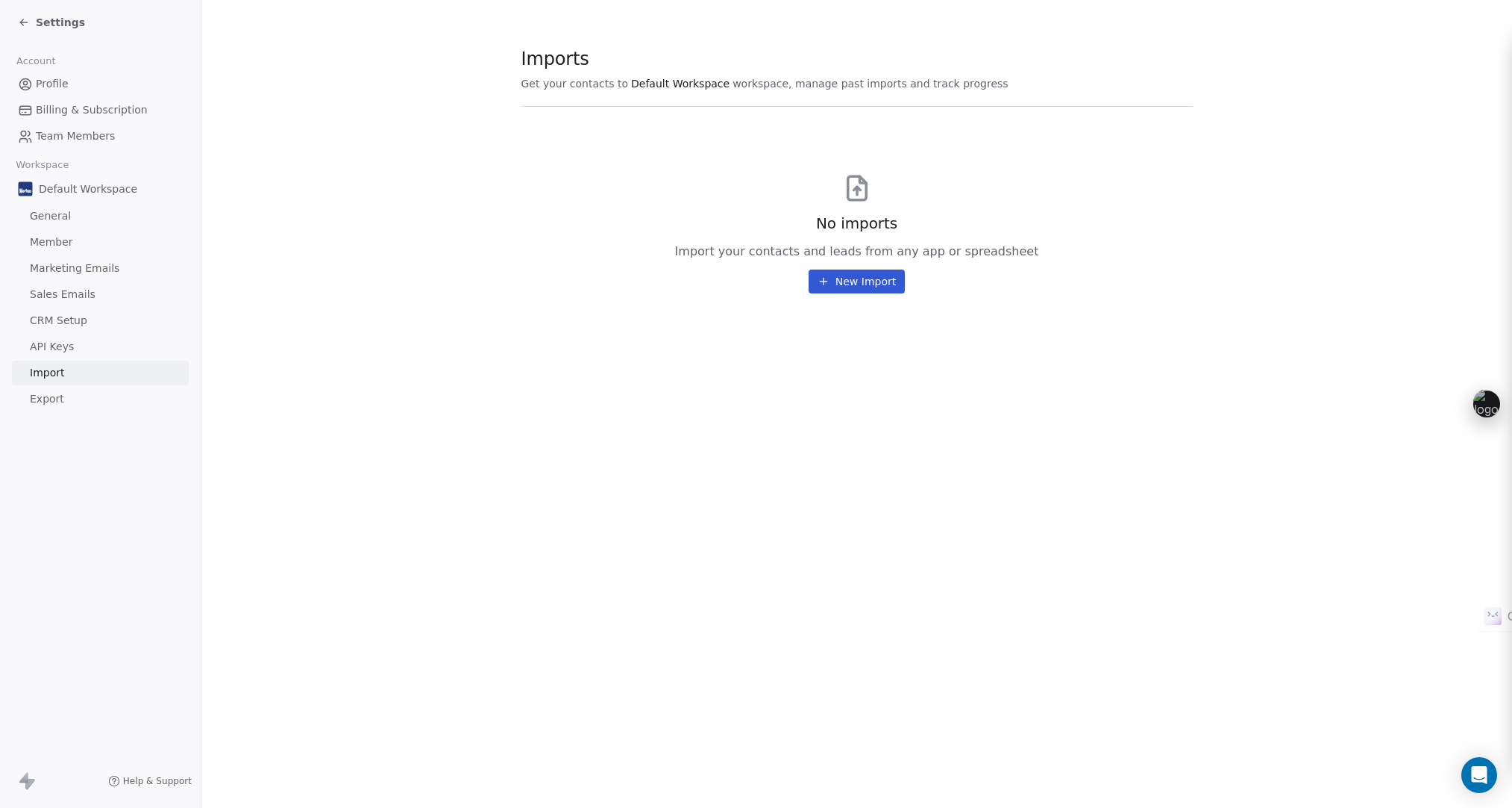
click at [857, 282] on button "New Import" at bounding box center [856, 281] width 96 height 24
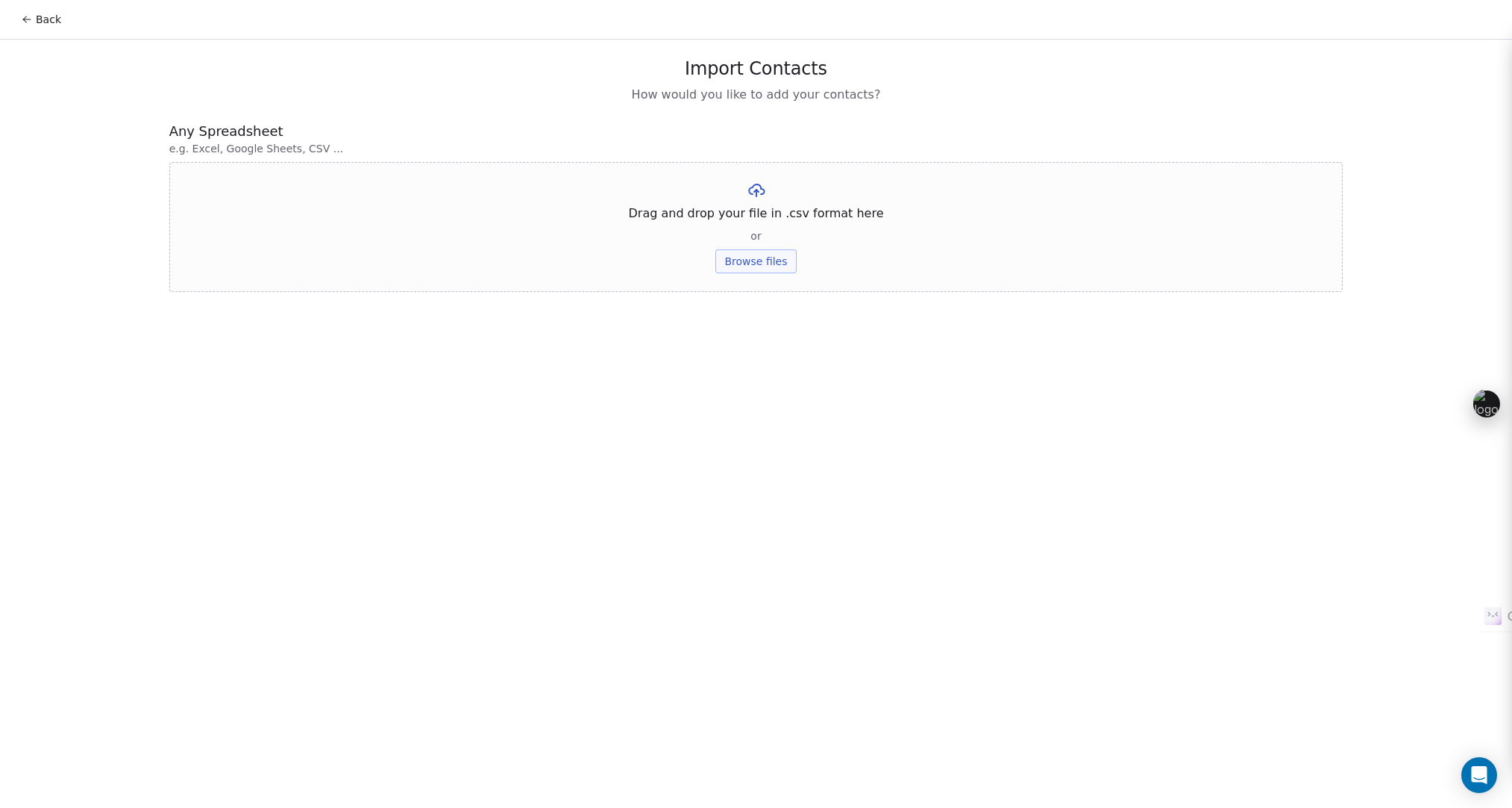
click at [31, 14] on icon at bounding box center [26, 19] width 12 height 12
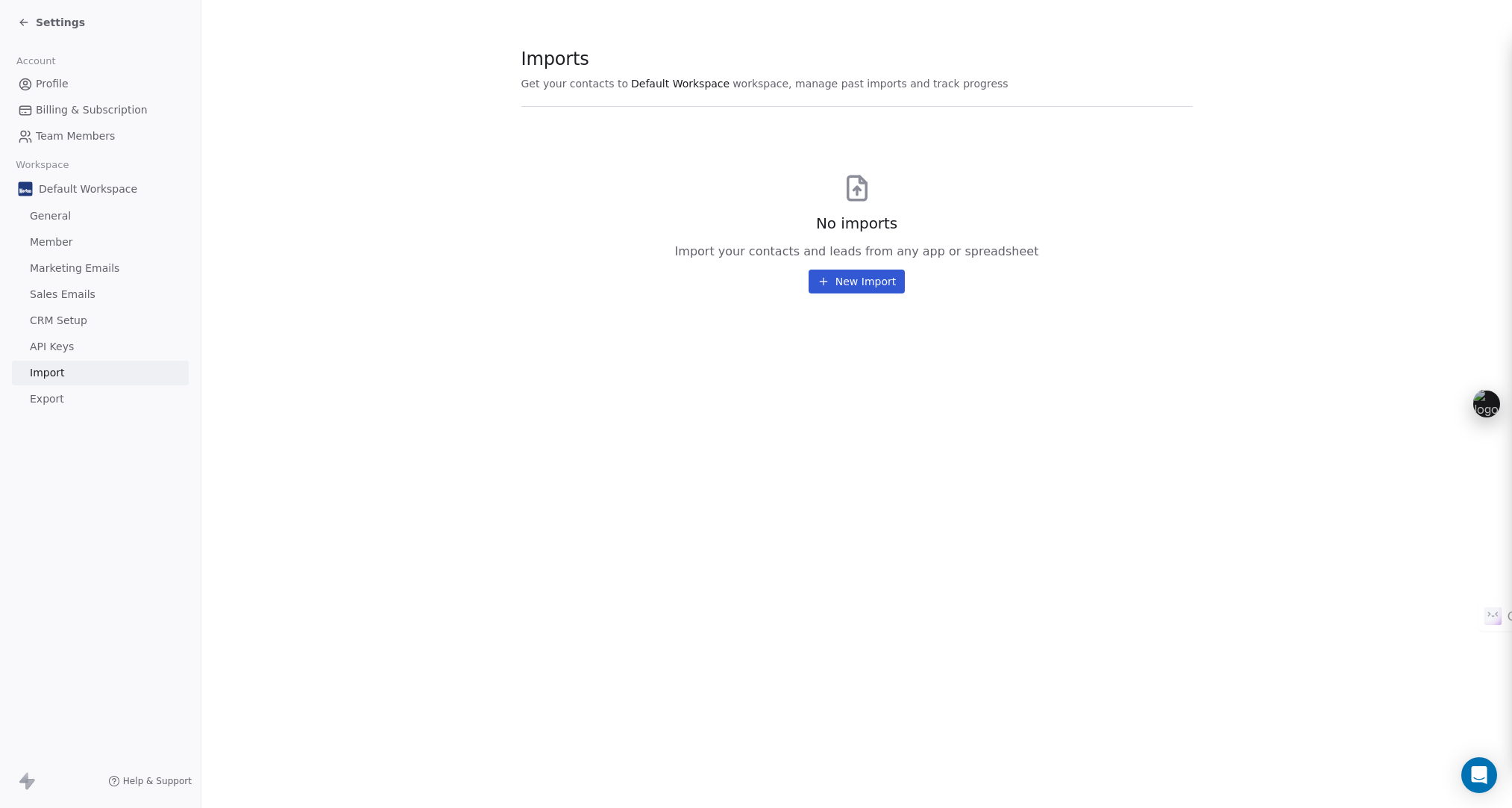
click at [68, 247] on span "Member" at bounding box center [51, 242] width 43 height 16
